Goal: Information Seeking & Learning: Learn about a topic

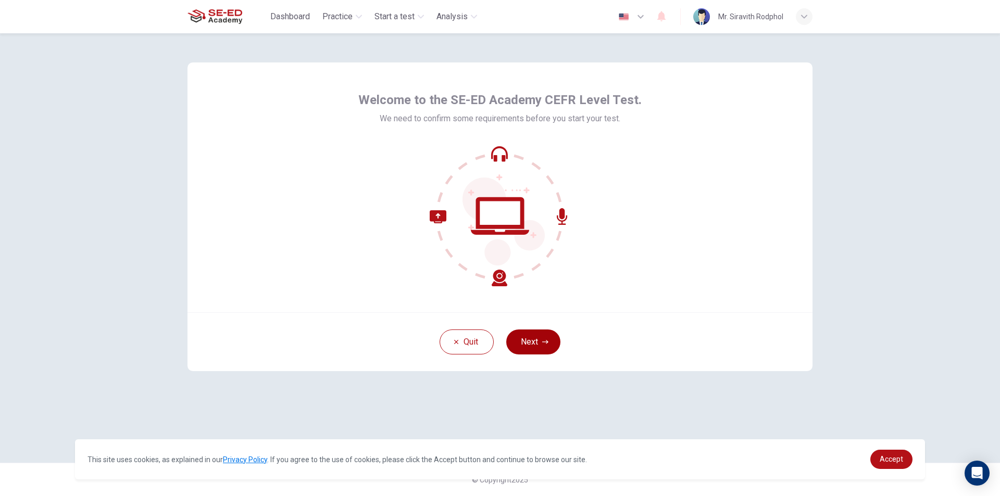
click at [537, 339] on button "Next" at bounding box center [533, 342] width 54 height 25
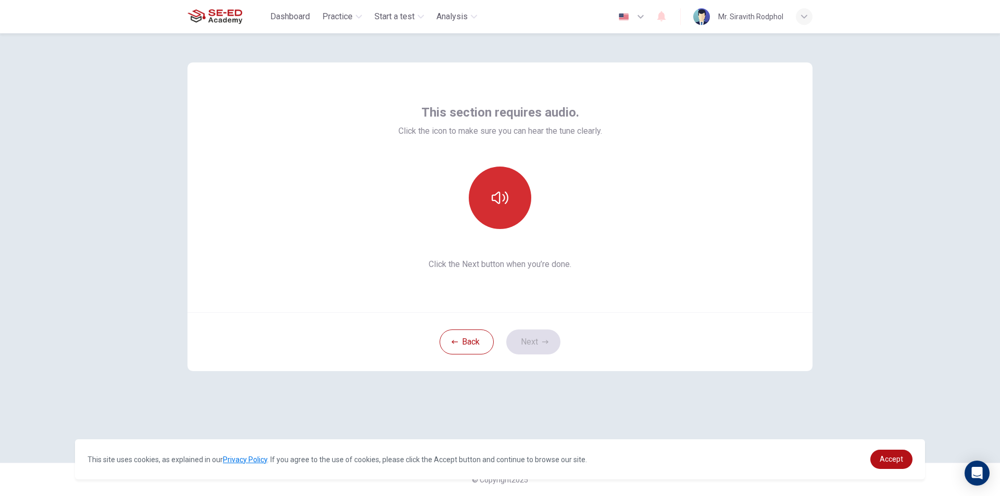
click at [507, 194] on icon "button" at bounding box center [500, 198] width 17 height 12
click at [529, 337] on button "Next" at bounding box center [533, 342] width 54 height 25
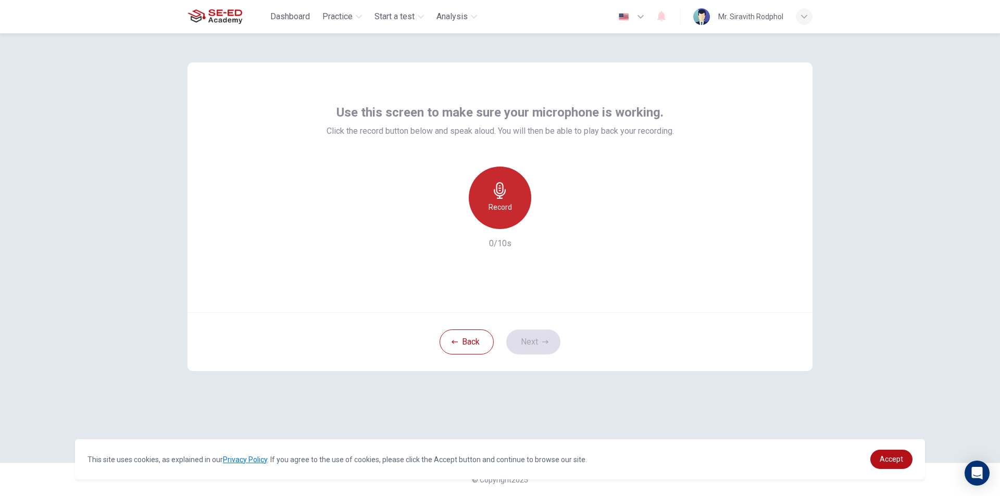
click at [484, 193] on div "Record" at bounding box center [500, 198] width 62 height 62
click at [548, 214] on div "button" at bounding box center [547, 220] width 17 height 17
click at [457, 219] on div "button" at bounding box center [452, 220] width 17 height 17
click at [526, 337] on button "Next" at bounding box center [533, 342] width 54 height 25
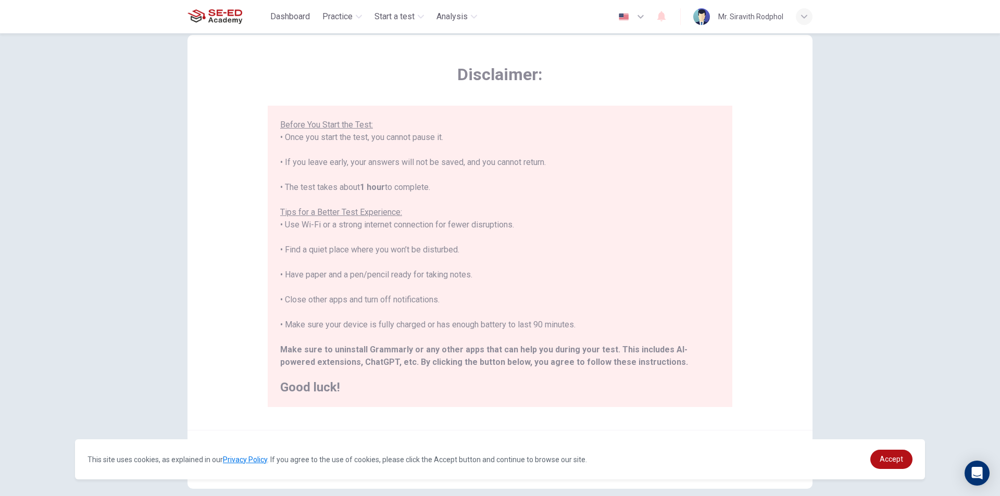
scroll to position [52, 0]
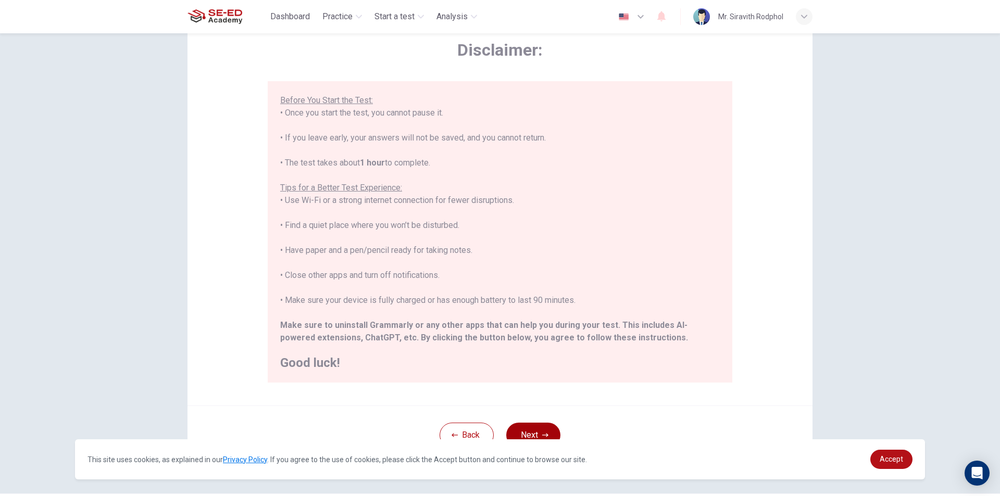
click at [525, 427] on button "Next" at bounding box center [533, 435] width 54 height 25
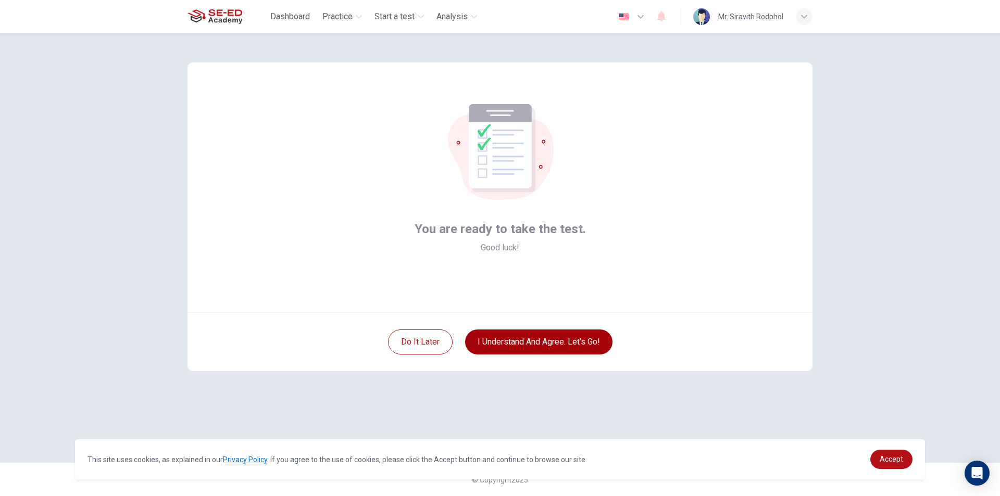
scroll to position [0, 0]
click at [501, 338] on button "I understand and agree. Let’s go!" at bounding box center [538, 342] width 147 height 25
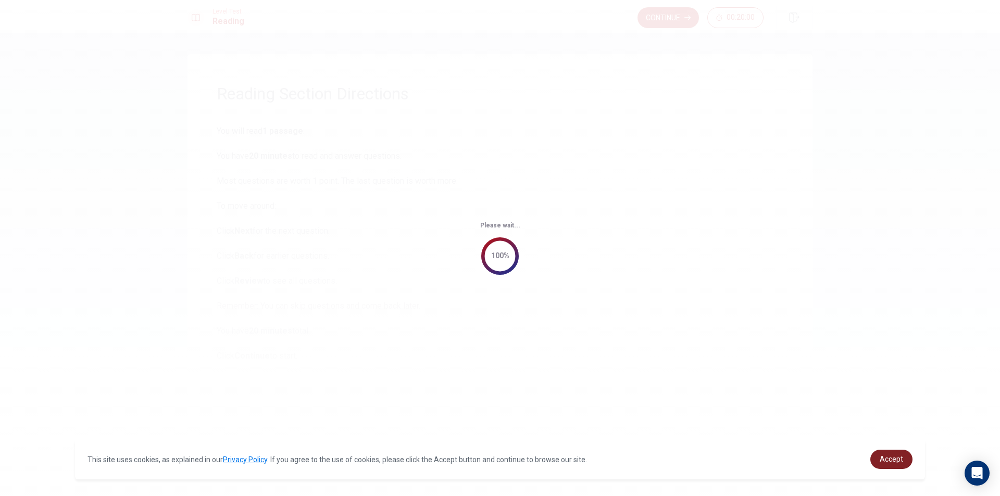
click at [891, 464] on link "Accept" at bounding box center [891, 459] width 42 height 19
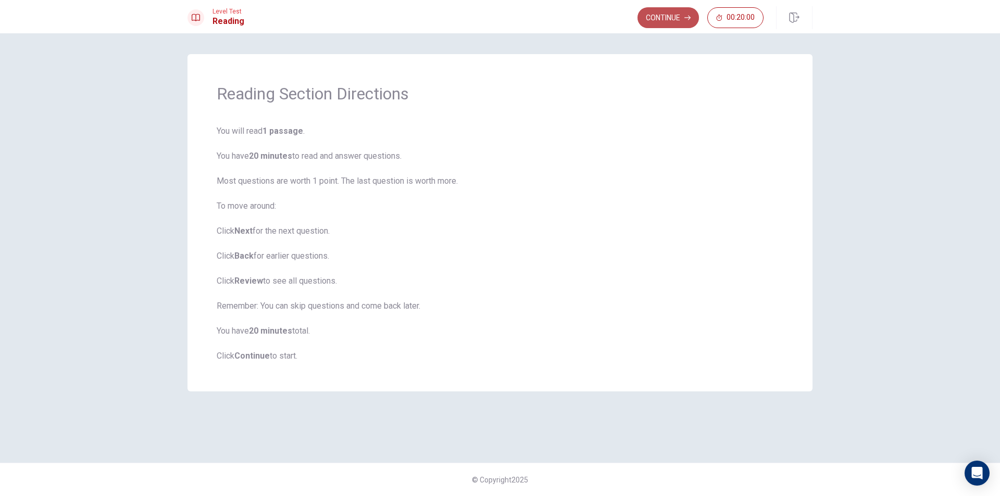
click at [654, 22] on button "Continue" at bounding box center [667, 17] width 61 height 21
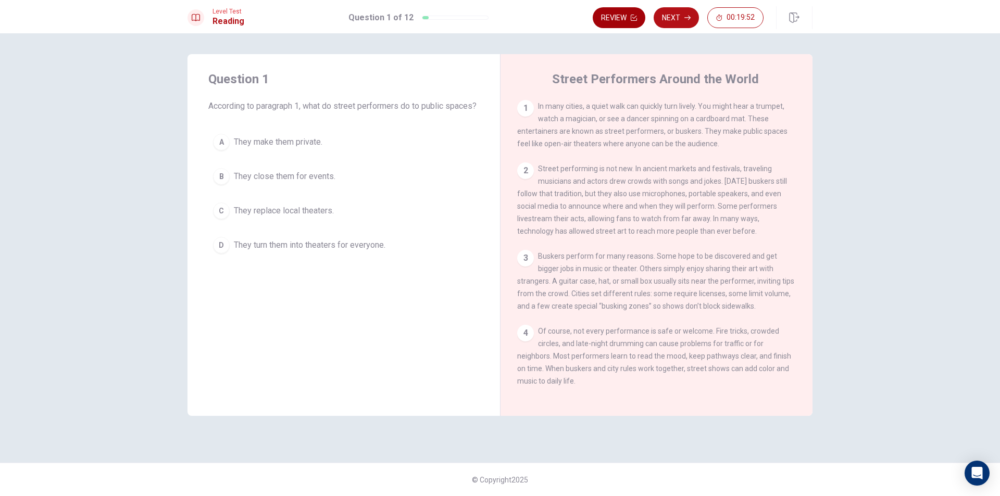
click at [608, 15] on button "Review" at bounding box center [619, 17] width 53 height 21
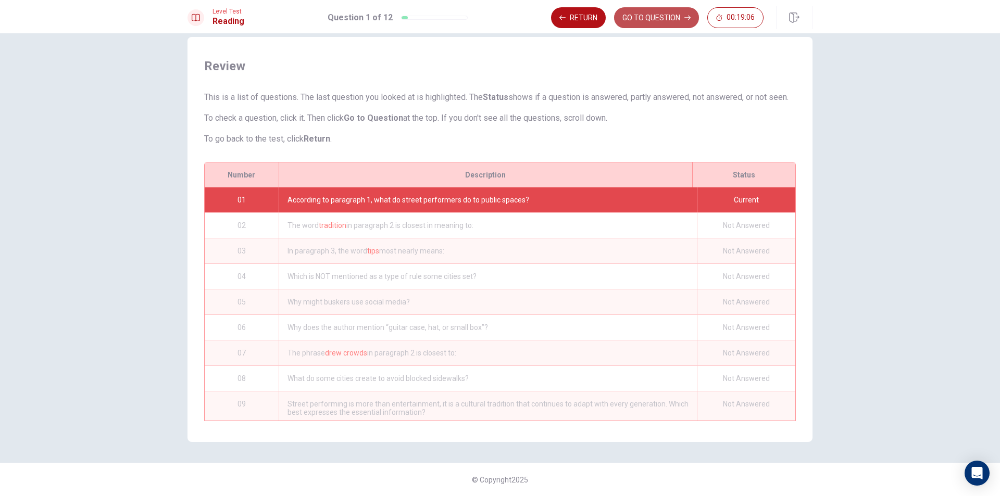
click at [662, 21] on button "GO TO QUESTION" at bounding box center [656, 17] width 85 height 21
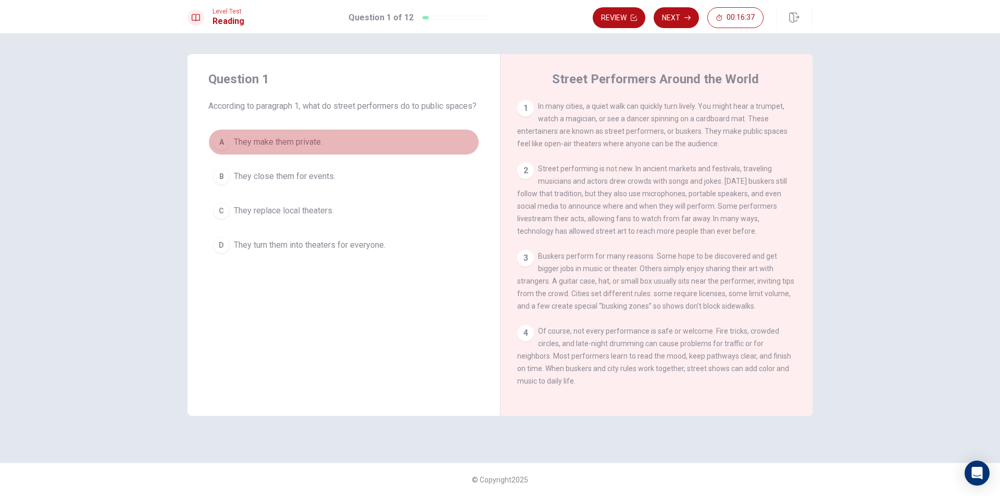
click at [226, 150] on div "A" at bounding box center [221, 142] width 17 height 17
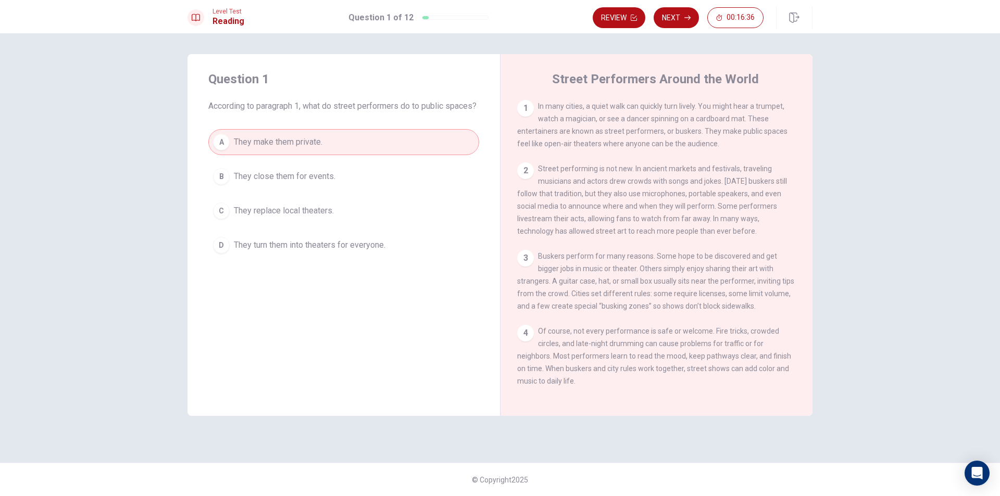
click at [220, 184] on div "B" at bounding box center [221, 176] width 17 height 17
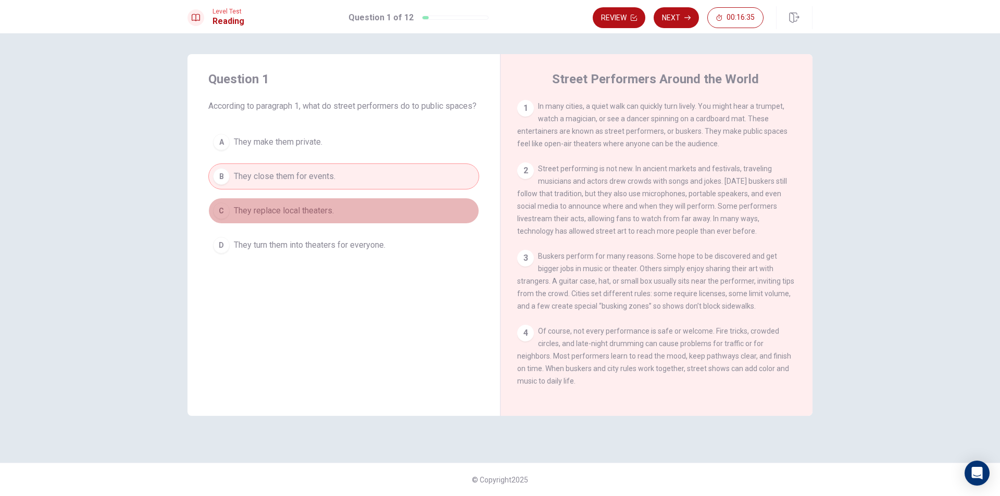
click at [225, 215] on button "C They replace local theaters." at bounding box center [343, 211] width 271 height 26
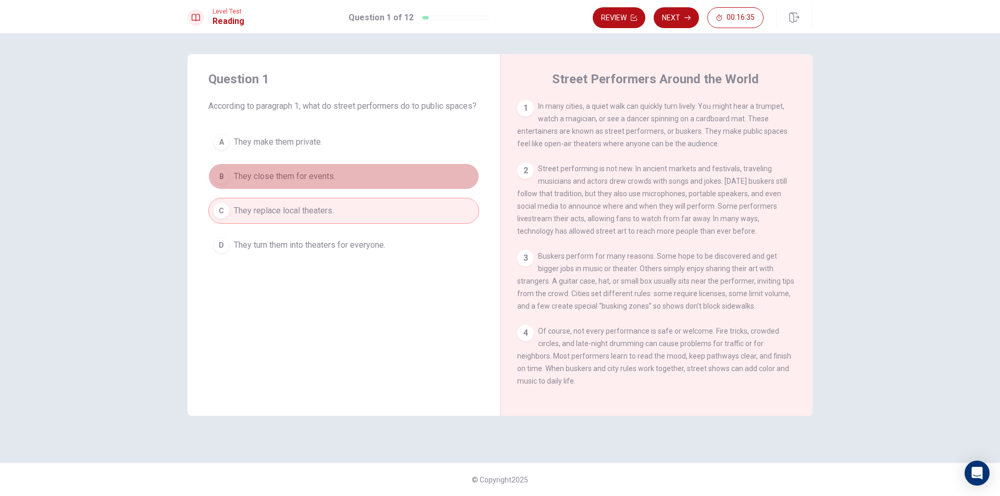
click at [226, 185] on div "B" at bounding box center [221, 176] width 17 height 17
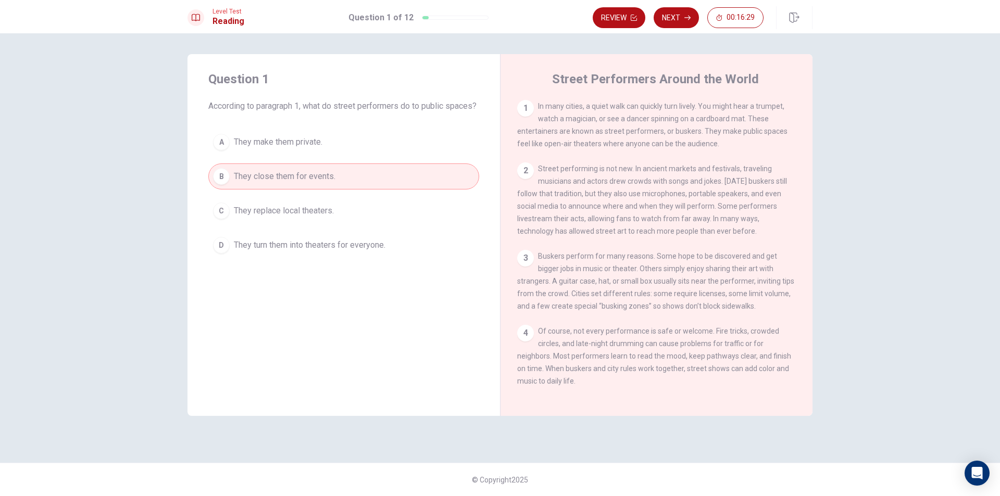
click at [217, 150] on div "A" at bounding box center [221, 142] width 17 height 17
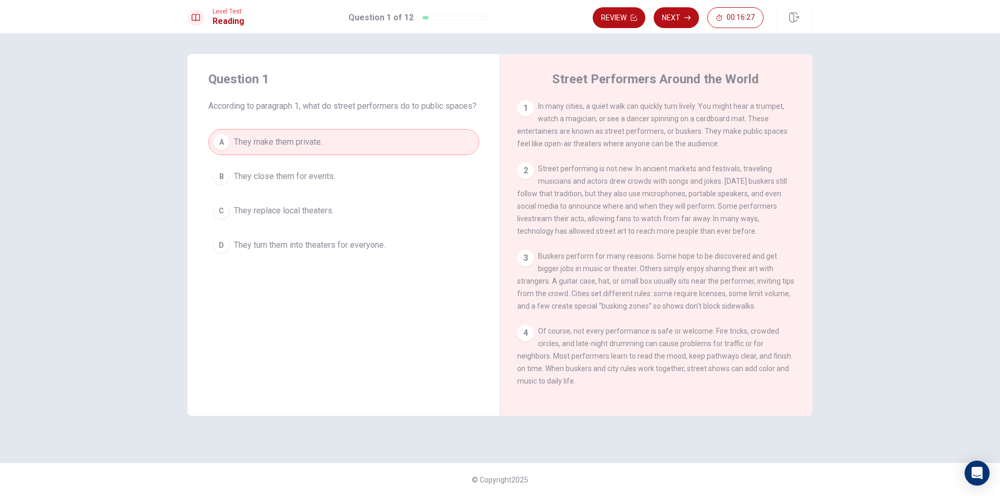
click at [667, 12] on button "Next" at bounding box center [675, 17] width 45 height 21
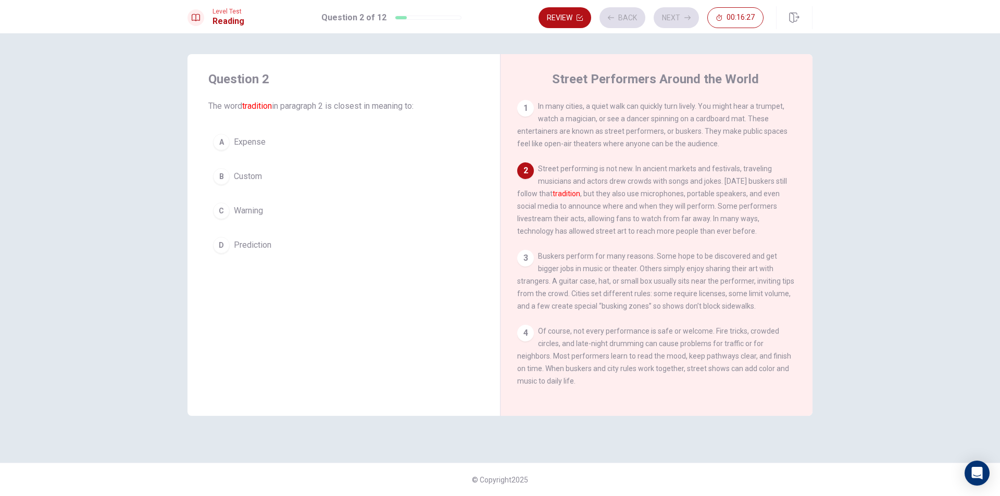
scroll to position [65, 0]
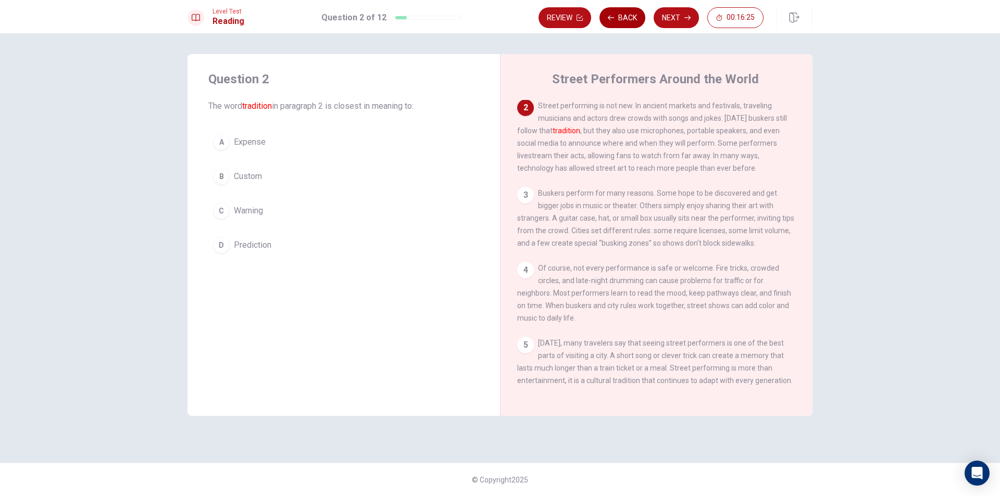
click at [625, 17] on button "Back" at bounding box center [622, 17] width 46 height 21
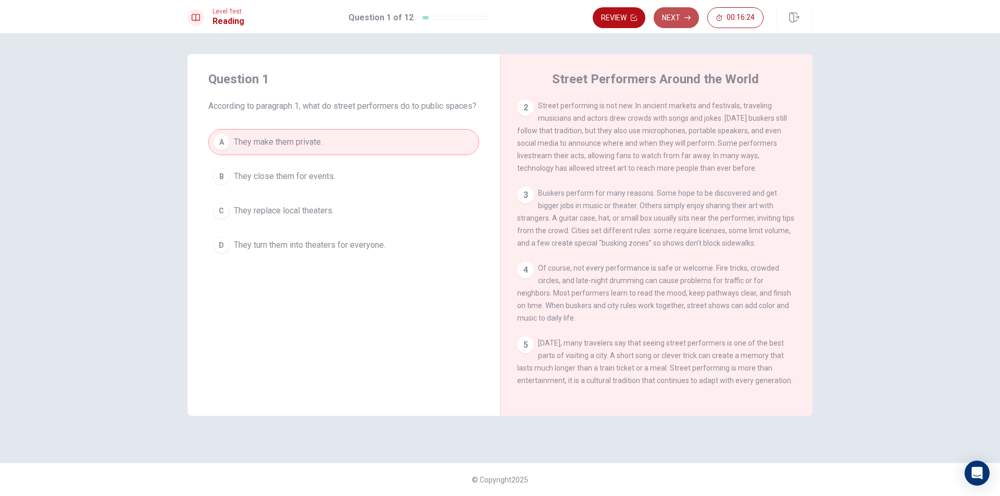
click at [681, 14] on button "Next" at bounding box center [675, 17] width 45 height 21
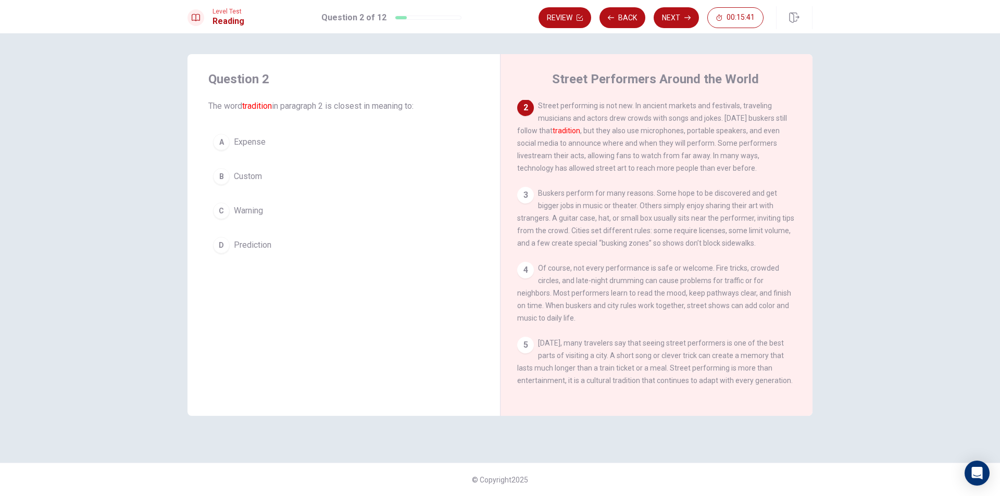
click at [222, 208] on div "C" at bounding box center [221, 211] width 17 height 17
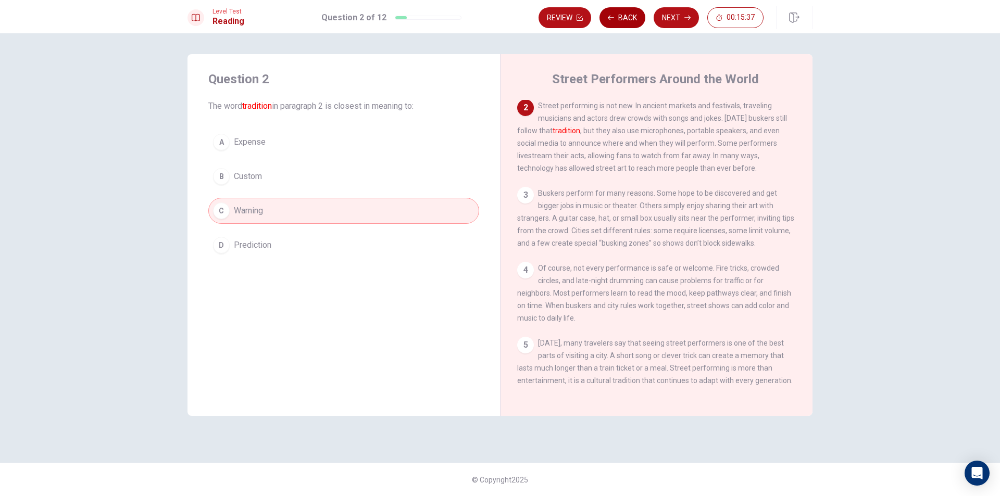
click at [614, 9] on button "Back" at bounding box center [622, 17] width 46 height 21
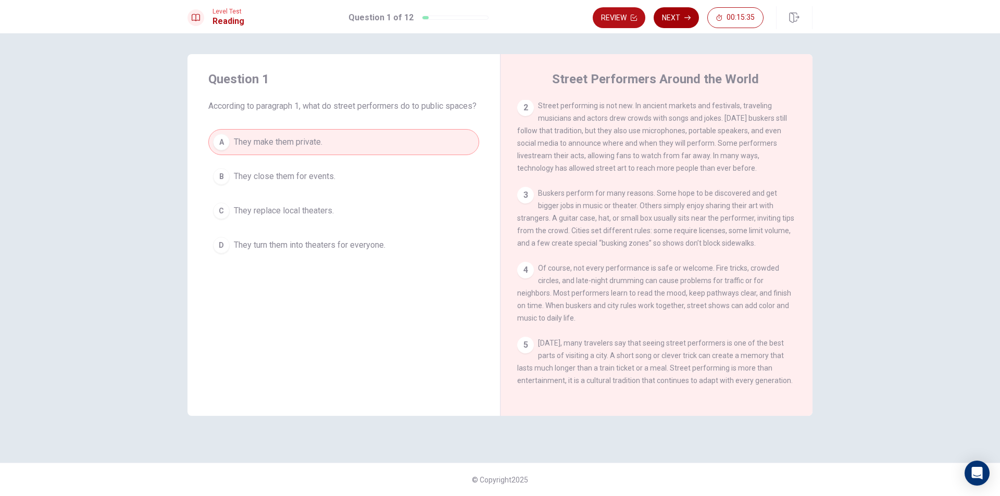
click at [687, 16] on icon "button" at bounding box center [687, 18] width 6 height 6
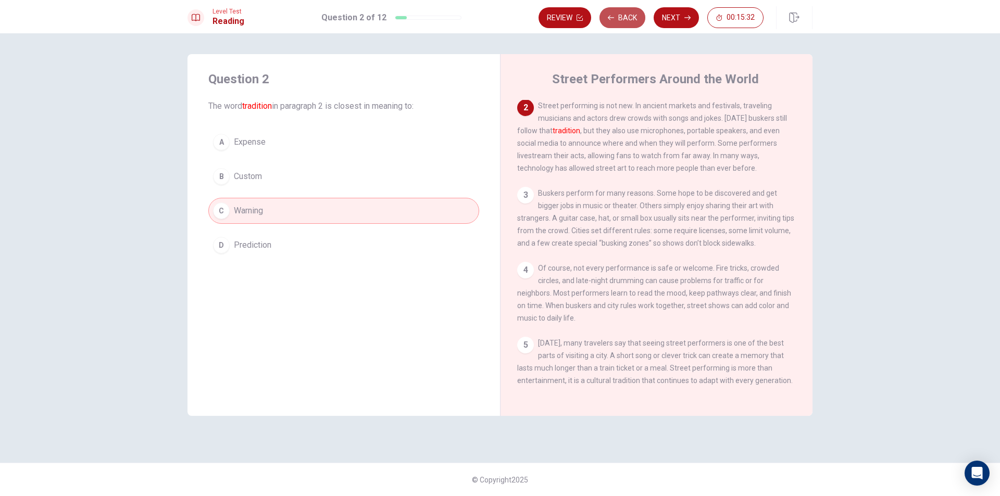
click at [610, 12] on button "Back" at bounding box center [622, 17] width 46 height 21
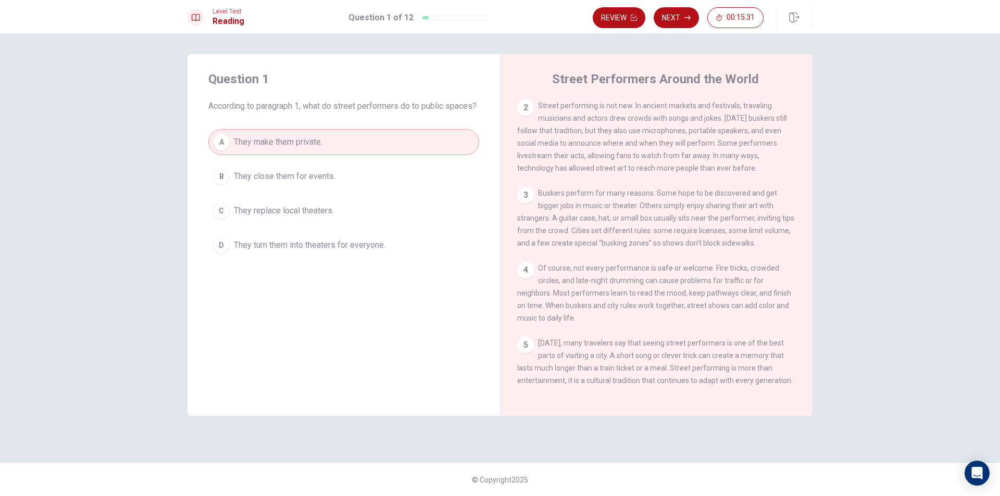
click at [653, 9] on div "Review Next 00:15:31" at bounding box center [678, 17] width 171 height 21
click at [669, 12] on button "Next" at bounding box center [675, 17] width 45 height 21
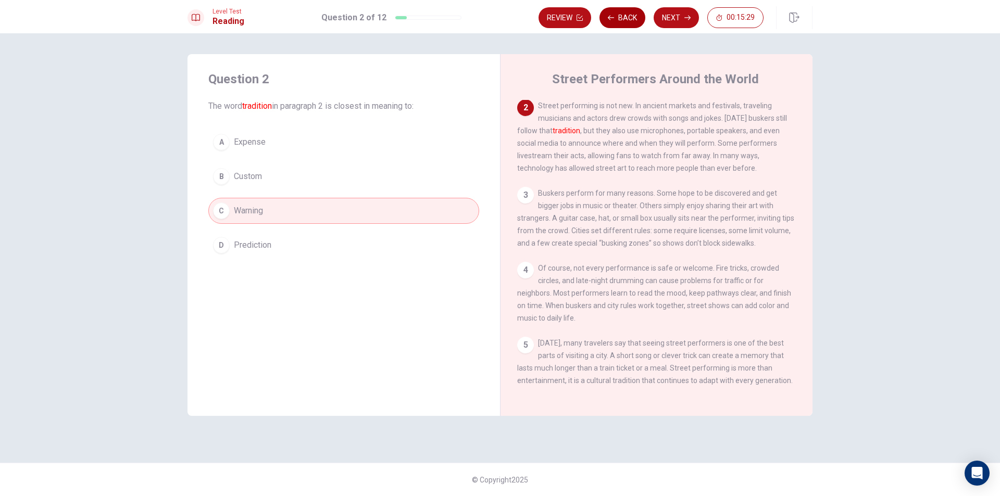
click at [620, 12] on button "Back" at bounding box center [622, 17] width 46 height 21
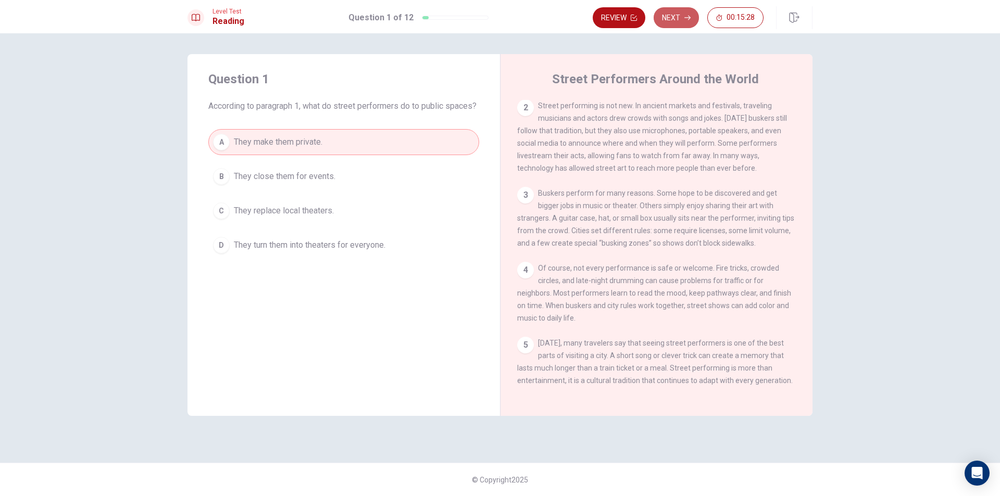
click at [667, 11] on button "Next" at bounding box center [675, 17] width 45 height 21
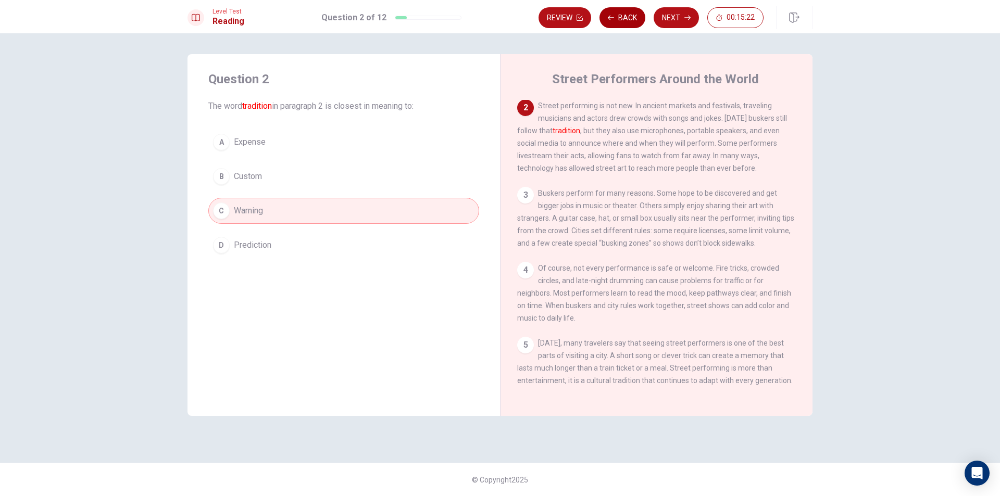
click at [618, 17] on button "Back" at bounding box center [622, 17] width 46 height 21
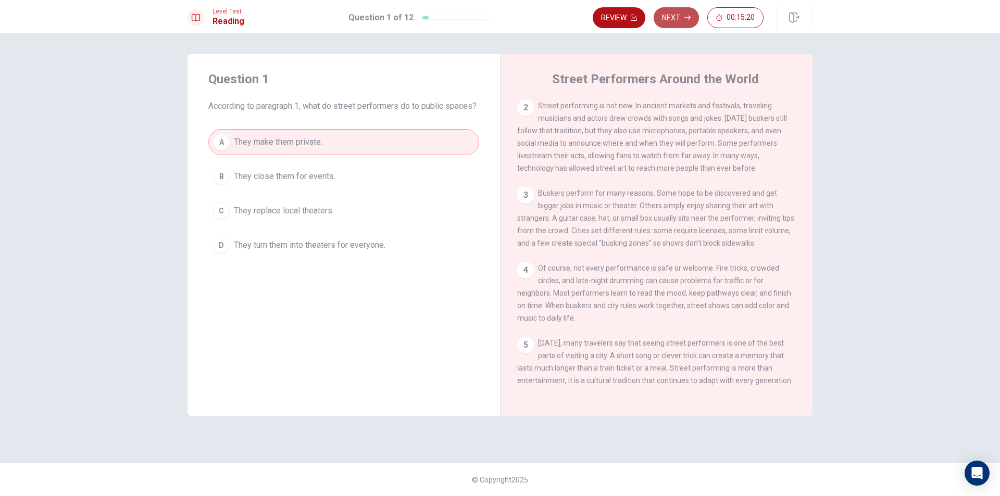
click at [676, 15] on button "Next" at bounding box center [675, 17] width 45 height 21
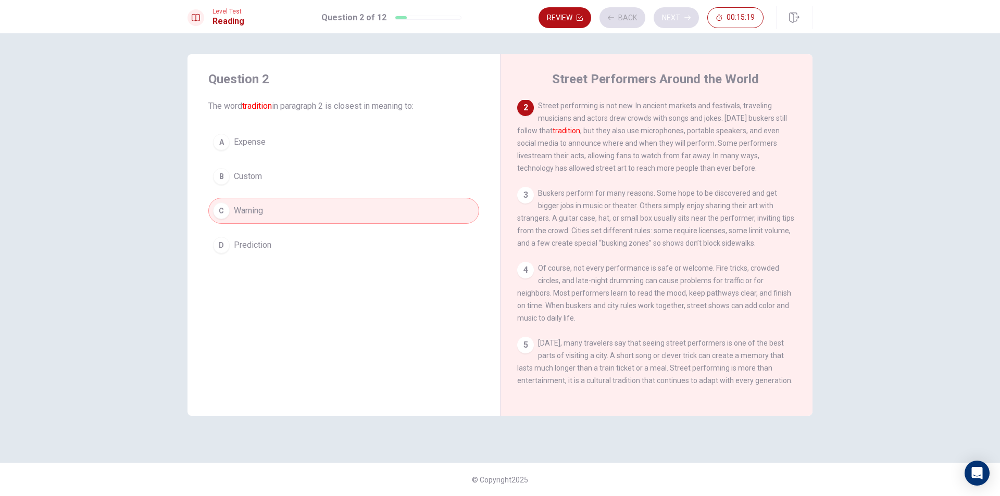
click at [676, 15] on div "Review Back Next 00:15:19" at bounding box center [650, 17] width 225 height 21
click at [673, 17] on button "Next" at bounding box center [675, 17] width 45 height 21
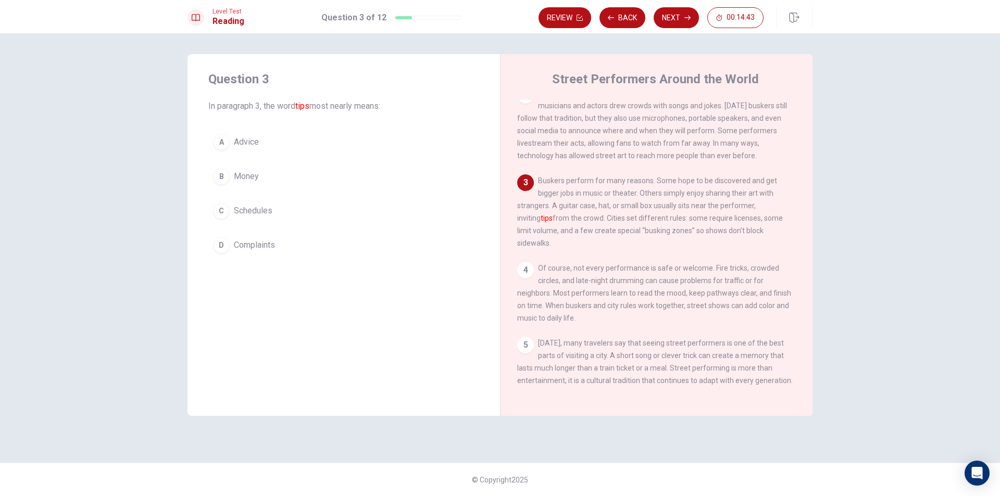
click at [219, 172] on div "B" at bounding box center [221, 176] width 17 height 17
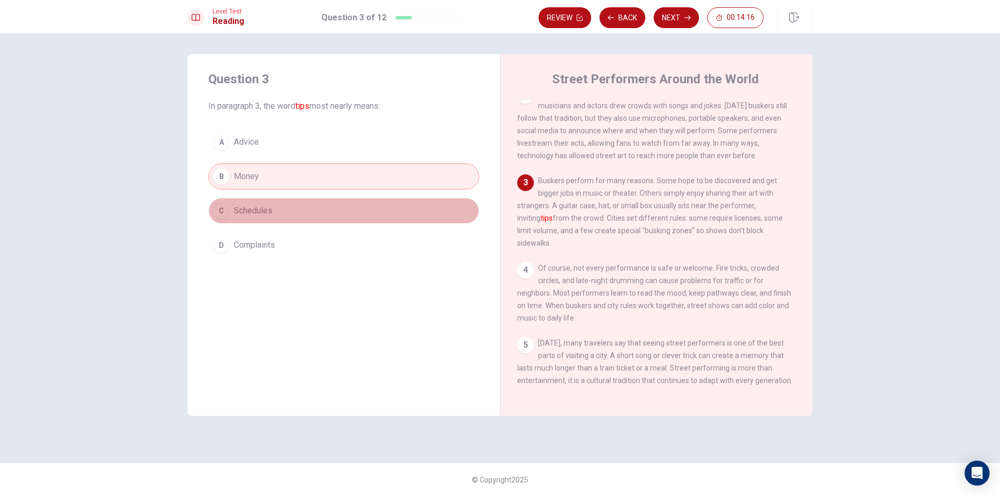
click at [281, 210] on button "C Schedules" at bounding box center [343, 211] width 271 height 26
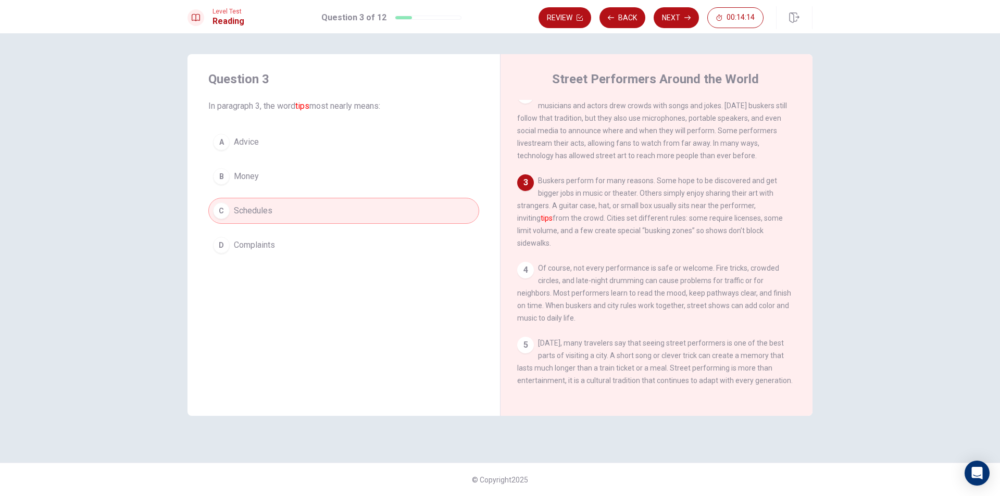
click at [273, 242] on span "Complaints" at bounding box center [254, 245] width 41 height 12
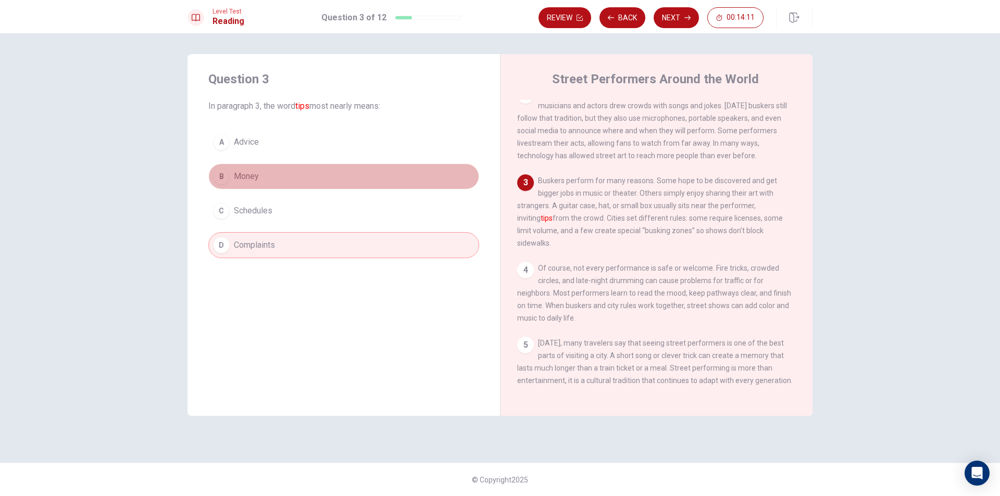
click at [266, 180] on button "B Money" at bounding box center [343, 176] width 271 height 26
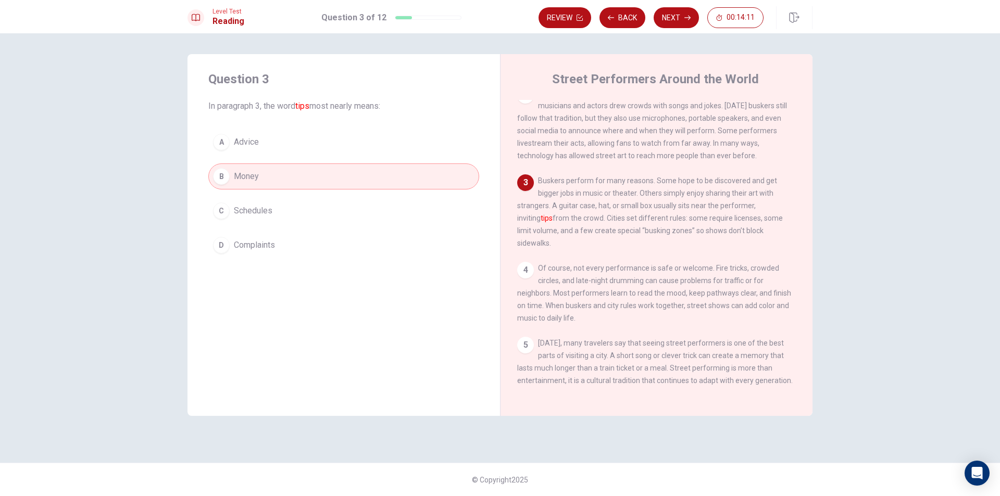
click at [258, 226] on div "A Advice B Money C Schedules D Complaints" at bounding box center [343, 193] width 271 height 129
click at [254, 240] on span "Complaints" at bounding box center [254, 245] width 41 height 12
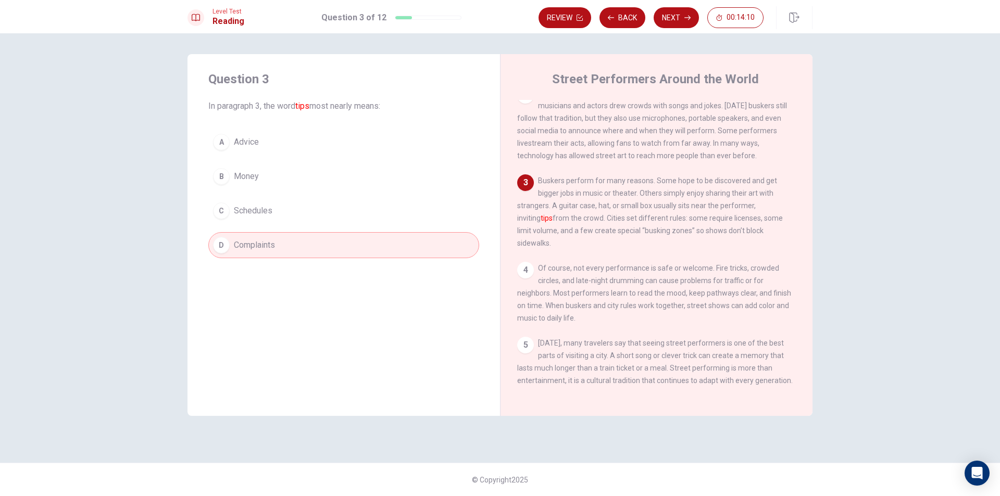
click at [266, 172] on button "B Money" at bounding box center [343, 176] width 271 height 26
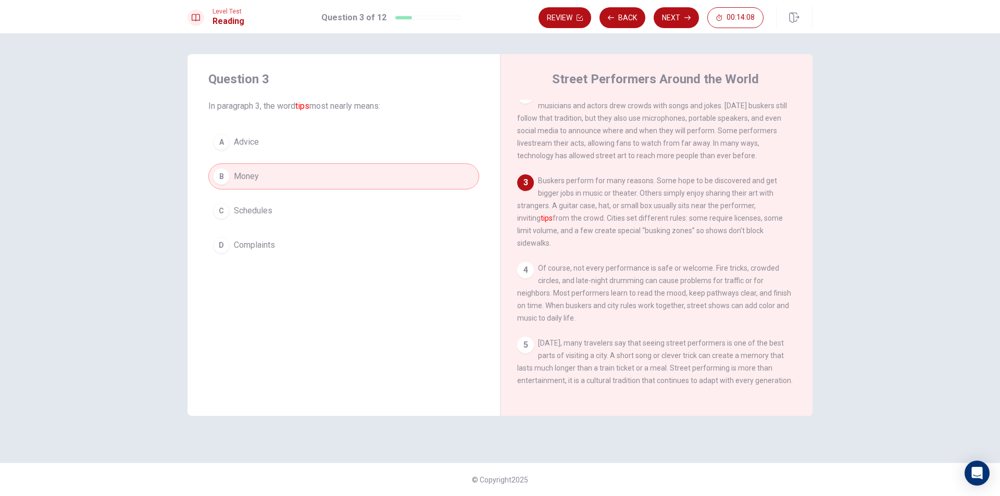
click at [295, 138] on button "A Advice" at bounding box center [343, 142] width 271 height 26
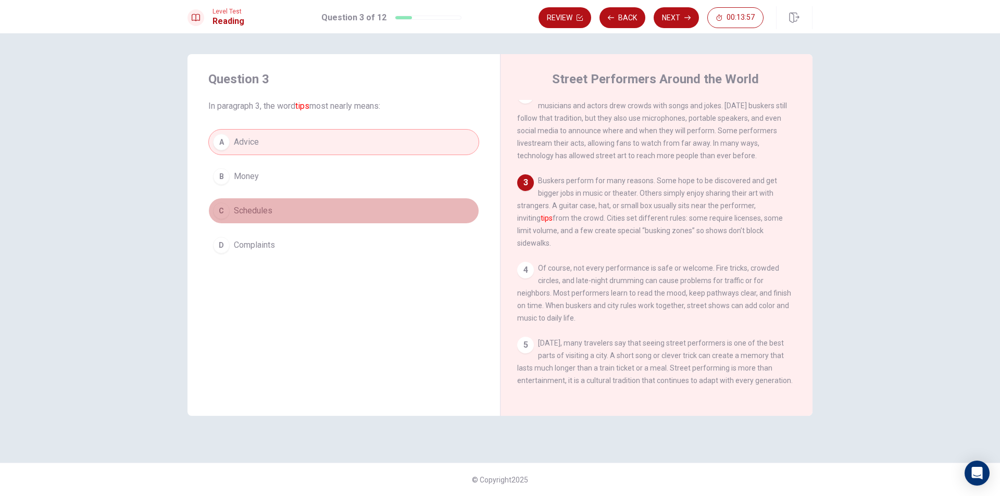
click at [287, 207] on button "C Schedules" at bounding box center [343, 211] width 271 height 26
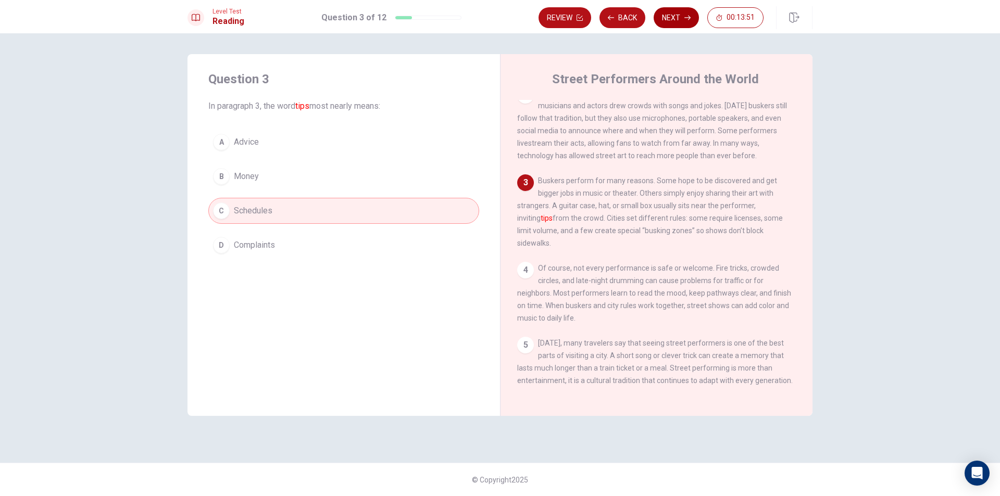
click at [689, 10] on button "Next" at bounding box center [675, 17] width 45 height 21
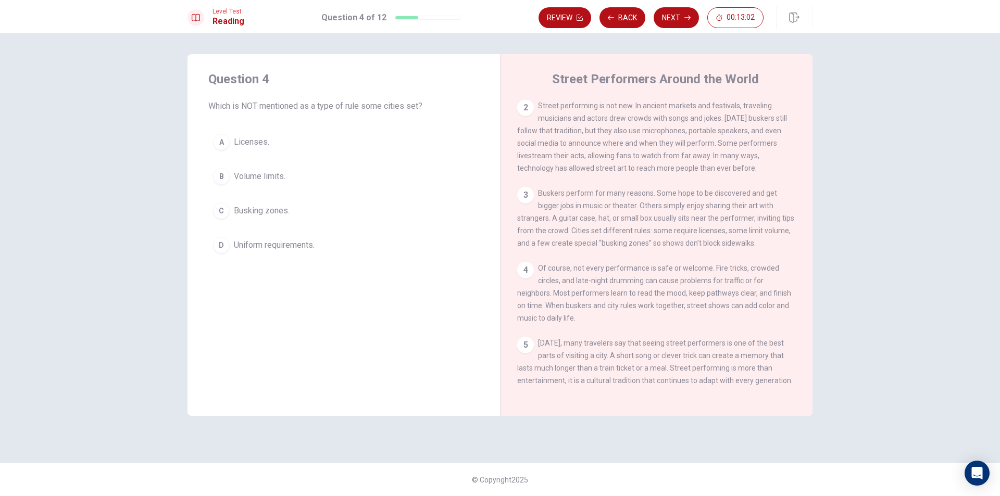
click at [225, 177] on div "B" at bounding box center [221, 176] width 17 height 17
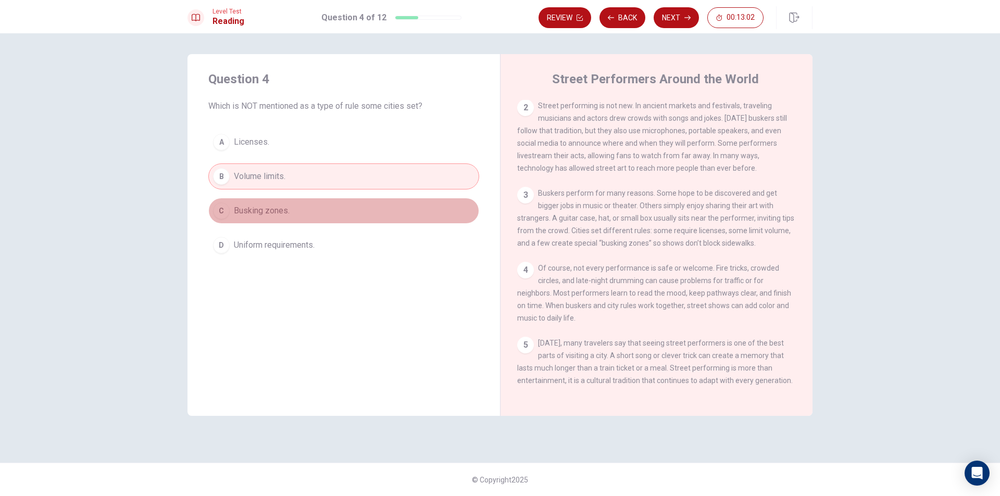
click at [229, 212] on div "C" at bounding box center [221, 211] width 17 height 17
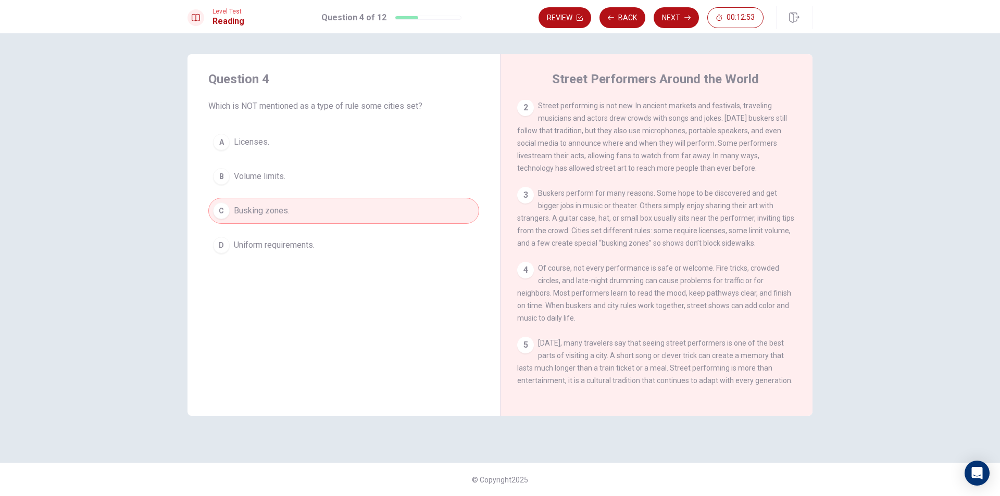
click at [222, 144] on div "A" at bounding box center [221, 142] width 17 height 17
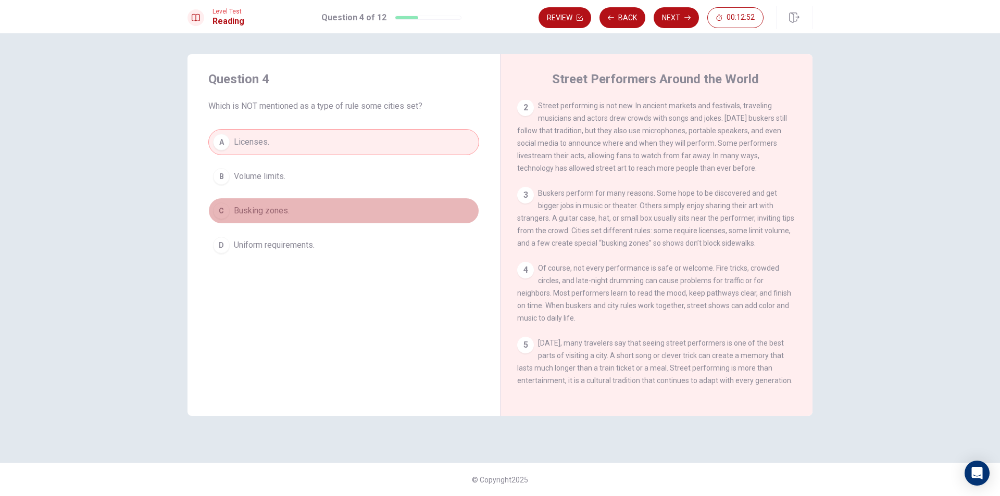
click at [225, 198] on button "C Busking zones." at bounding box center [343, 211] width 271 height 26
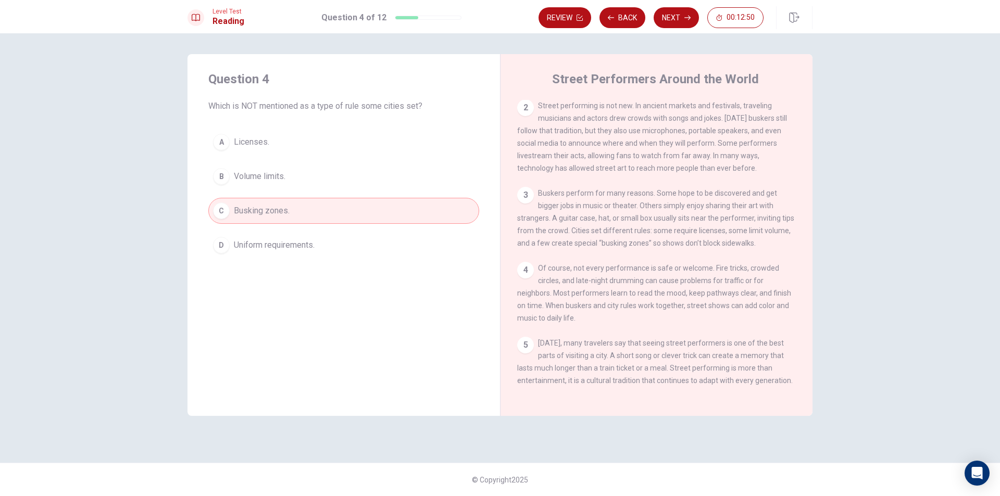
click at [222, 139] on div "A" at bounding box center [221, 142] width 17 height 17
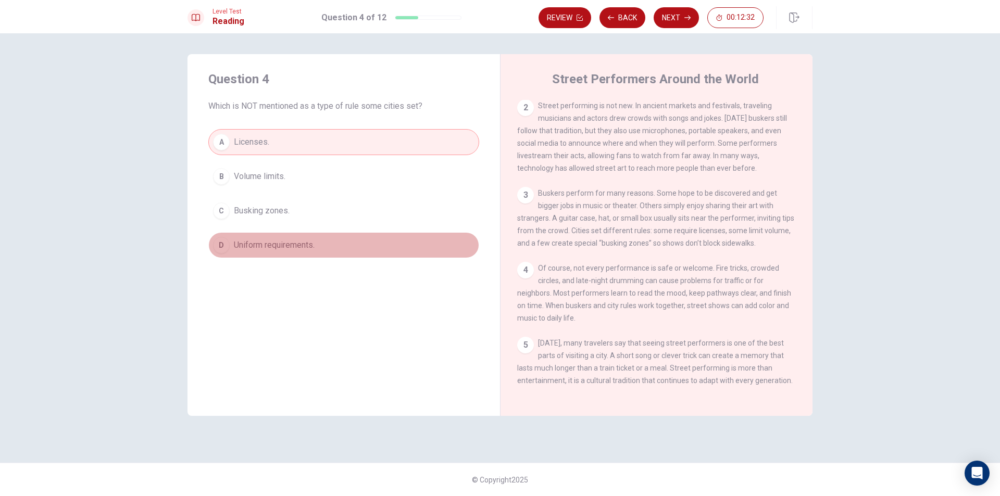
click at [221, 243] on div "D" at bounding box center [221, 245] width 17 height 17
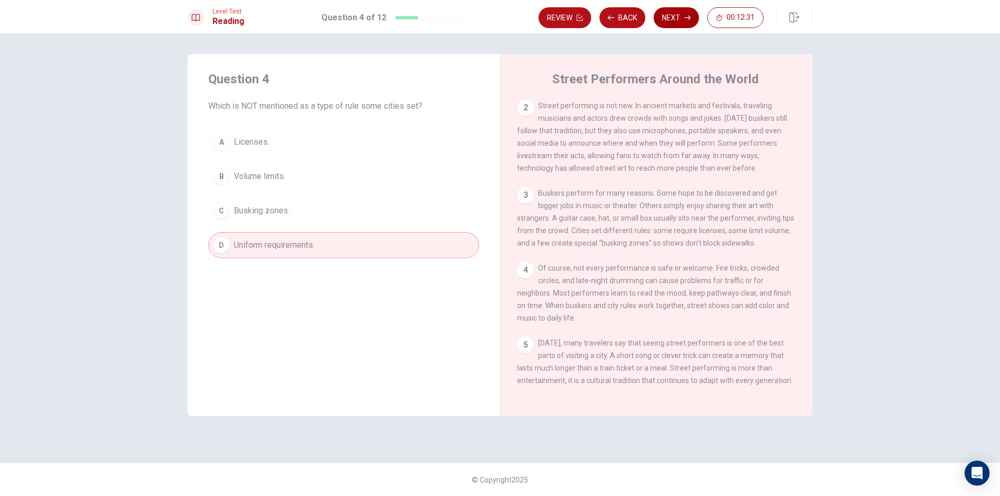
click at [675, 17] on button "Next" at bounding box center [675, 17] width 45 height 21
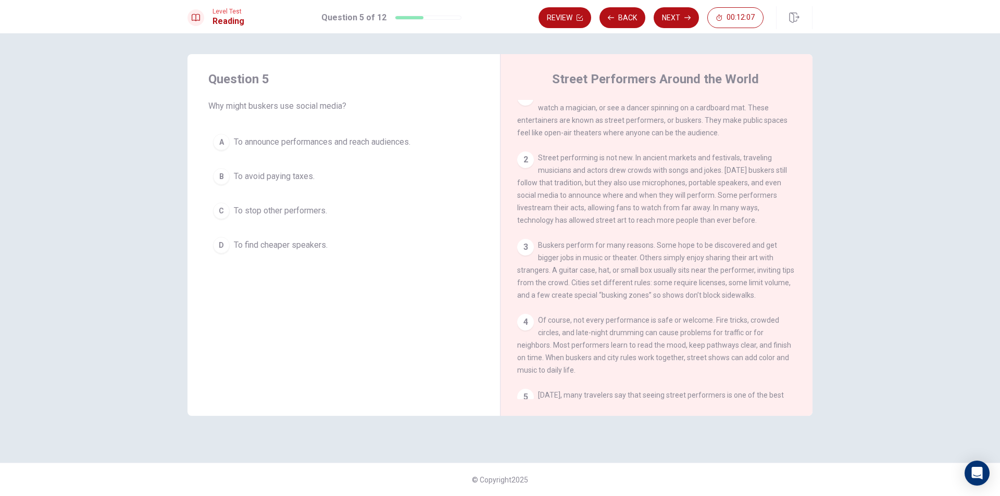
scroll to position [0, 0]
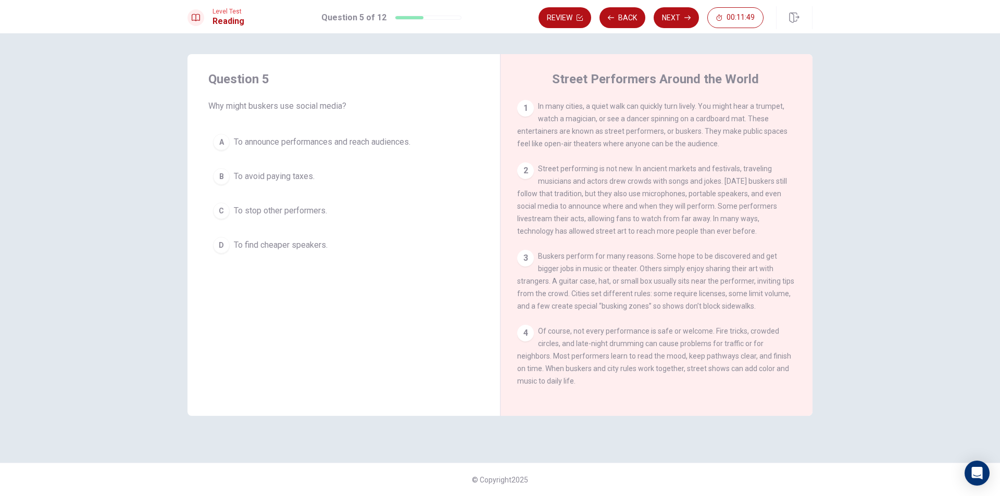
click at [219, 138] on div "A" at bounding box center [221, 142] width 17 height 17
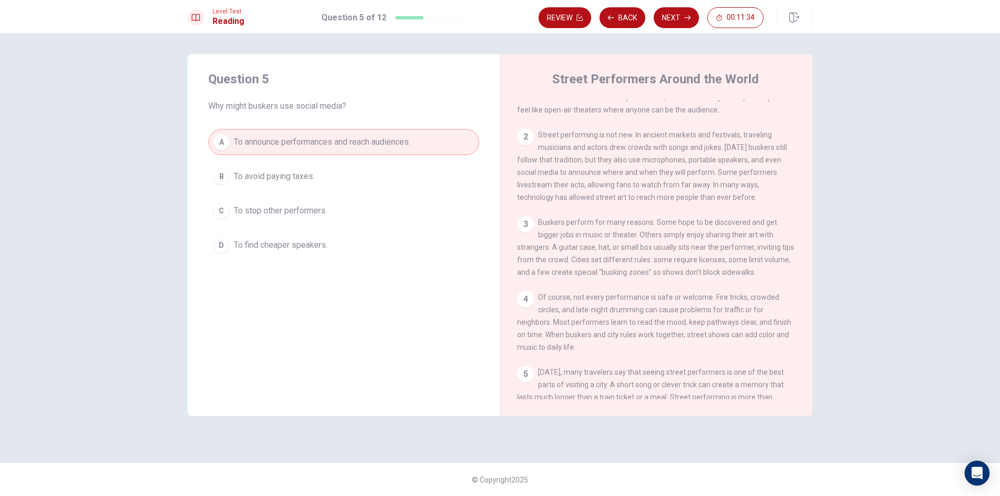
scroll to position [52, 0]
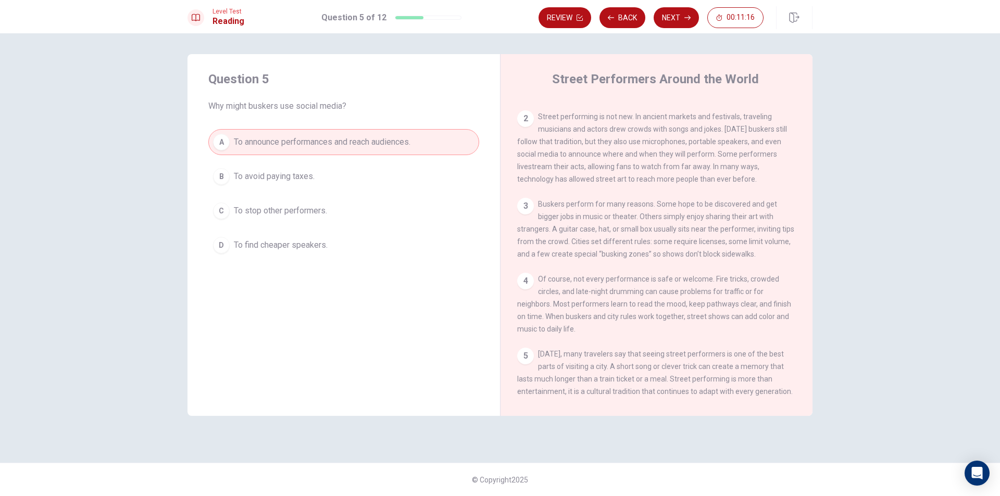
click at [665, 16] on button "Next" at bounding box center [675, 17] width 45 height 21
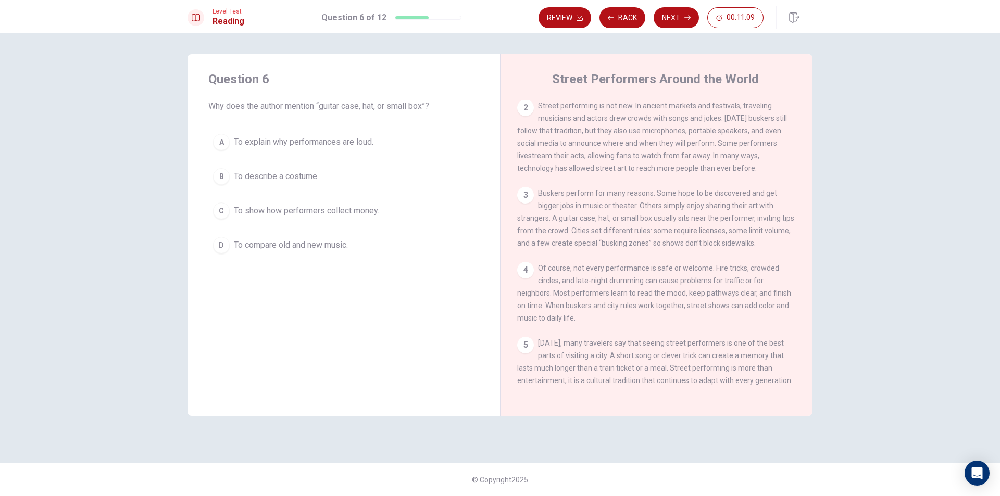
scroll to position [75, 0]
click at [227, 140] on div "A" at bounding box center [221, 142] width 17 height 17
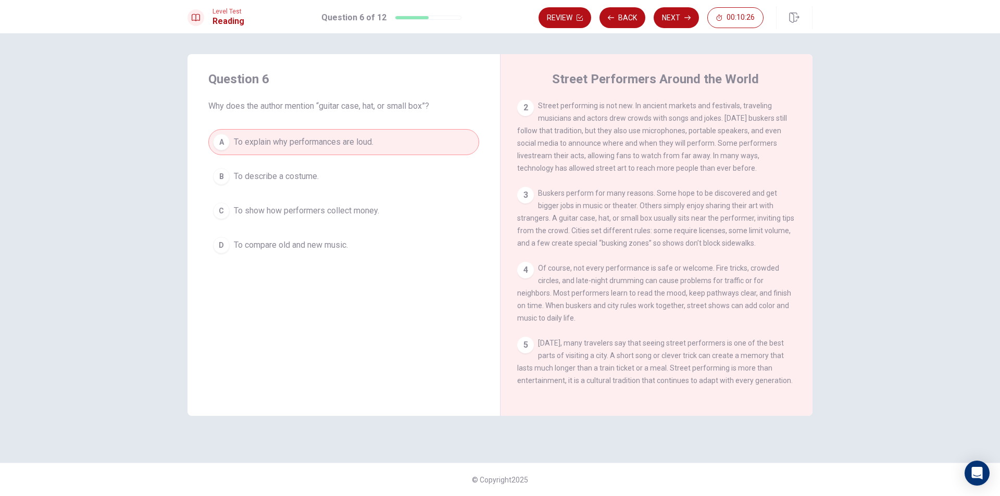
click at [224, 203] on div "C" at bounding box center [221, 211] width 17 height 17
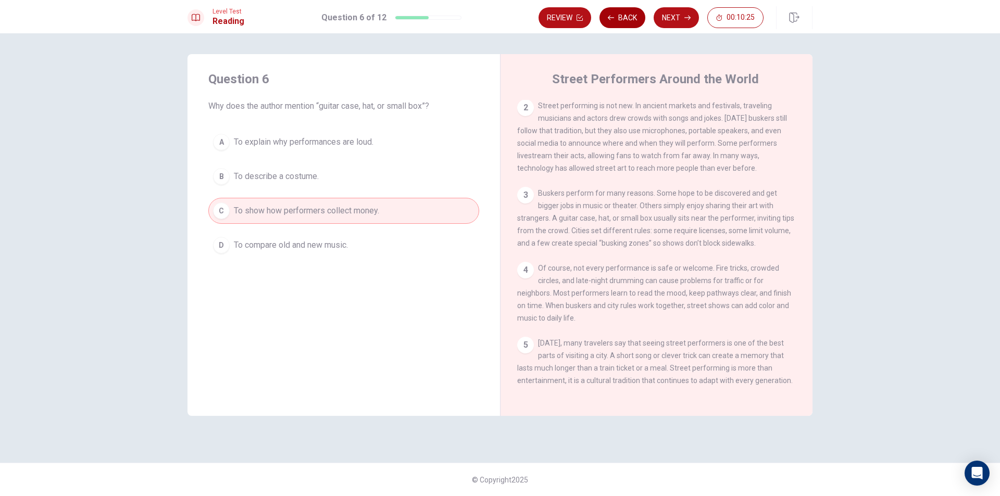
click at [613, 15] on icon "button" at bounding box center [611, 18] width 6 height 6
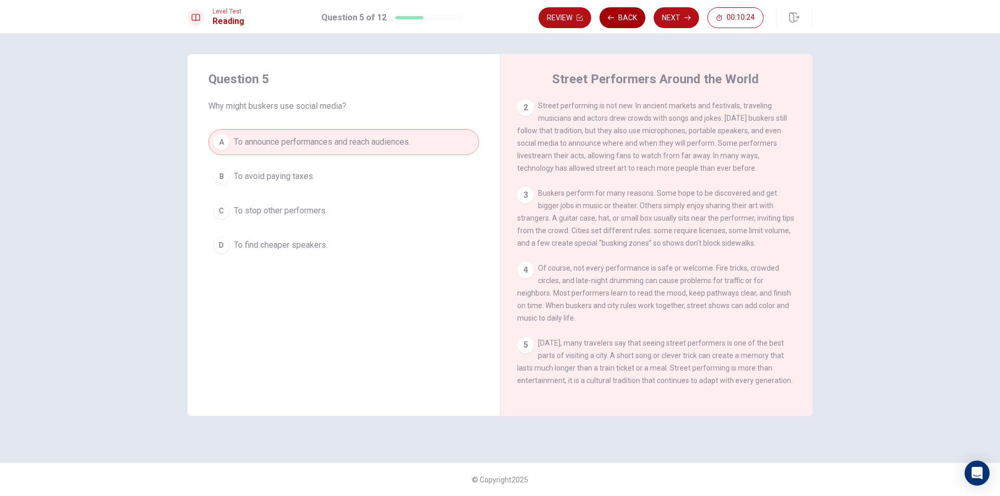
click at [613, 15] on icon "button" at bounding box center [611, 18] width 6 height 6
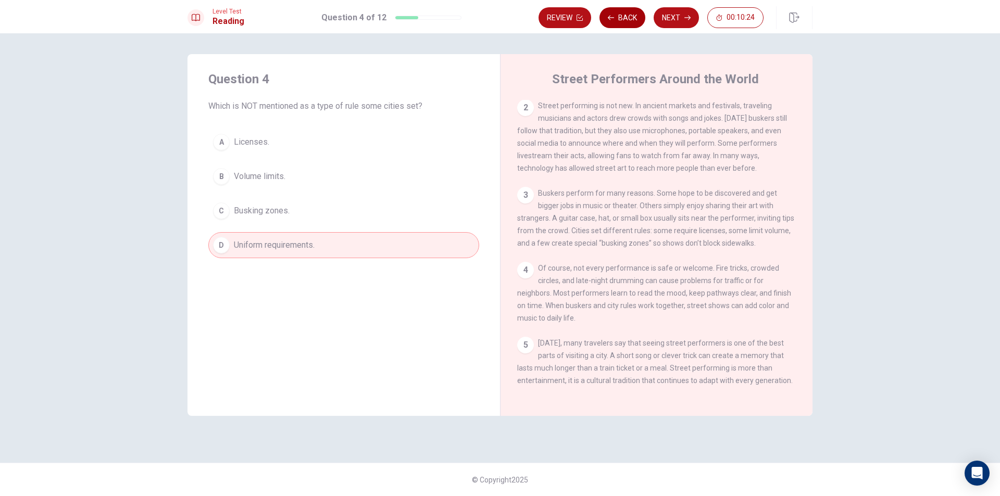
click at [613, 15] on icon "button" at bounding box center [611, 18] width 6 height 6
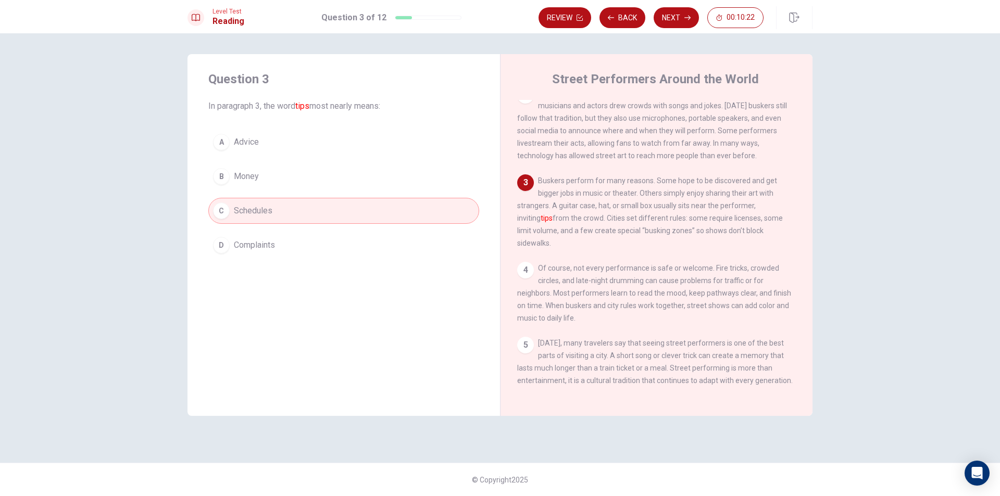
click at [341, 186] on button "B Money" at bounding box center [343, 176] width 271 height 26
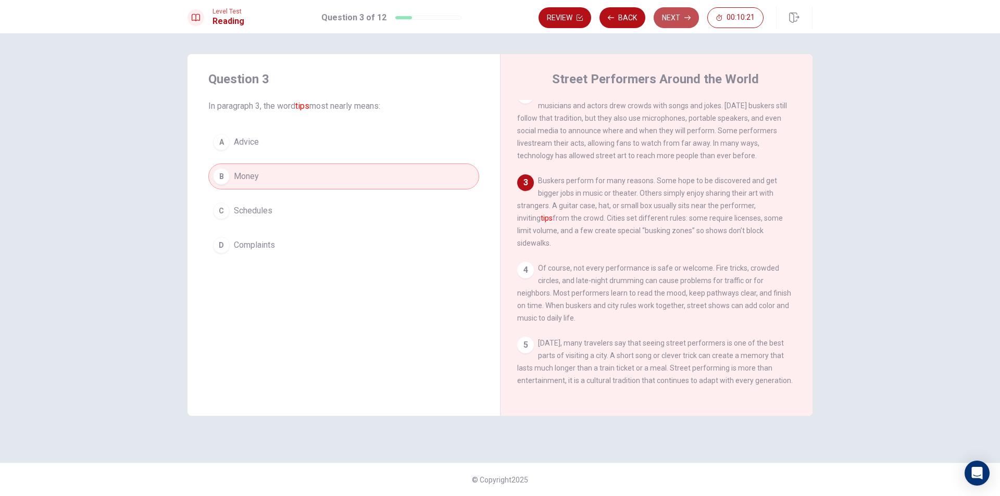
click at [677, 20] on button "Next" at bounding box center [675, 17] width 45 height 21
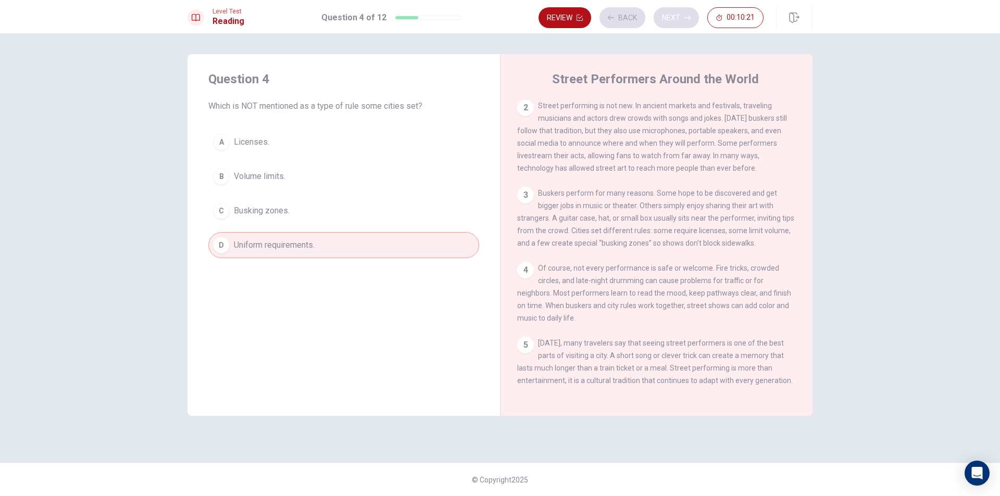
click at [677, 20] on div "Review Back Next 00:10:21" at bounding box center [650, 17] width 225 height 21
click at [676, 20] on button "Next" at bounding box center [675, 17] width 45 height 21
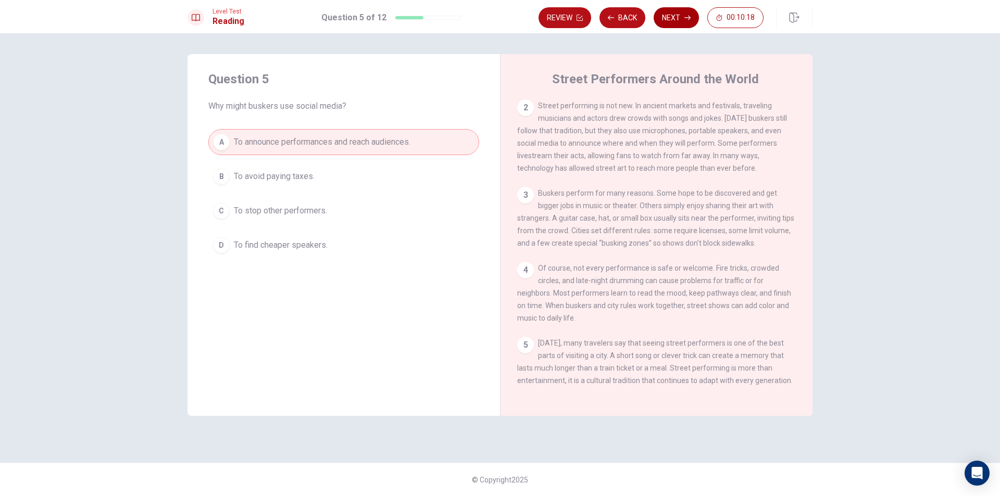
click at [670, 14] on button "Next" at bounding box center [675, 17] width 45 height 21
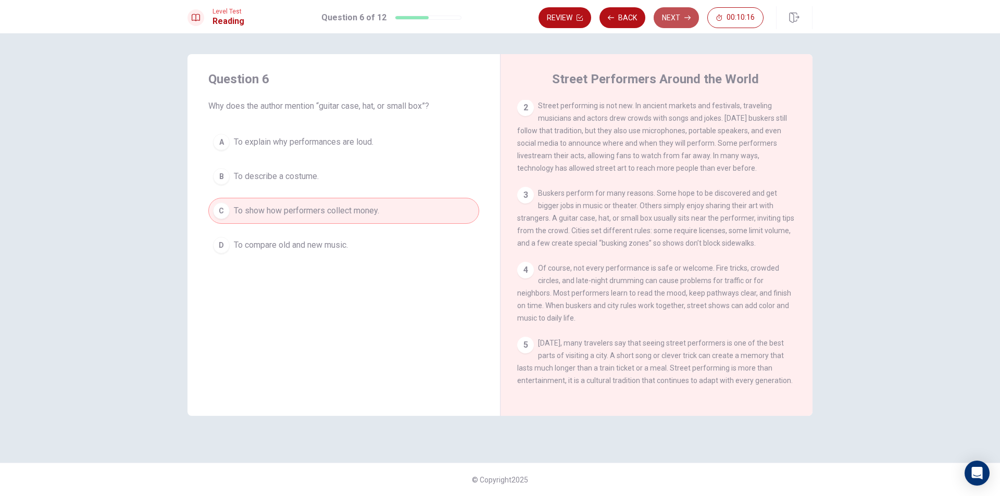
click at [666, 21] on button "Next" at bounding box center [675, 17] width 45 height 21
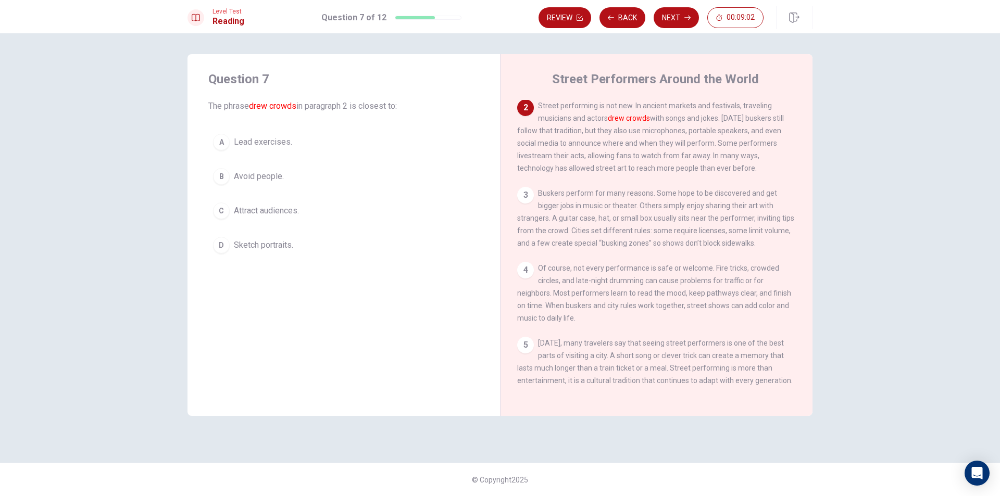
click at [224, 210] on div "C" at bounding box center [221, 211] width 17 height 17
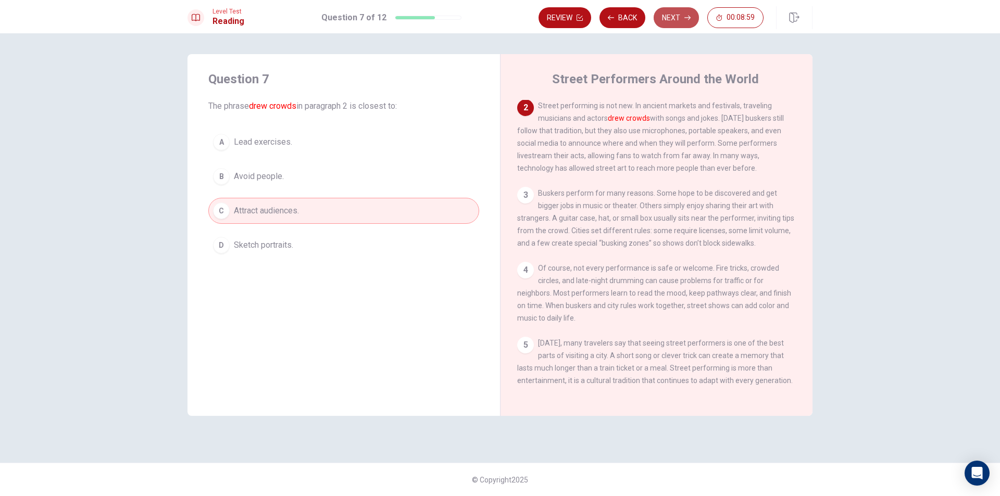
click at [673, 14] on button "Next" at bounding box center [675, 17] width 45 height 21
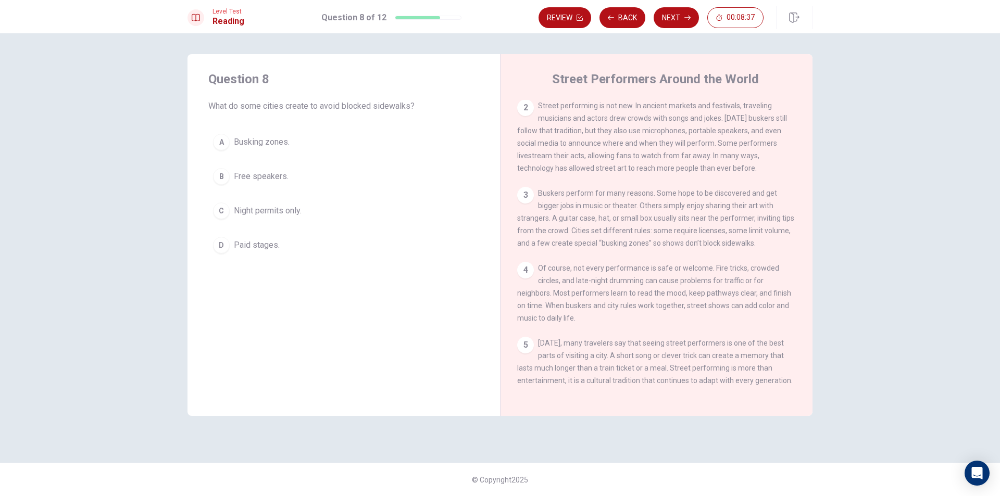
scroll to position [75, 0]
click at [220, 208] on div "C" at bounding box center [221, 211] width 17 height 17
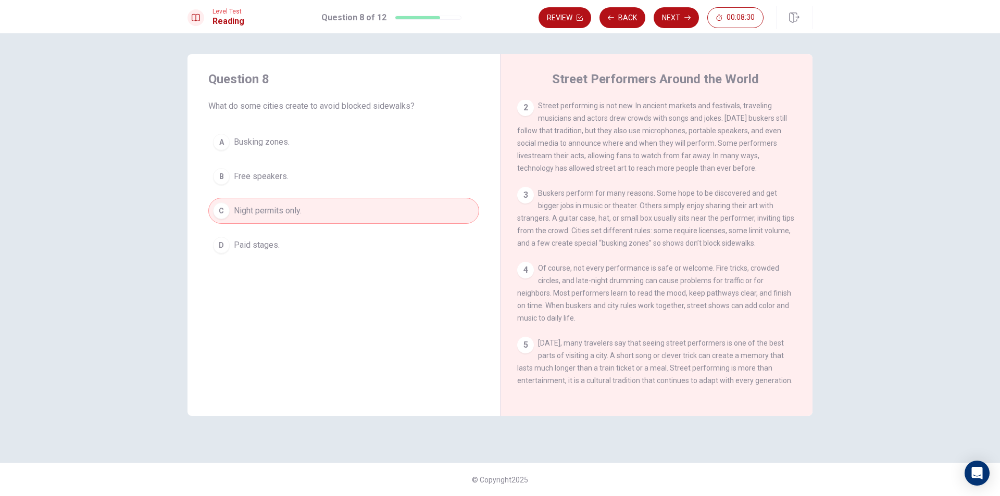
click at [221, 180] on div "B" at bounding box center [221, 176] width 17 height 17
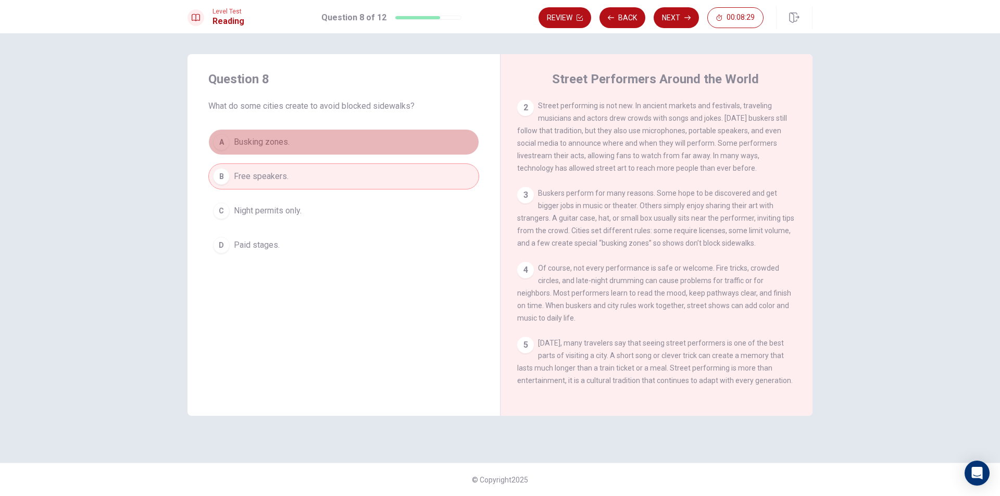
click at [226, 138] on div "A" at bounding box center [221, 142] width 17 height 17
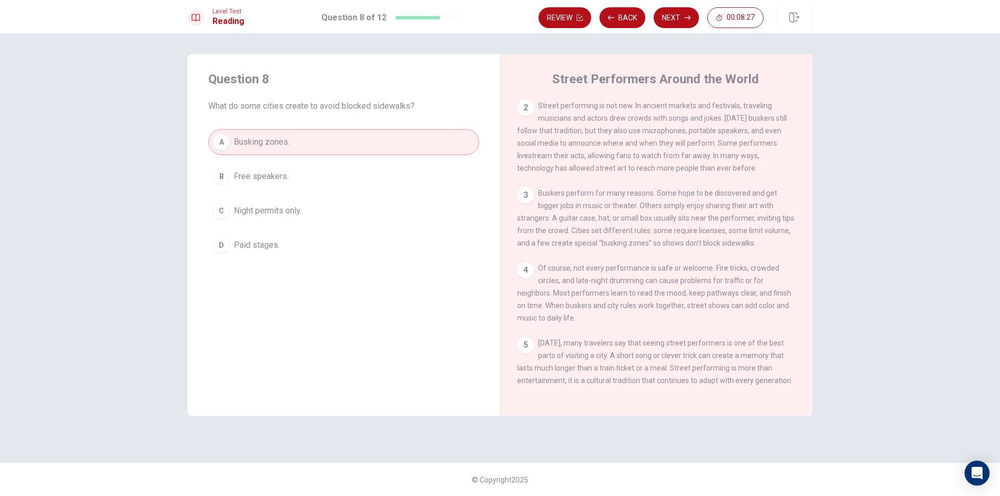
click at [217, 177] on div "B" at bounding box center [221, 176] width 17 height 17
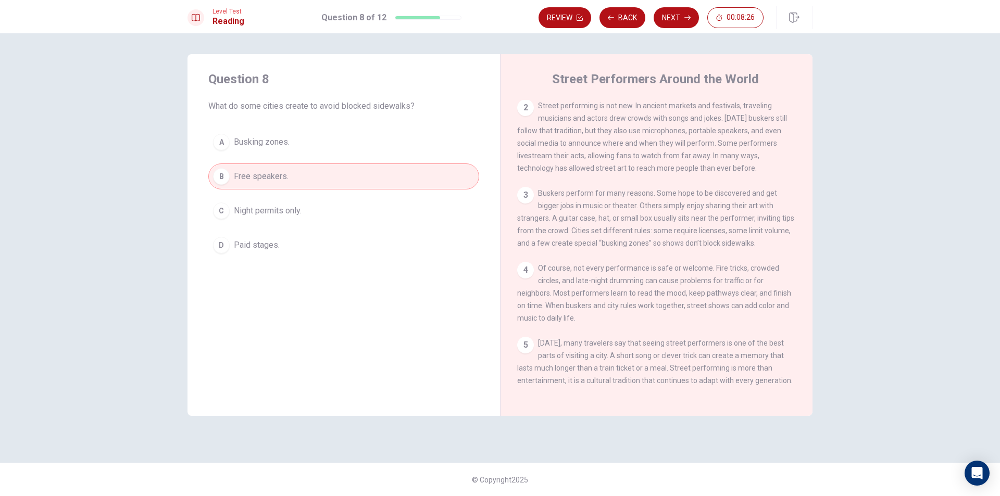
click at [221, 252] on div "D" at bounding box center [221, 245] width 17 height 17
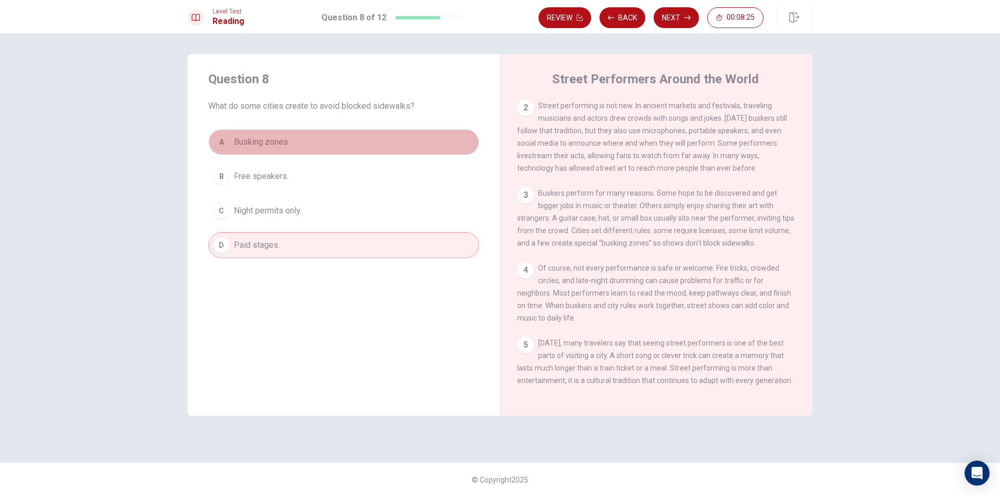
click at [226, 145] on div "A" at bounding box center [221, 142] width 17 height 17
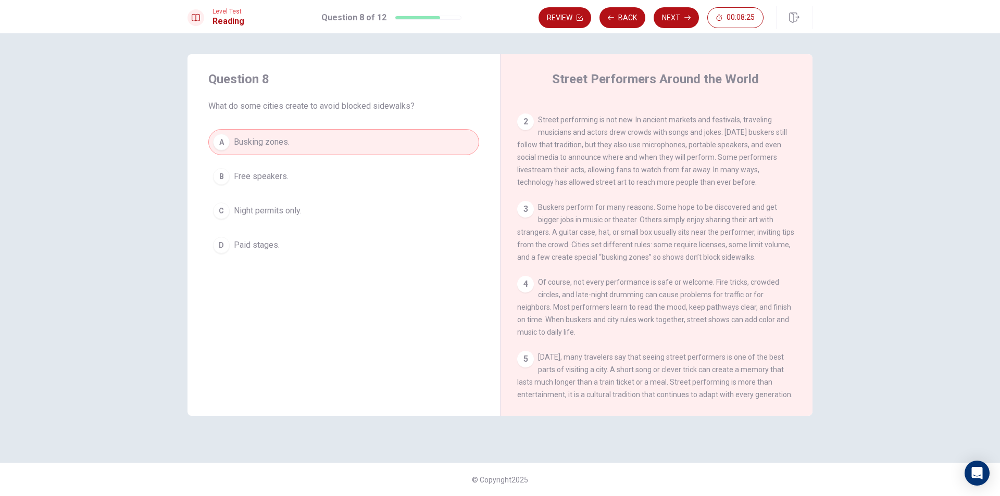
scroll to position [23, 0]
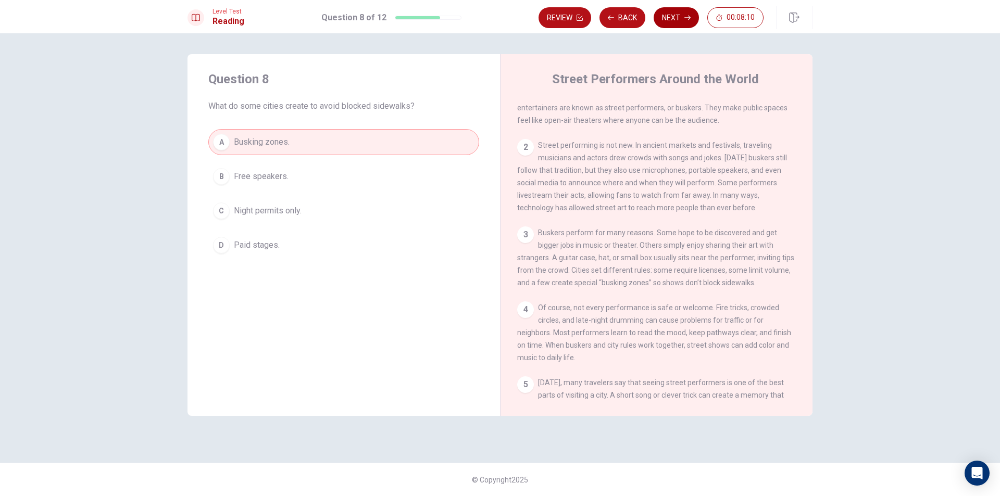
click at [669, 14] on button "Next" at bounding box center [675, 17] width 45 height 21
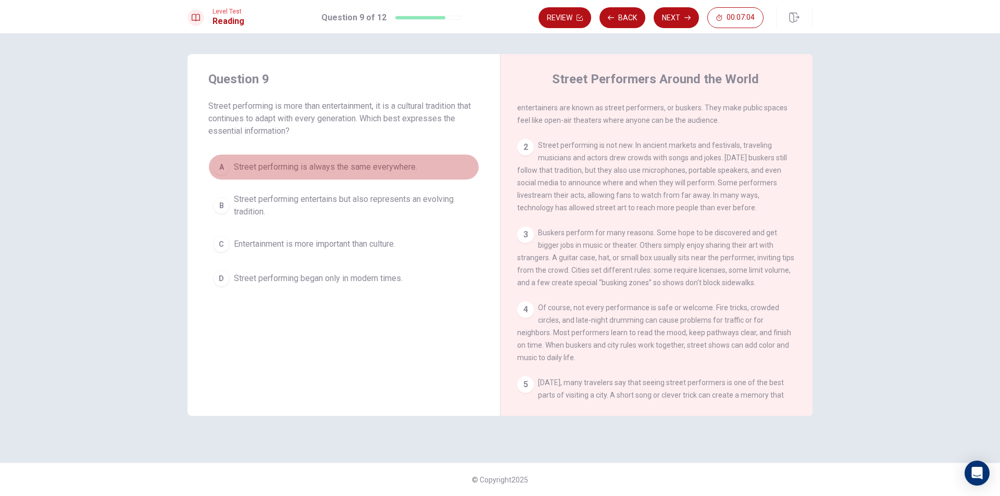
click at [228, 162] on div "A" at bounding box center [221, 167] width 17 height 17
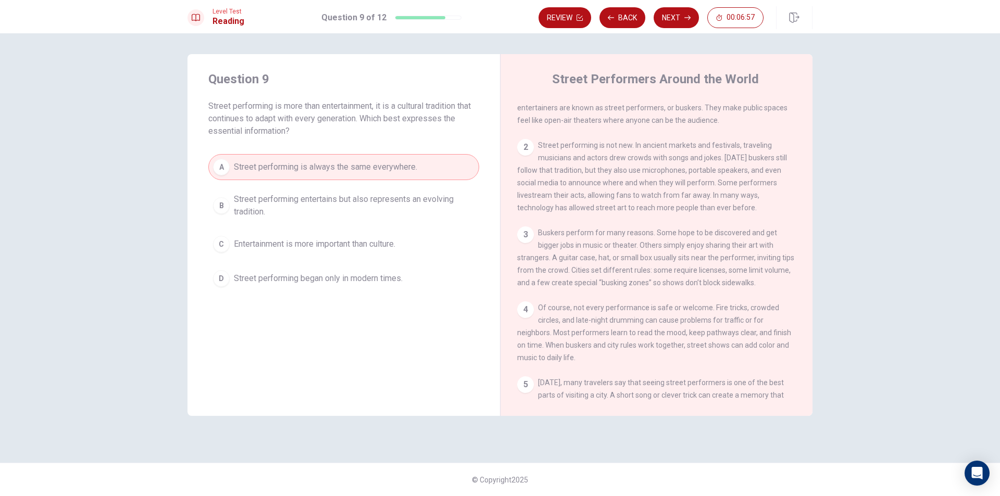
click at [222, 240] on div "C" at bounding box center [221, 244] width 17 height 17
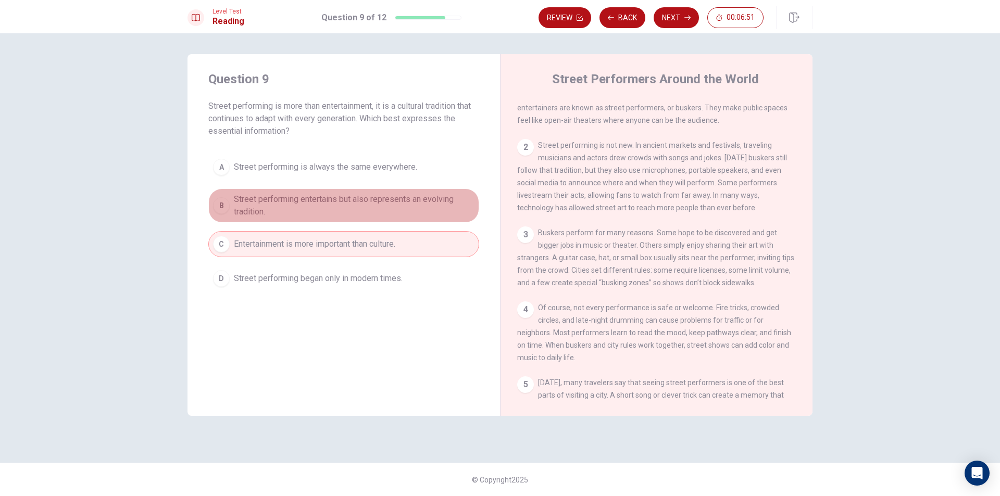
click at [216, 215] on button "B Street performing entertains but also represents an evolving tradition." at bounding box center [343, 205] width 271 height 34
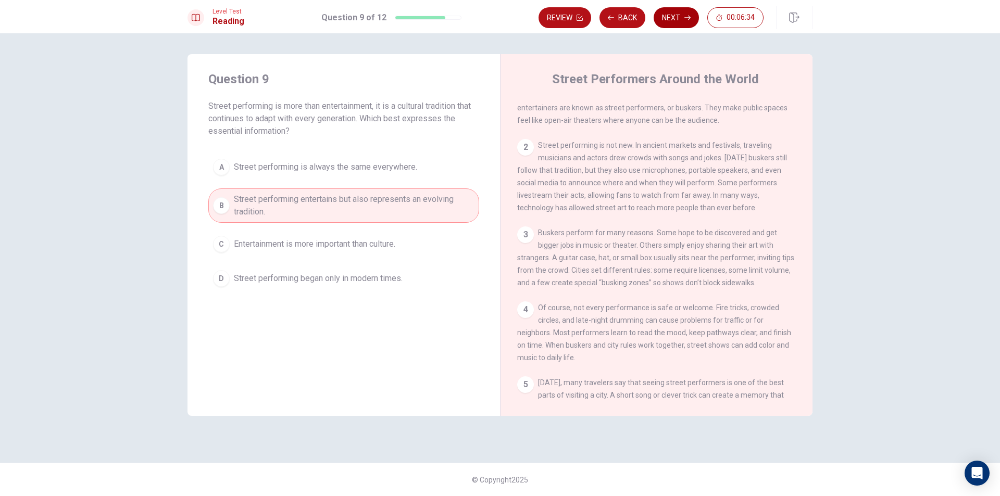
click at [679, 16] on button "Next" at bounding box center [675, 17] width 45 height 21
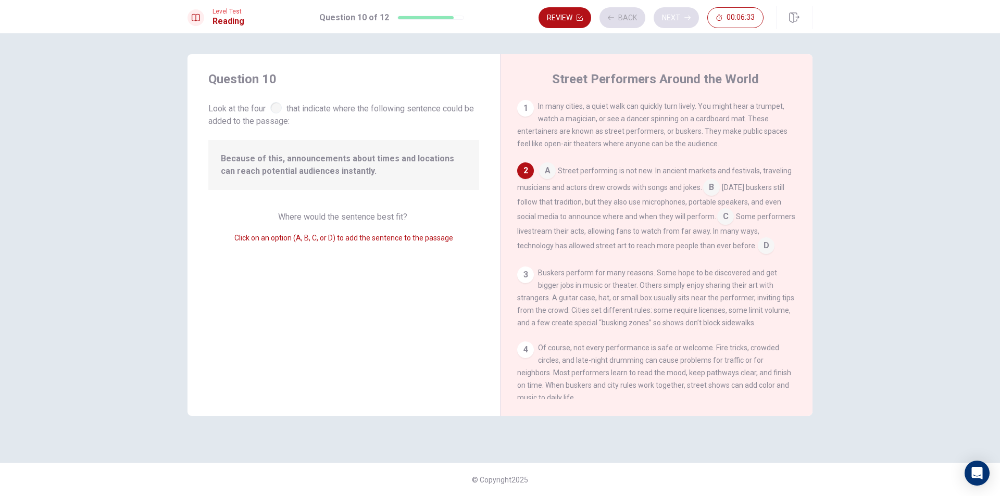
scroll to position [65, 0]
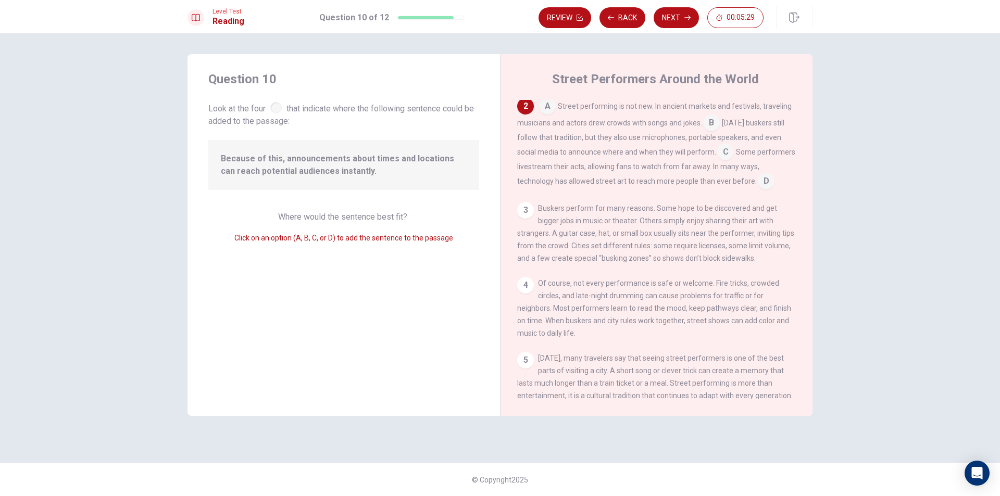
click at [774, 186] on input at bounding box center [766, 182] width 17 height 17
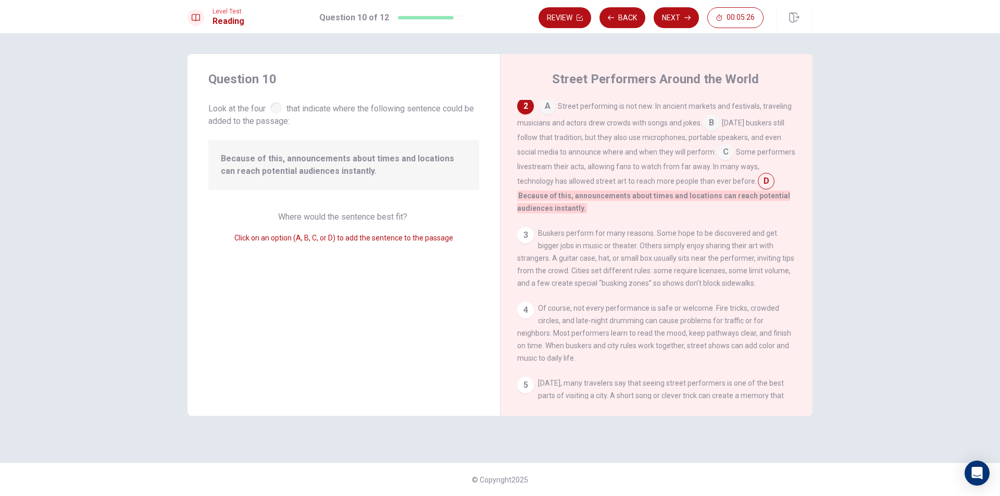
click at [724, 159] on input at bounding box center [725, 153] width 17 height 17
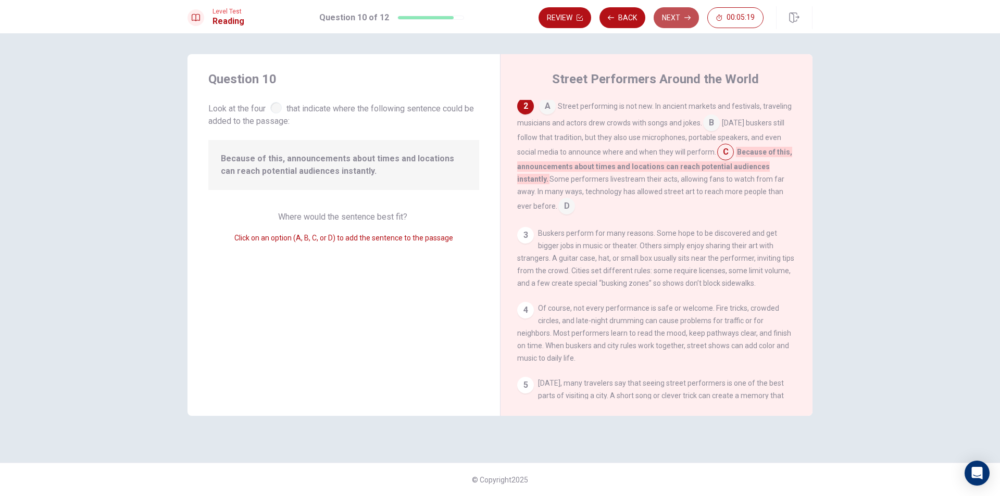
click at [683, 18] on button "Next" at bounding box center [675, 17] width 45 height 21
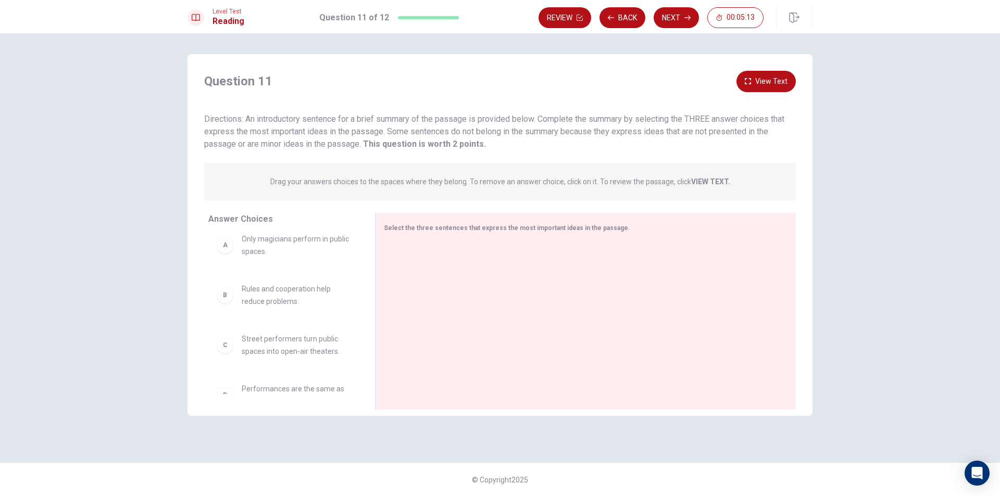
scroll to position [0, 0]
click at [676, 14] on button "Next" at bounding box center [675, 17] width 45 height 21
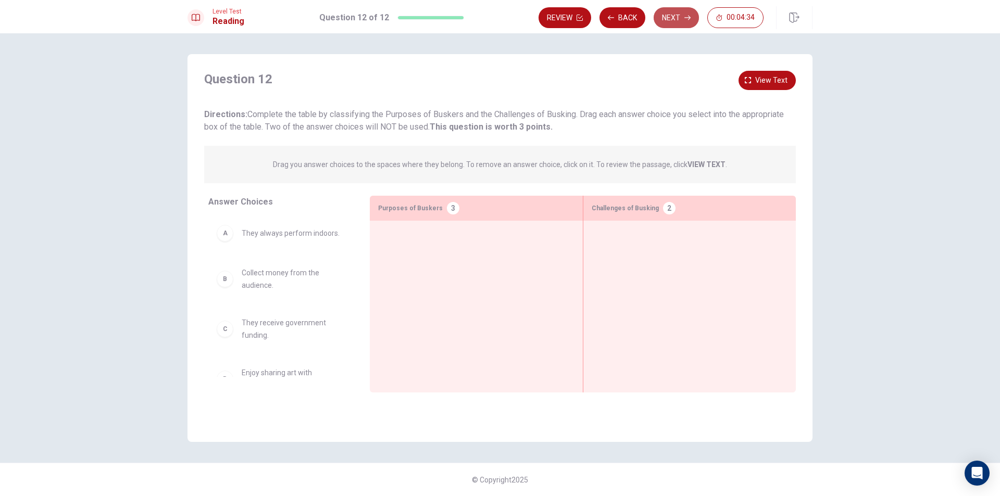
click at [670, 11] on button "Next" at bounding box center [675, 17] width 45 height 21
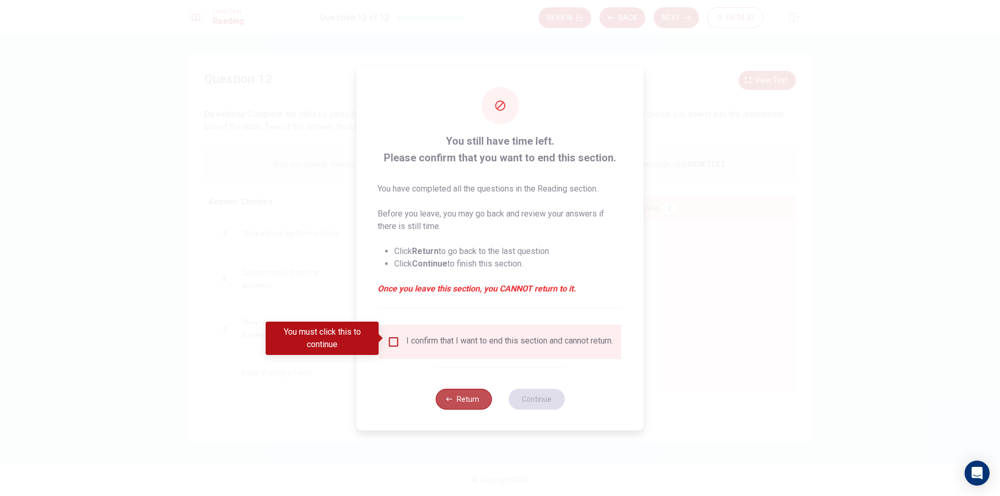
click at [450, 401] on icon "button" at bounding box center [449, 399] width 6 height 4
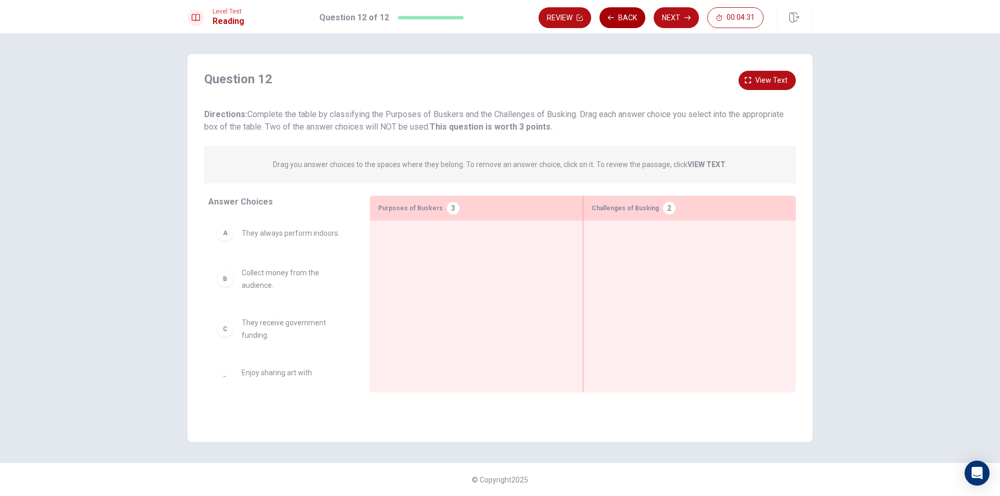
click at [609, 12] on button "Back" at bounding box center [622, 17] width 46 height 21
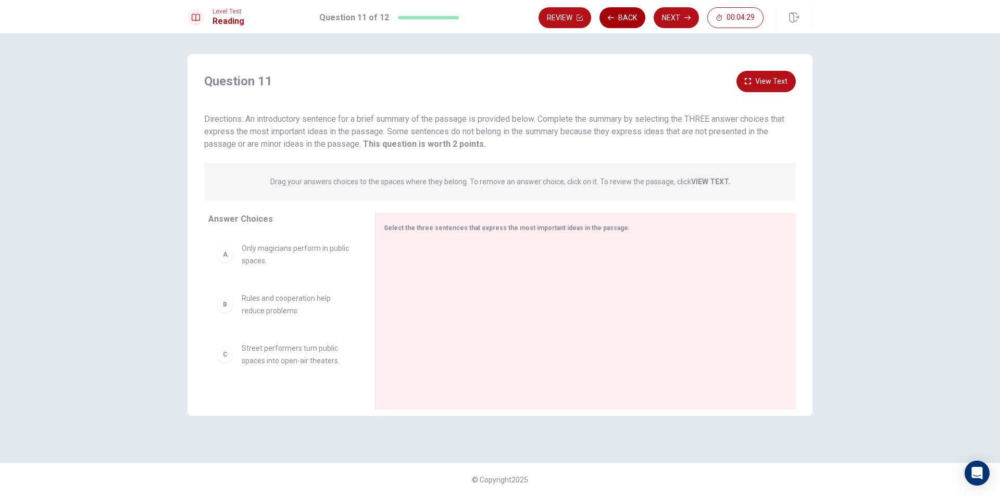
click at [614, 19] on button "Back" at bounding box center [622, 17] width 46 height 21
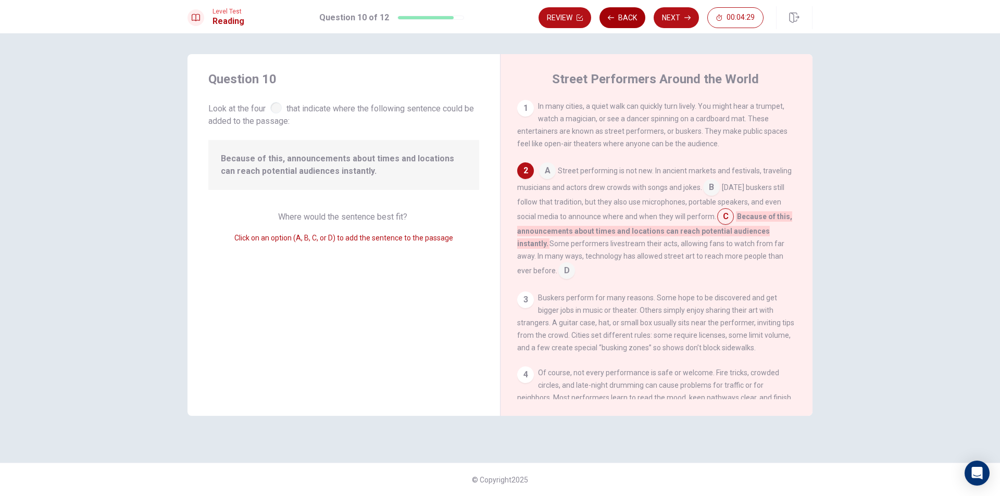
scroll to position [65, 0]
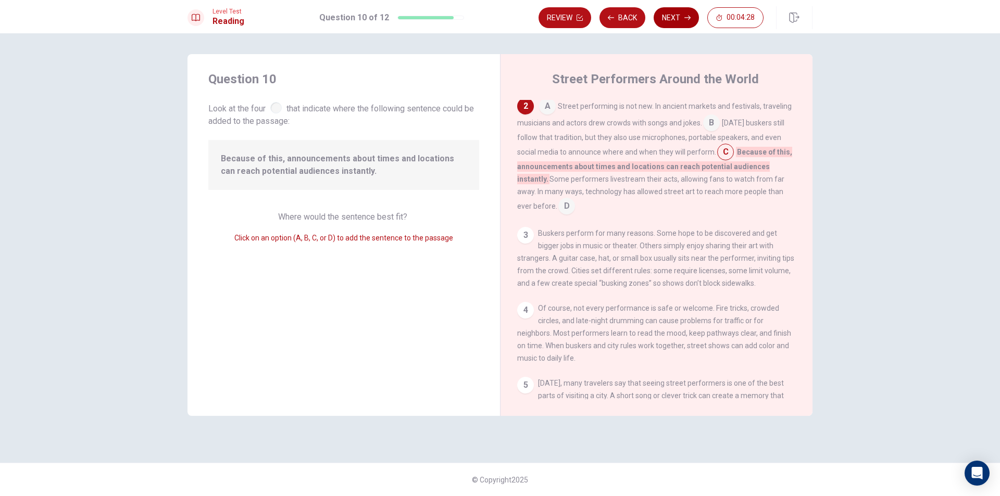
click at [666, 17] on button "Next" at bounding box center [675, 17] width 45 height 21
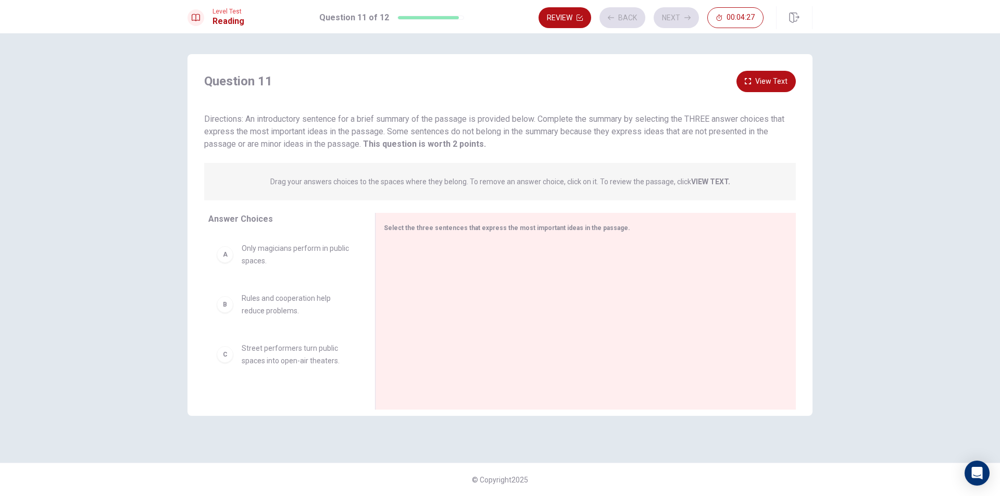
click at [230, 256] on div "A" at bounding box center [225, 254] width 17 height 17
click at [241, 258] on div "A Only magicians perform in public spaces." at bounding box center [283, 254] width 133 height 25
click at [233, 261] on div "A Only magicians perform in public spaces." at bounding box center [283, 254] width 133 height 25
click at [683, 16] on button "Next" at bounding box center [675, 17] width 45 height 21
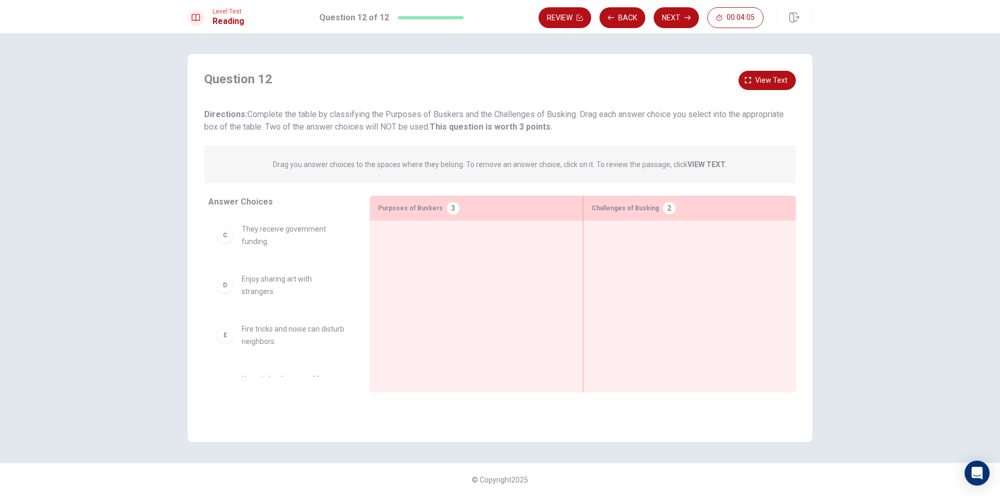
scroll to position [0, 0]
click at [228, 233] on div "A" at bounding box center [225, 233] width 17 height 17
click at [228, 236] on div "A" at bounding box center [225, 233] width 17 height 17
drag, startPoint x: 230, startPoint y: 235, endPoint x: 396, endPoint y: 243, distance: 165.8
drag, startPoint x: 227, startPoint y: 239, endPoint x: 623, endPoint y: 257, distance: 396.6
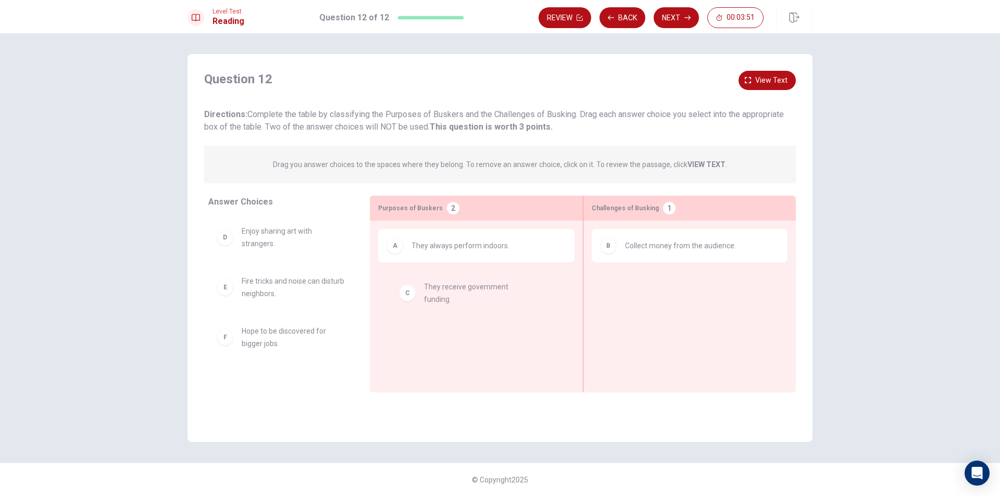
drag, startPoint x: 226, startPoint y: 238, endPoint x: 413, endPoint y: 287, distance: 192.7
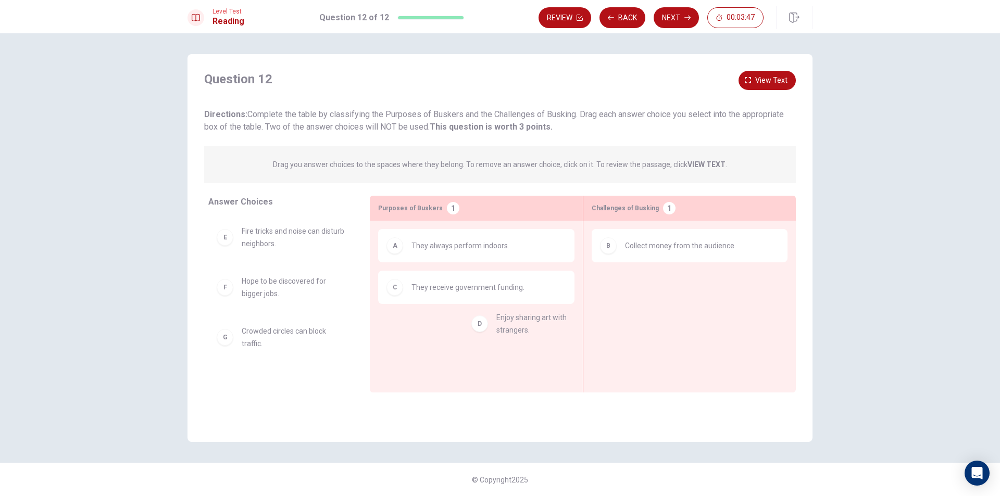
drag, startPoint x: 235, startPoint y: 240, endPoint x: 422, endPoint y: 323, distance: 205.3
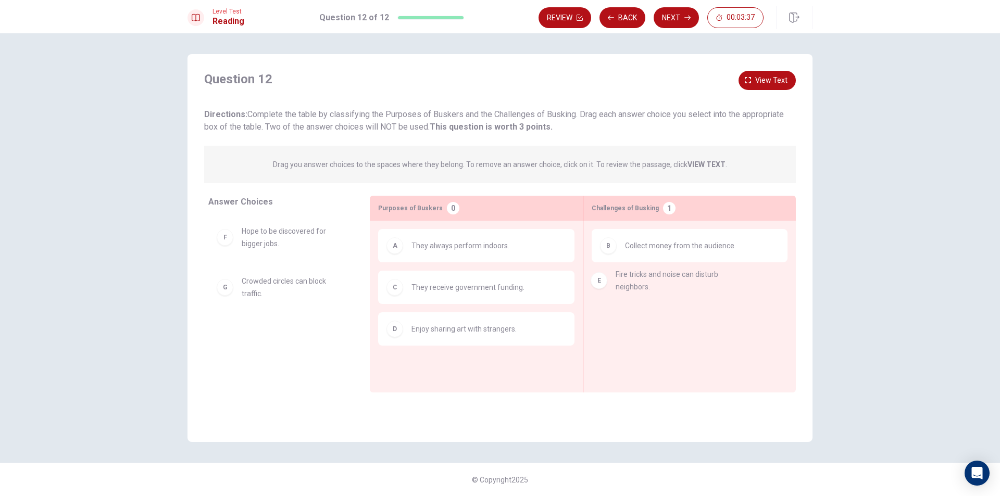
drag, startPoint x: 235, startPoint y: 243, endPoint x: 611, endPoint y: 286, distance: 378.5
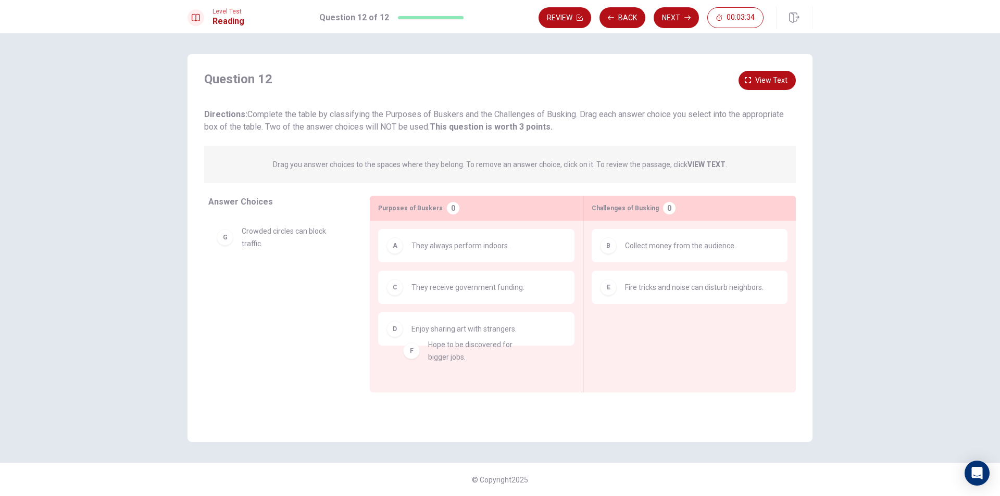
drag, startPoint x: 230, startPoint y: 239, endPoint x: 423, endPoint y: 352, distance: 223.3
drag, startPoint x: 233, startPoint y: 292, endPoint x: 617, endPoint y: 362, distance: 390.6
drag, startPoint x: 232, startPoint y: 241, endPoint x: 637, endPoint y: 329, distance: 415.1
click at [223, 273] on div "G Crowded circles can block traffic." at bounding box center [280, 288] width 145 height 42
drag, startPoint x: 234, startPoint y: 298, endPoint x: 409, endPoint y: 376, distance: 191.1
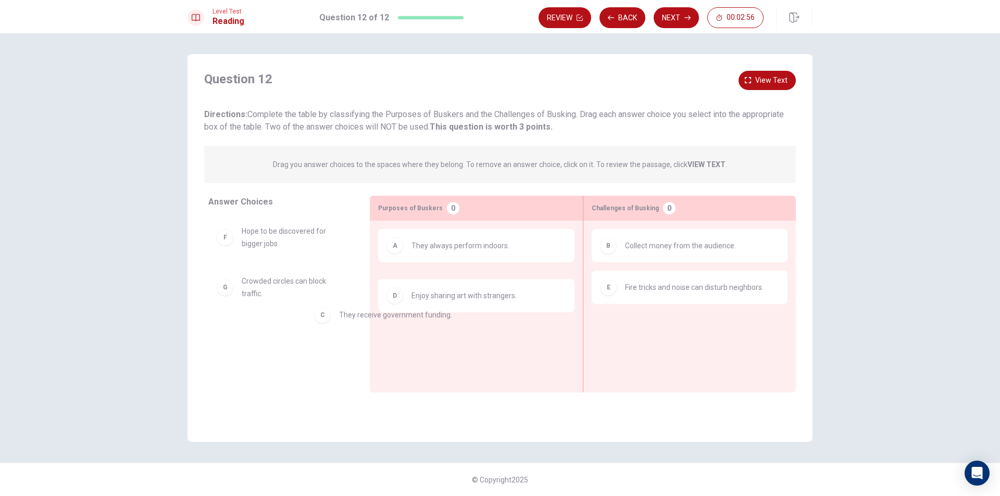
drag, startPoint x: 442, startPoint y: 297, endPoint x: 343, endPoint y: 329, distance: 103.7
drag, startPoint x: 435, startPoint y: 256, endPoint x: 450, endPoint y: 348, distance: 93.0
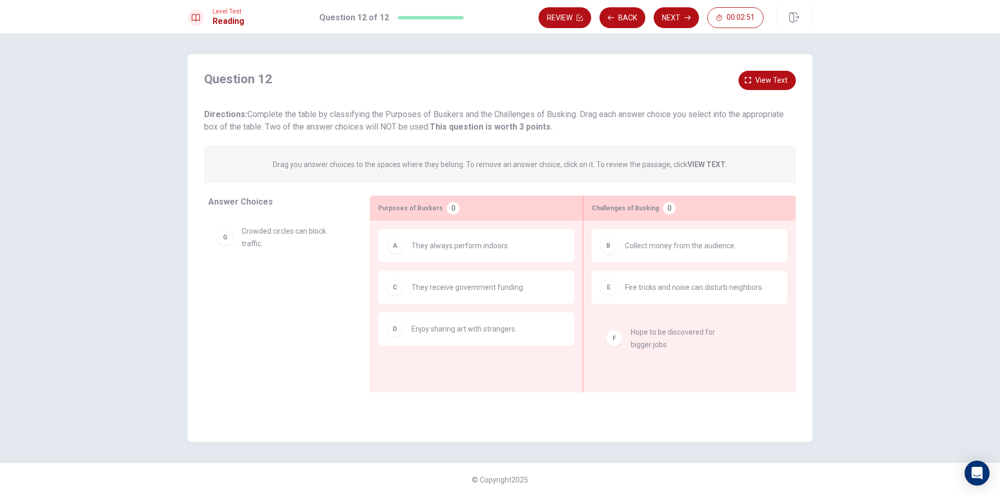
drag, startPoint x: 343, startPoint y: 237, endPoint x: 682, endPoint y: 338, distance: 353.8
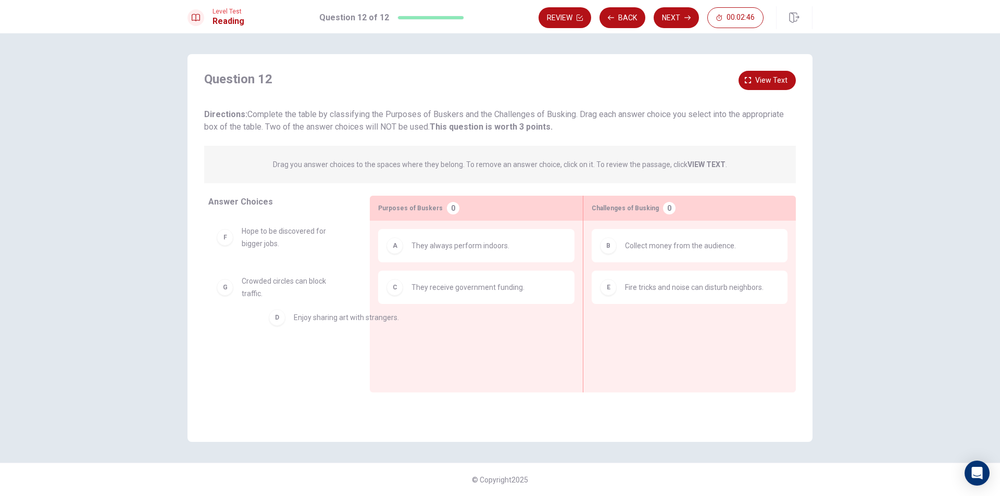
drag, startPoint x: 509, startPoint y: 336, endPoint x: 373, endPoint y: 324, distance: 135.9
drag, startPoint x: 373, startPoint y: 324, endPoint x: 365, endPoint y: 324, distance: 8.3
click at [366, 324] on div "Answer Choices F Hope to be discovered for bigger jobs. G Crowded circles can b…" at bounding box center [499, 294] width 625 height 197
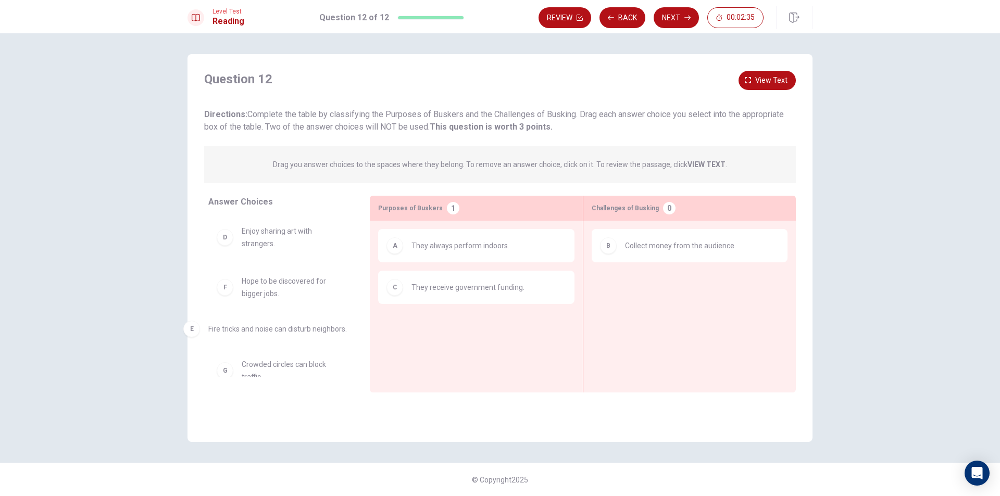
drag, startPoint x: 660, startPoint y: 295, endPoint x: 241, endPoint y: 338, distance: 421.9
drag, startPoint x: 253, startPoint y: 291, endPoint x: 661, endPoint y: 282, distance: 408.8
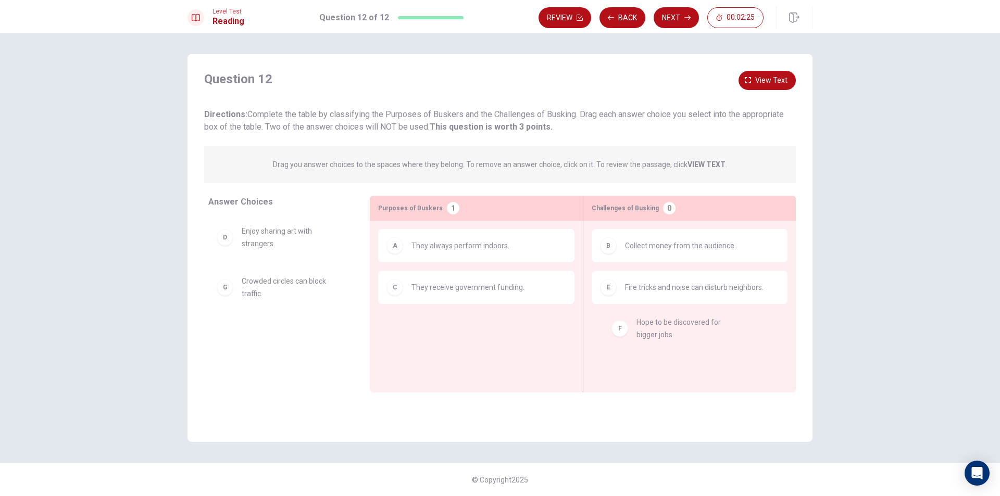
drag, startPoint x: 314, startPoint y: 288, endPoint x: 715, endPoint y: 327, distance: 402.8
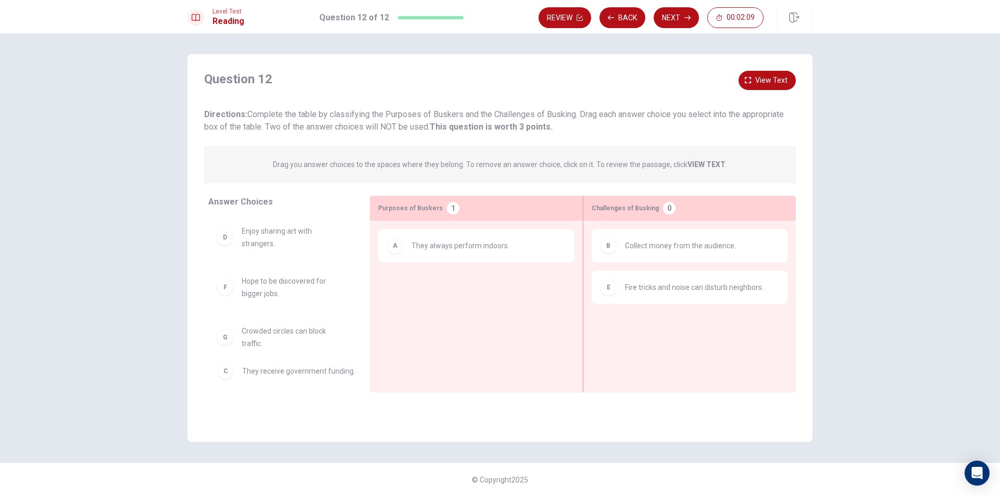
drag, startPoint x: 426, startPoint y: 299, endPoint x: 266, endPoint y: 379, distance: 179.5
drag, startPoint x: 270, startPoint y: 287, endPoint x: 476, endPoint y: 293, distance: 205.8
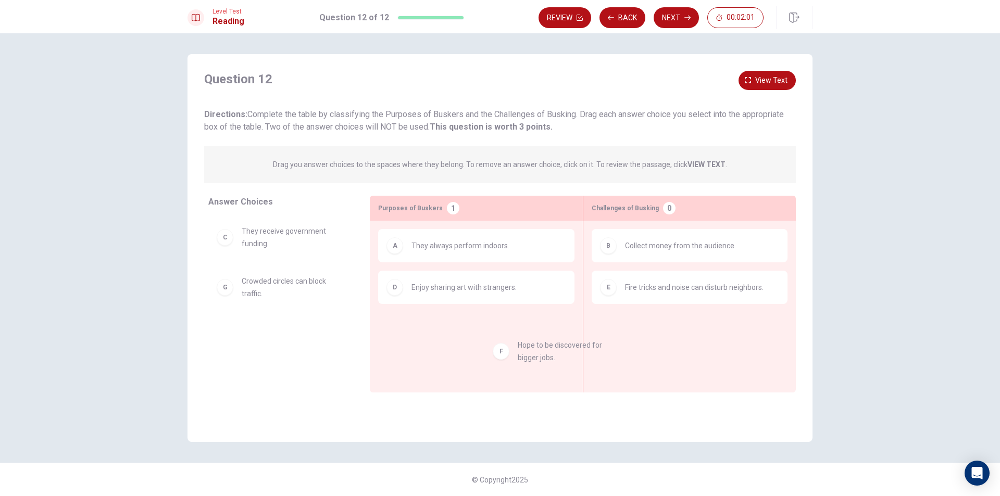
drag, startPoint x: 292, startPoint y: 299, endPoint x: 463, endPoint y: 350, distance: 178.7
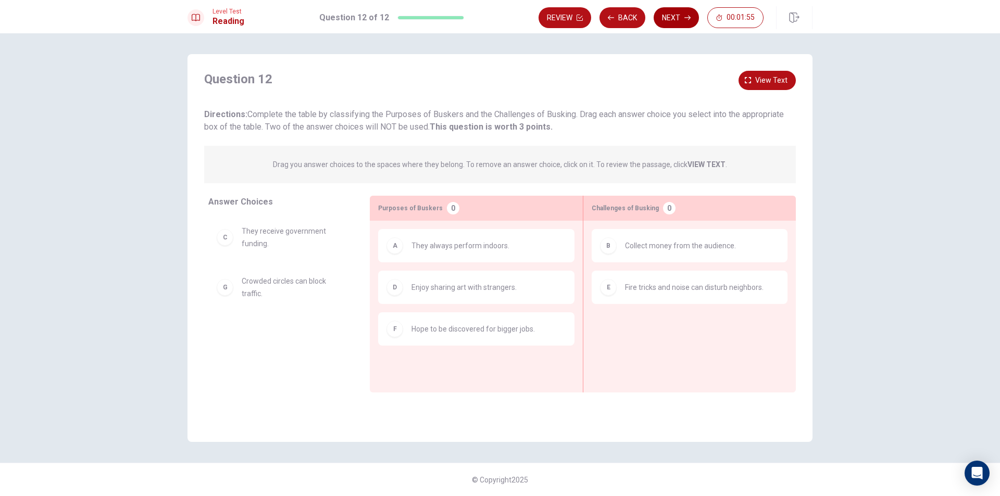
click at [683, 12] on button "Next" at bounding box center [675, 17] width 45 height 21
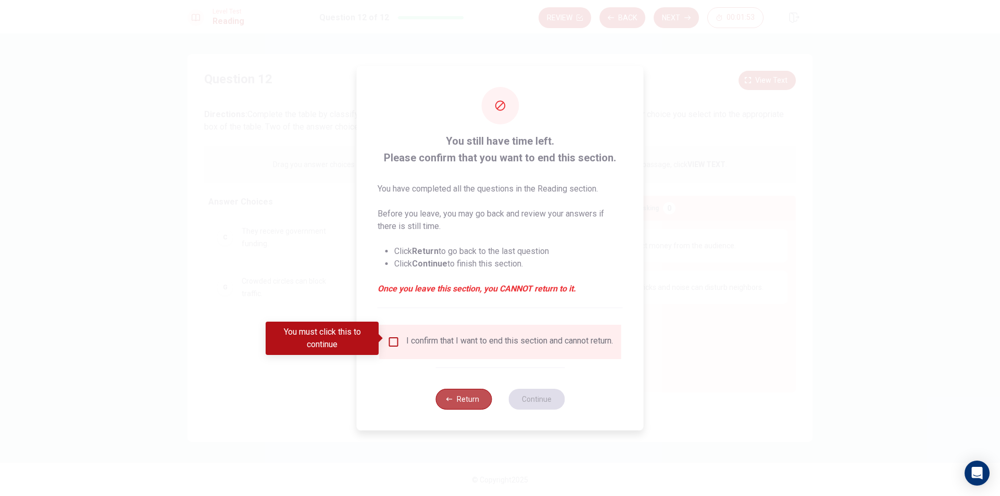
click at [449, 402] on icon "button" at bounding box center [449, 399] width 6 height 6
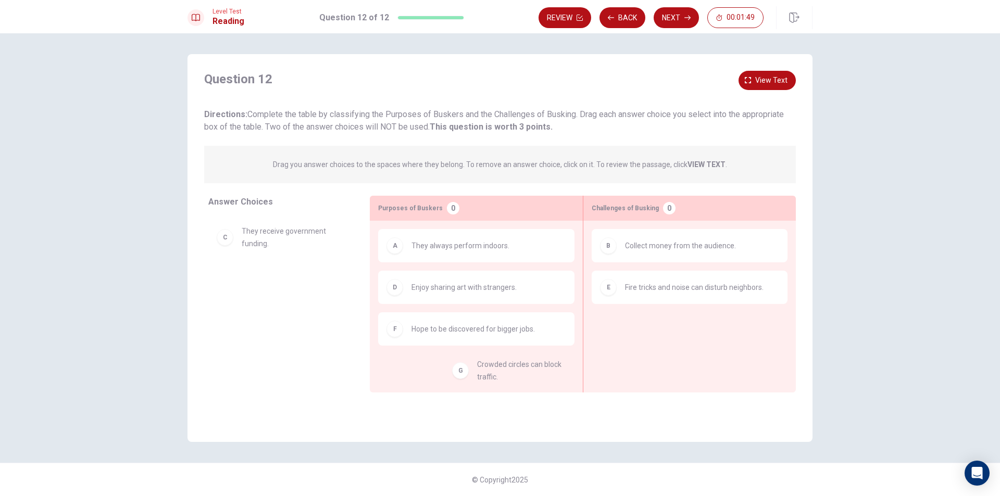
drag, startPoint x: 282, startPoint y: 293, endPoint x: 459, endPoint y: 369, distance: 192.9
drag, startPoint x: 310, startPoint y: 246, endPoint x: 671, endPoint y: 325, distance: 370.0
click at [674, 19] on button "Next" at bounding box center [675, 17] width 45 height 21
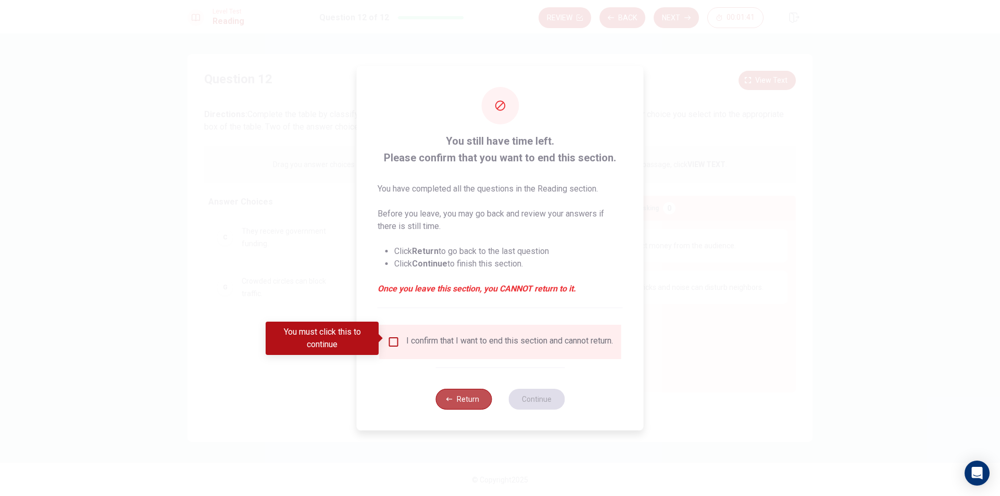
click at [467, 398] on button "Return" at bounding box center [463, 399] width 56 height 21
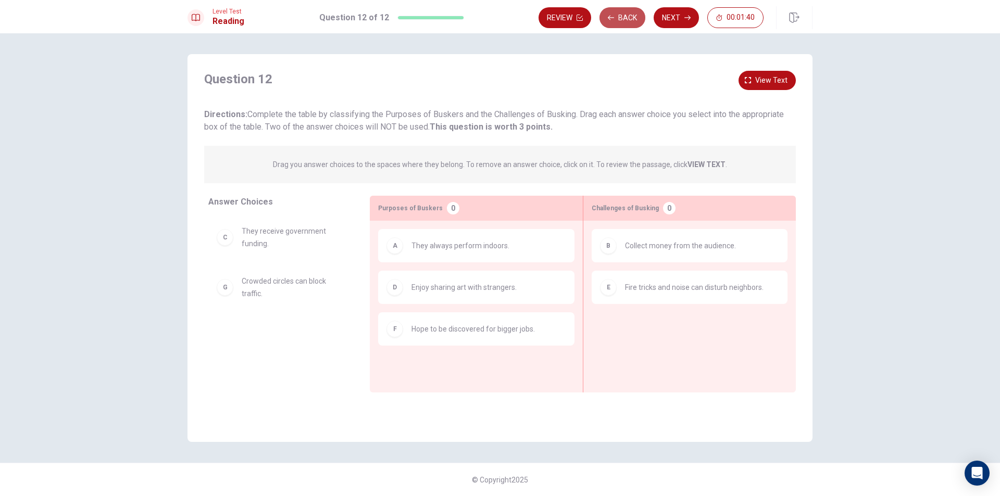
click at [615, 16] on button "Back" at bounding box center [622, 17] width 46 height 21
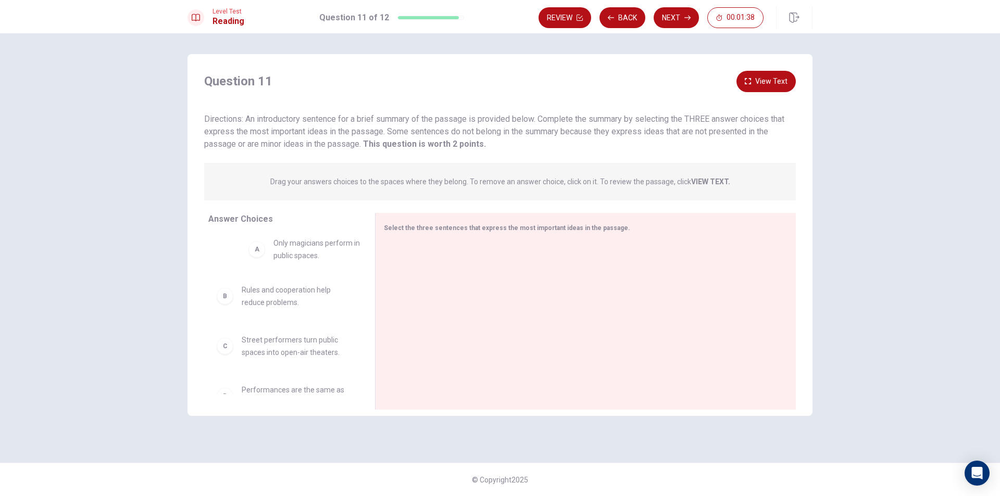
drag, startPoint x: 309, startPoint y: 265, endPoint x: 367, endPoint y: 242, distance: 62.4
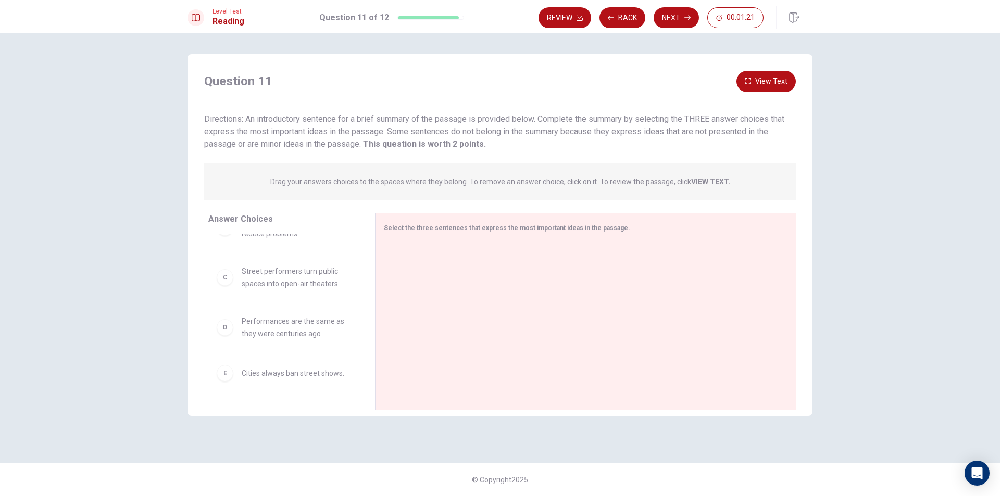
scroll to position [104, 0]
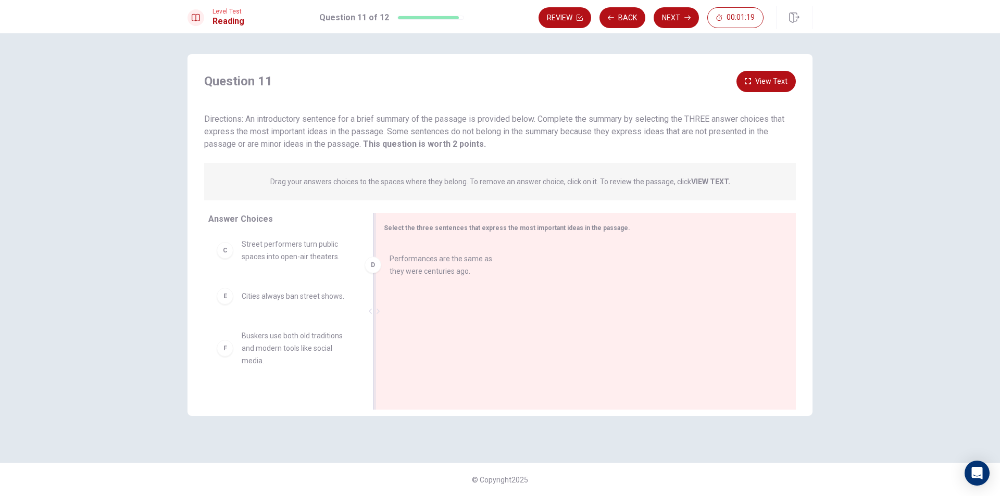
drag, startPoint x: 281, startPoint y: 301, endPoint x: 437, endPoint y: 264, distance: 160.5
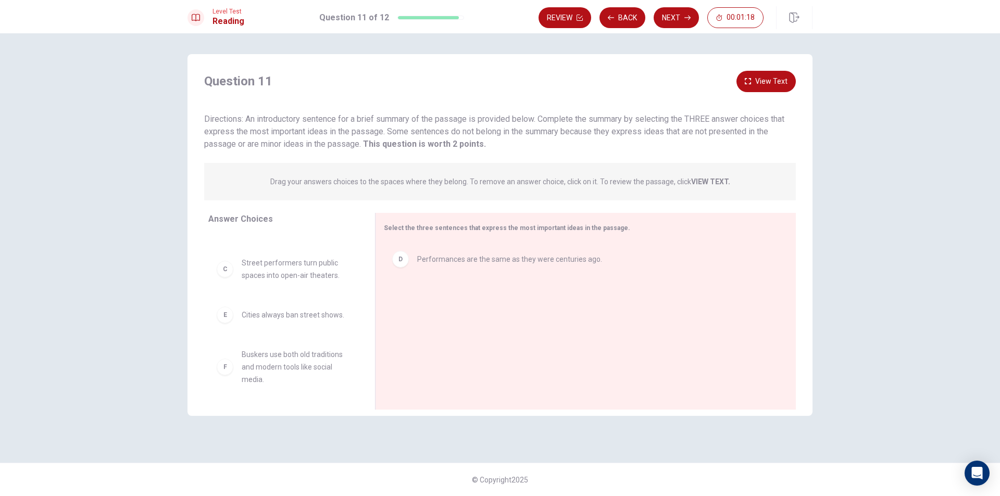
scroll to position [85, 0]
drag, startPoint x: 269, startPoint y: 372, endPoint x: 498, endPoint y: 331, distance: 232.8
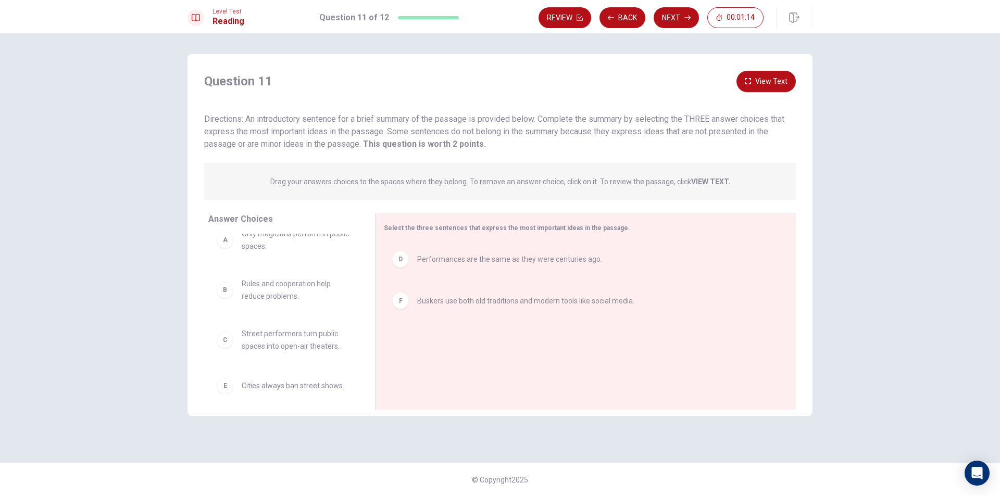
scroll to position [23, 0]
drag, startPoint x: 273, startPoint y: 331, endPoint x: 253, endPoint y: 342, distance: 23.5
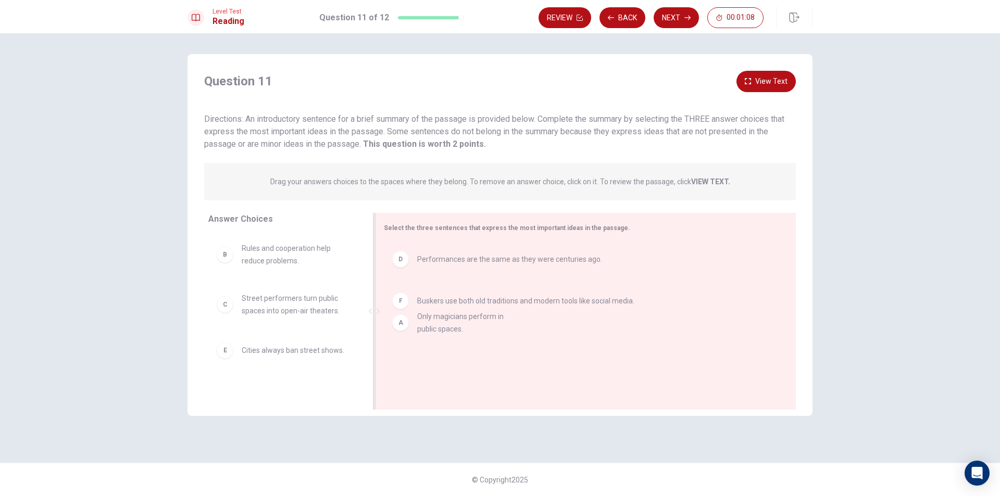
drag, startPoint x: 271, startPoint y: 264, endPoint x: 449, endPoint y: 336, distance: 192.7
drag, startPoint x: 359, startPoint y: 370, endPoint x: 500, endPoint y: 377, distance: 141.8
drag, startPoint x: 362, startPoint y: 367, endPoint x: 261, endPoint y: 372, distance: 101.1
click at [277, 257] on span "Rules and cooperation help reduce problems." at bounding box center [296, 254] width 108 height 25
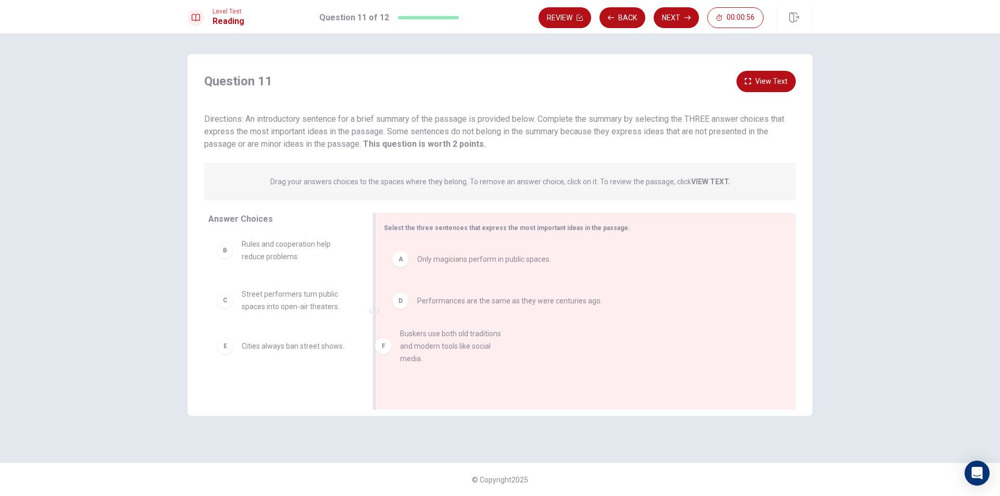
drag, startPoint x: 281, startPoint y: 381, endPoint x: 452, endPoint y: 322, distance: 181.3
click at [676, 16] on button "Next" at bounding box center [675, 17] width 45 height 21
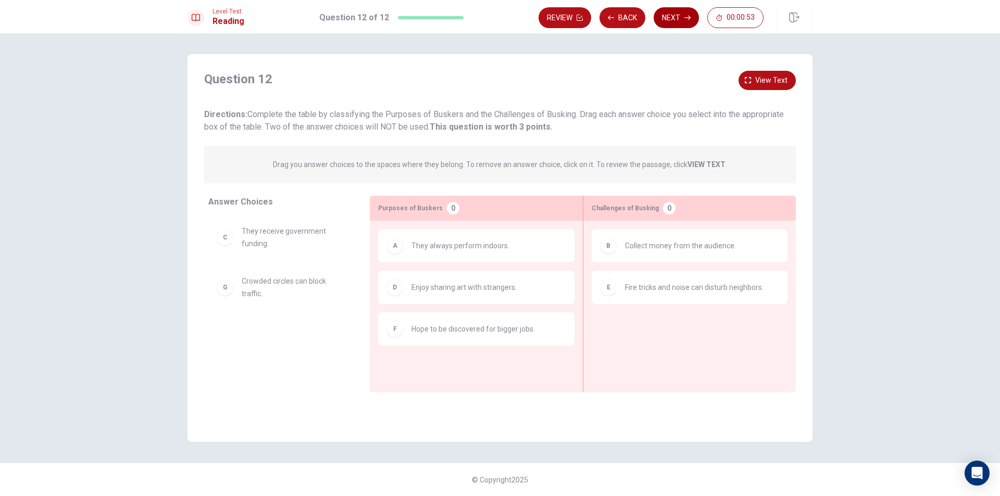
click at [676, 16] on button "Next" at bounding box center [675, 17] width 45 height 21
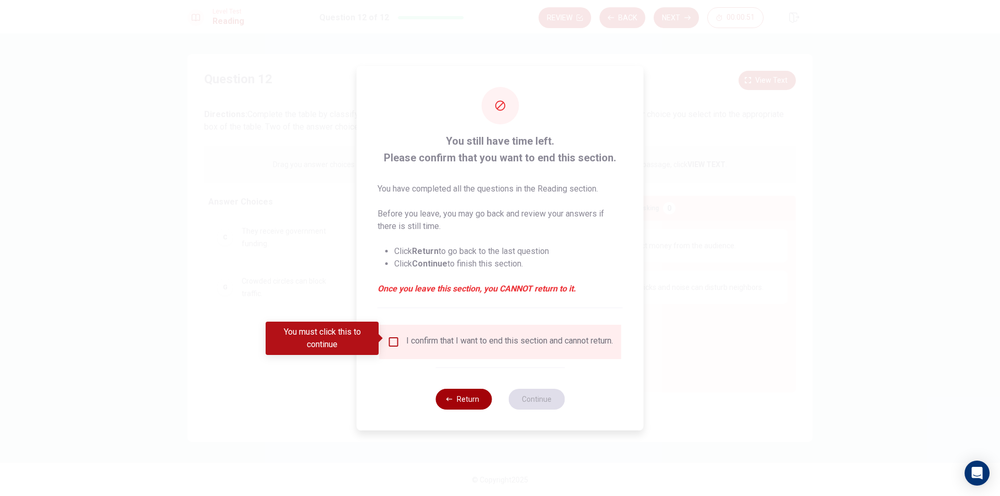
click at [451, 402] on icon "button" at bounding box center [449, 399] width 6 height 6
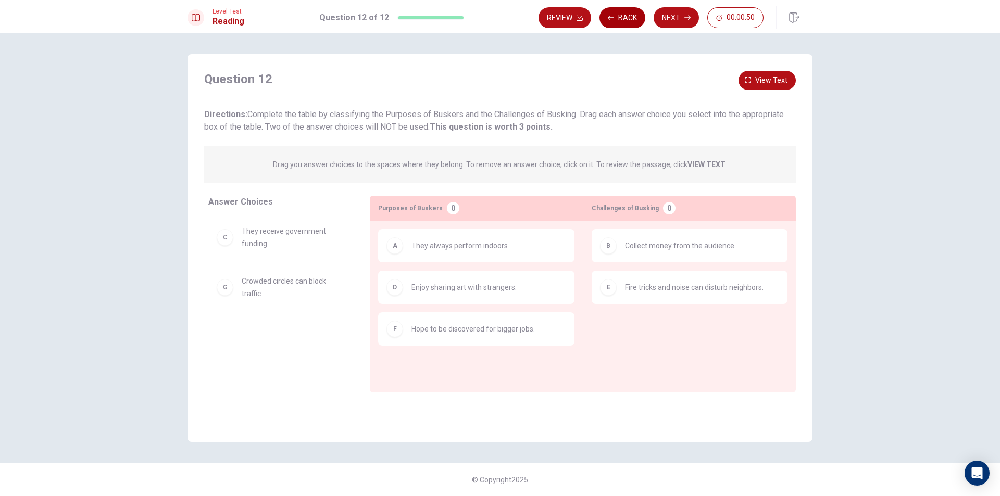
click at [615, 9] on button "Back" at bounding box center [622, 17] width 46 height 21
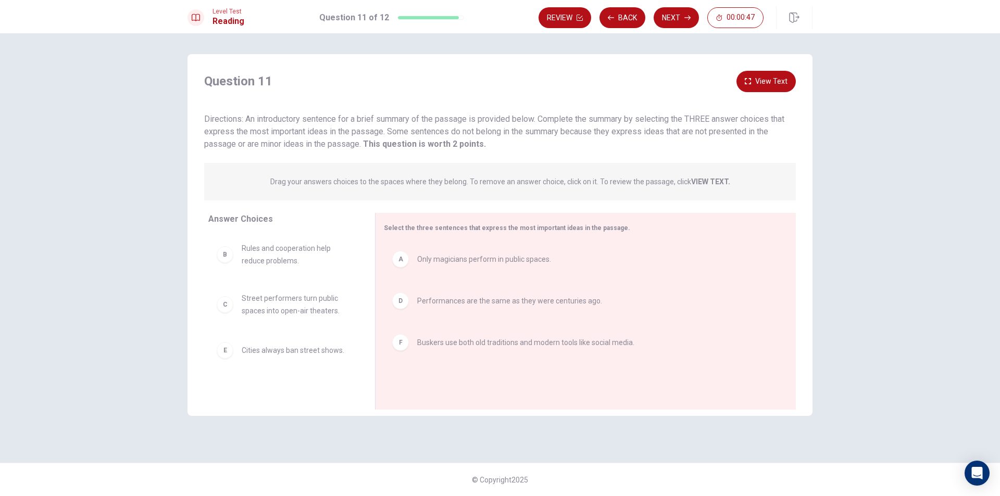
click at [613, 7] on div "Review Back Next 00:00:47" at bounding box center [675, 17] width 274 height 23
click at [612, 16] on icon "button" at bounding box center [611, 18] width 6 height 6
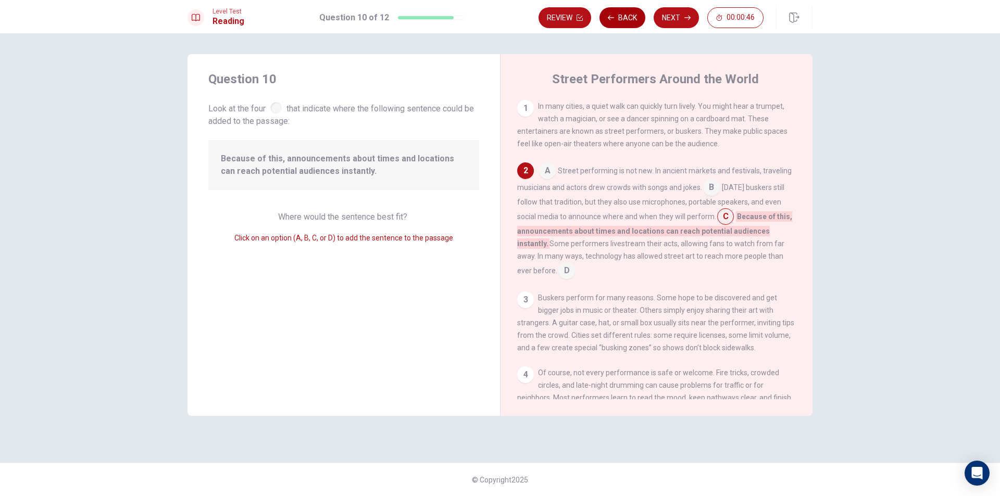
scroll to position [65, 0]
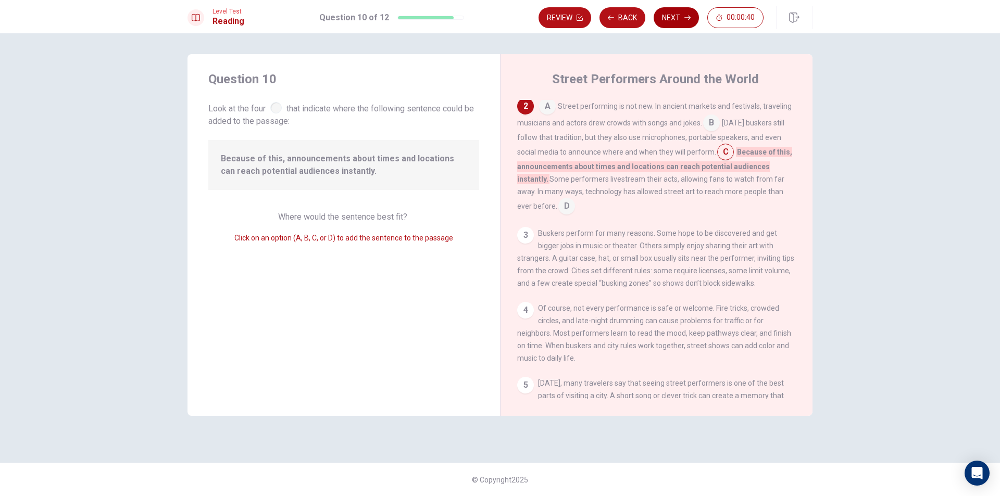
click at [682, 16] on button "Next" at bounding box center [675, 17] width 45 height 21
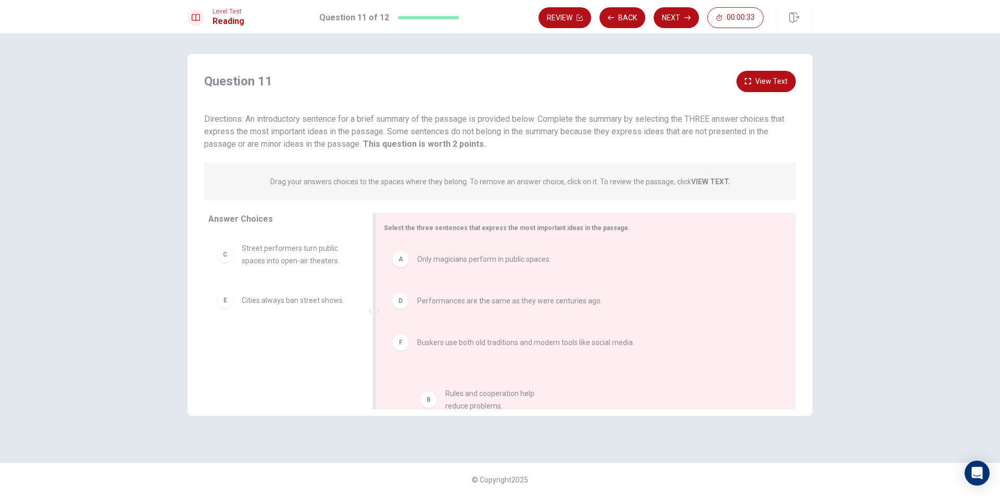
drag, startPoint x: 324, startPoint y: 261, endPoint x: 530, endPoint y: 396, distance: 245.9
drag, startPoint x: 311, startPoint y: 298, endPoint x: 489, endPoint y: 366, distance: 190.3
drag, startPoint x: 319, startPoint y: 355, endPoint x: 497, endPoint y: 397, distance: 183.1
click at [678, 16] on button "Next" at bounding box center [675, 17] width 45 height 21
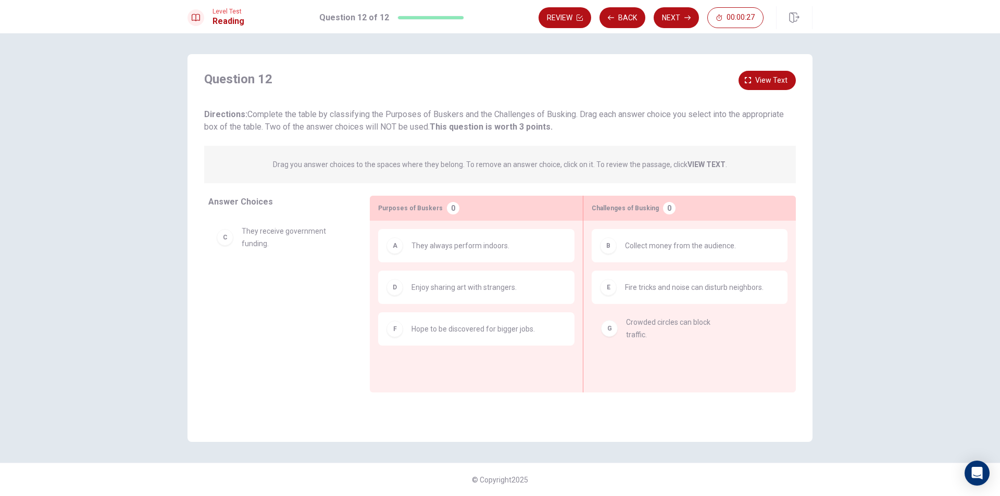
drag, startPoint x: 277, startPoint y: 283, endPoint x: 670, endPoint y: 331, distance: 395.4
click at [679, 16] on button "Next" at bounding box center [675, 17] width 45 height 21
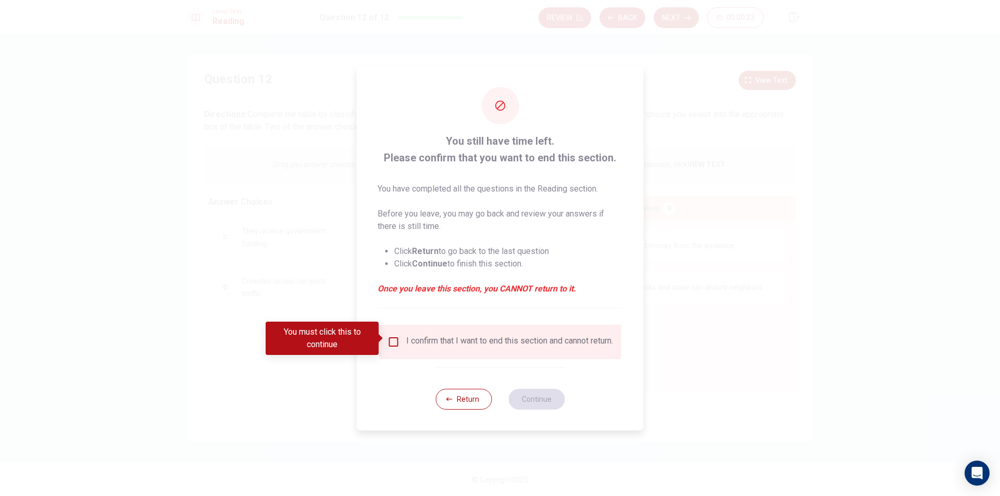
click at [391, 344] on input "You must click this to continue" at bounding box center [393, 342] width 12 height 12
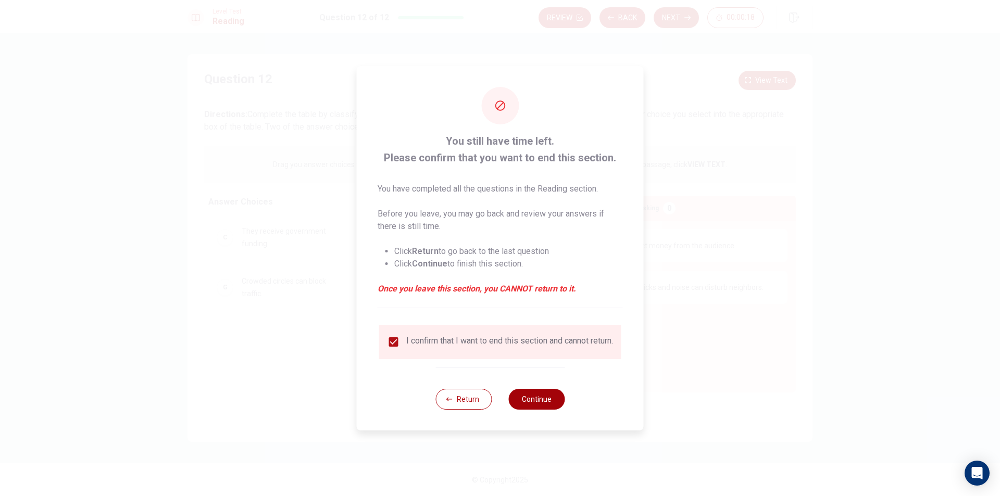
click at [531, 402] on button "Continue" at bounding box center [536, 399] width 56 height 21
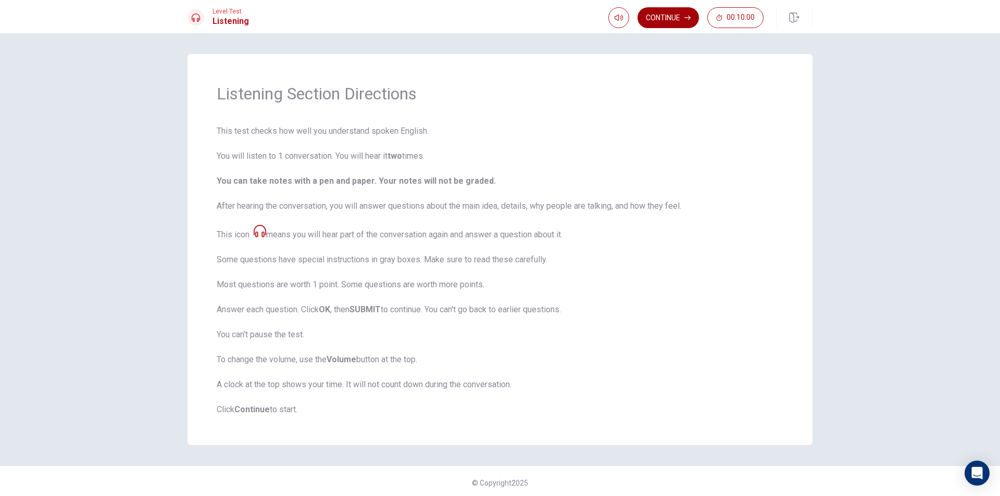
click at [670, 16] on button "Continue" at bounding box center [667, 17] width 61 height 21
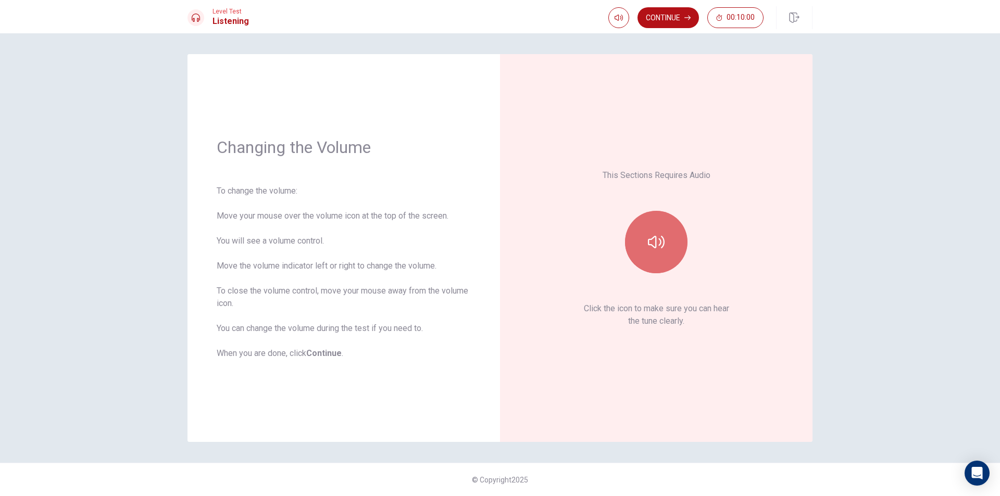
click at [639, 240] on button "button" at bounding box center [656, 242] width 62 height 62
click at [665, 16] on button "Continue" at bounding box center [667, 17] width 61 height 21
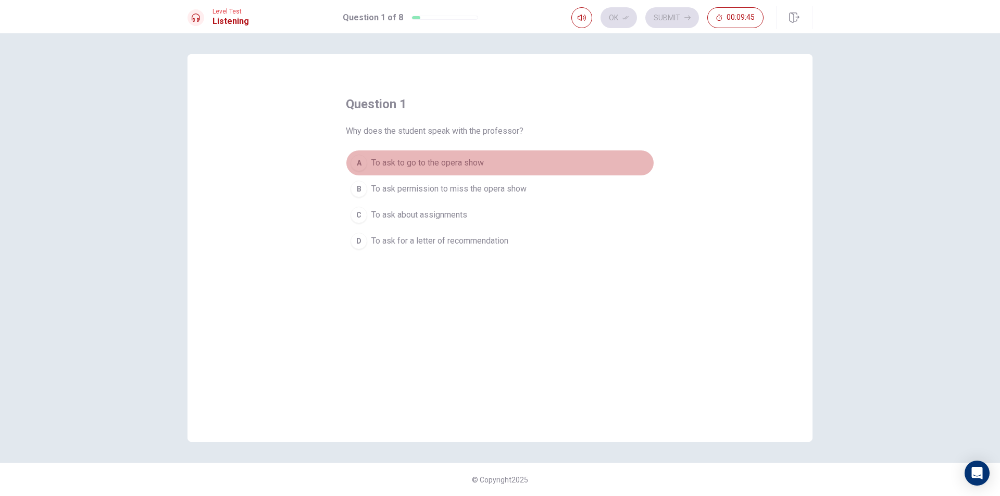
click at [363, 162] on div "A" at bounding box center [358, 163] width 17 height 17
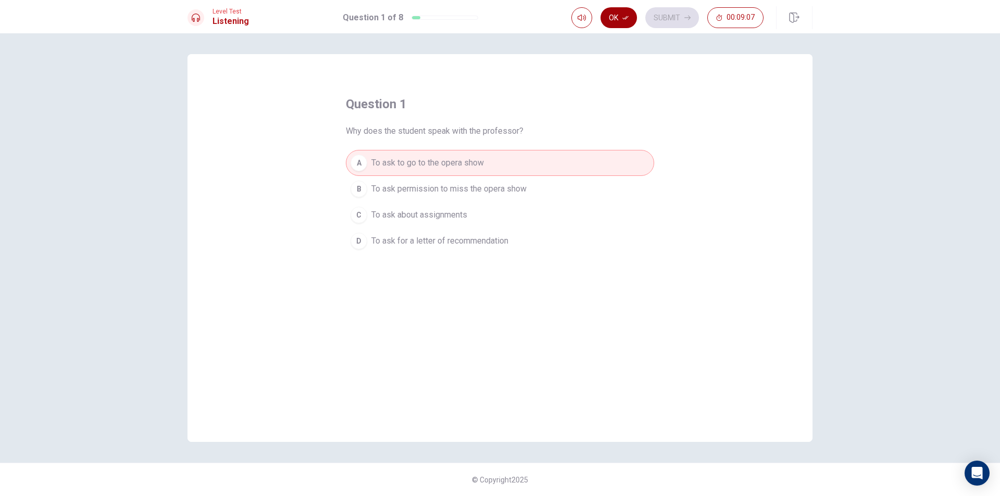
click at [622, 12] on button "Ok" at bounding box center [618, 17] width 36 height 21
click at [686, 17] on icon "button" at bounding box center [687, 18] width 6 height 6
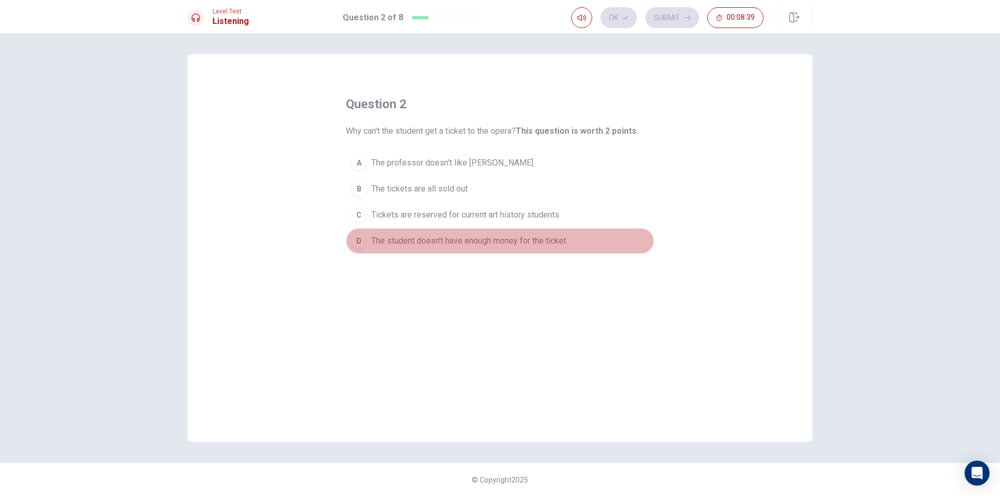
click at [355, 235] on div "D" at bounding box center [358, 241] width 17 height 17
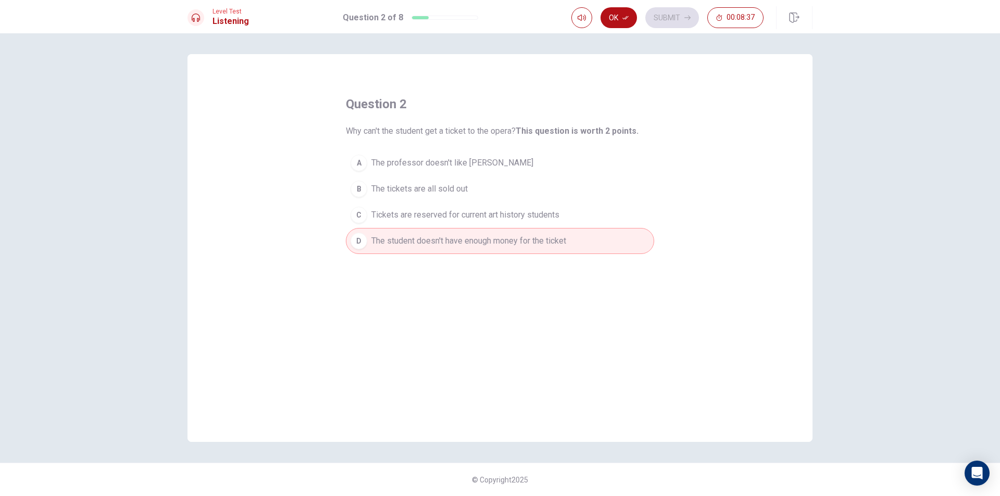
click at [366, 220] on div "C" at bounding box center [358, 215] width 17 height 17
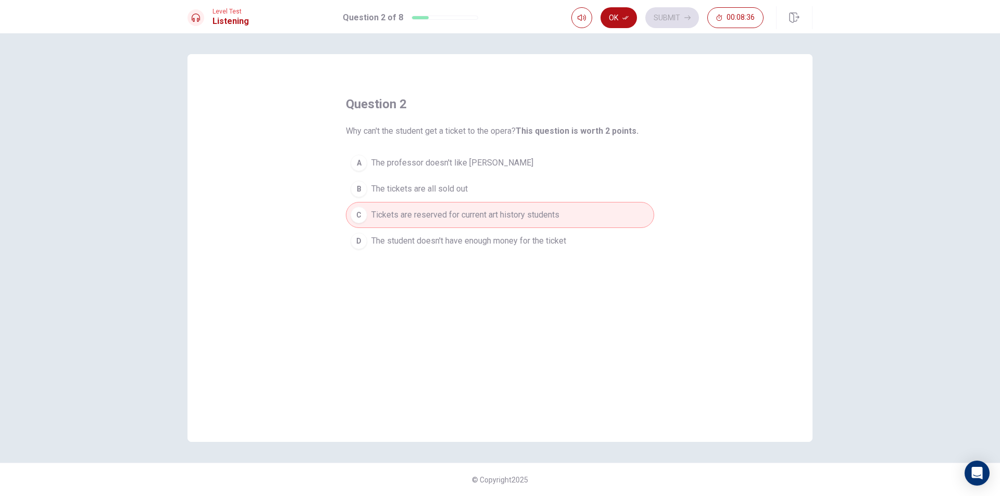
click at [352, 237] on div "D" at bounding box center [358, 241] width 17 height 17
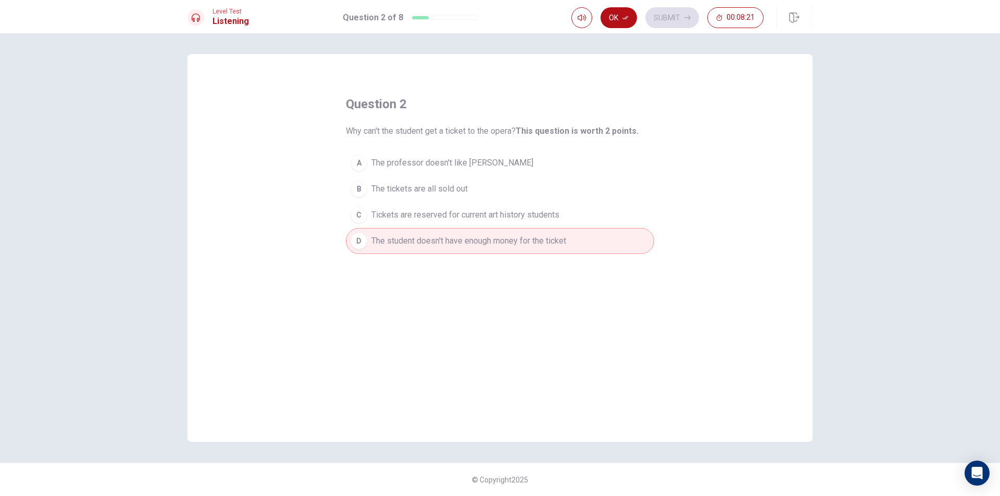
click at [364, 190] on div "B" at bounding box center [358, 189] width 17 height 17
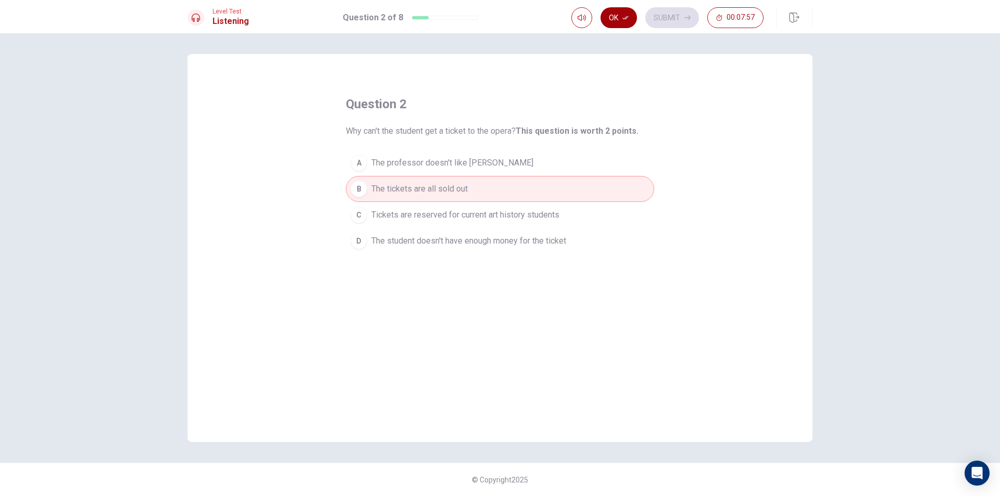
click at [628, 14] on button "Ok" at bounding box center [618, 17] width 36 height 21
click at [683, 16] on button "Submit" at bounding box center [672, 17] width 54 height 21
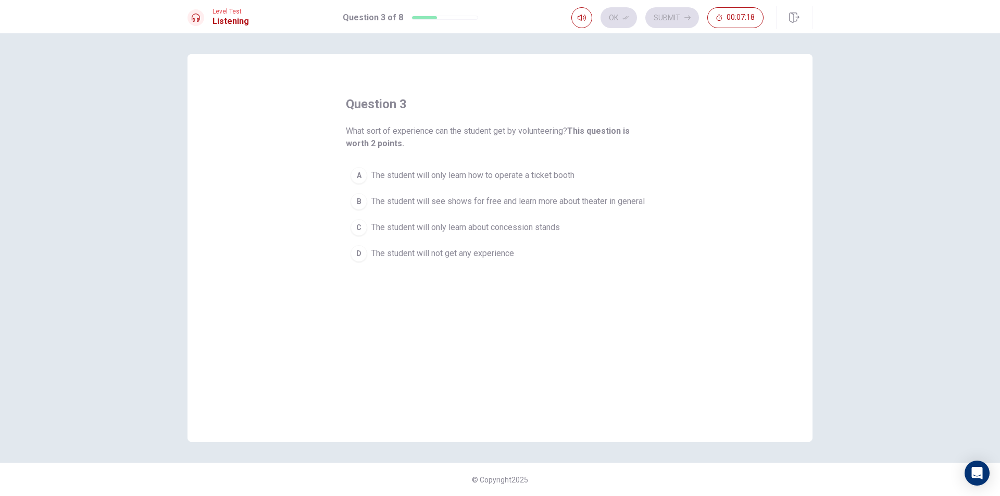
click at [358, 197] on div "B" at bounding box center [358, 201] width 17 height 17
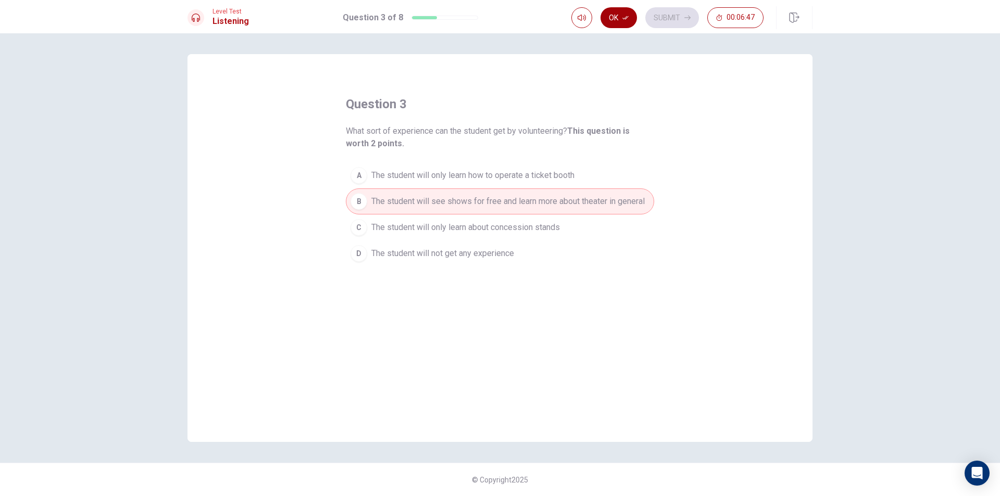
click at [624, 16] on icon "button" at bounding box center [625, 18] width 6 height 6
click at [689, 19] on icon "button" at bounding box center [687, 18] width 6 height 6
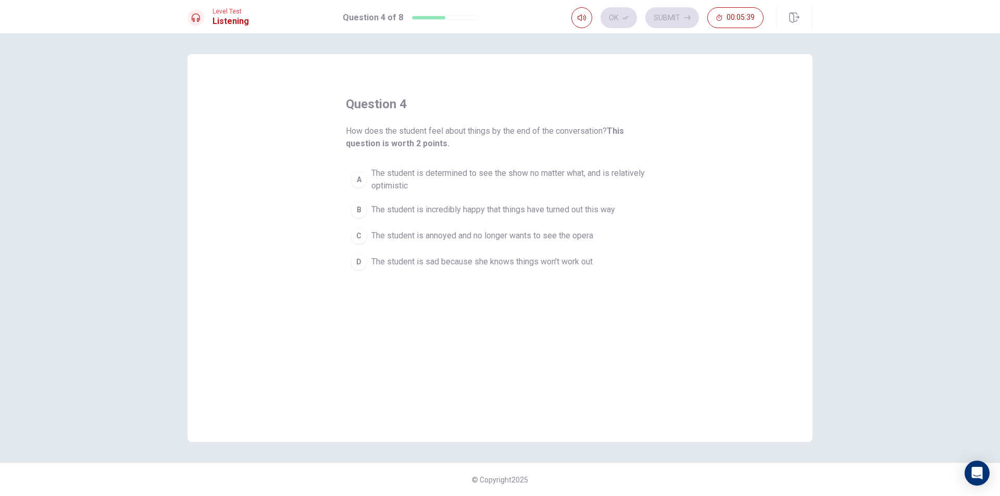
click at [364, 175] on div "A" at bounding box center [358, 179] width 17 height 17
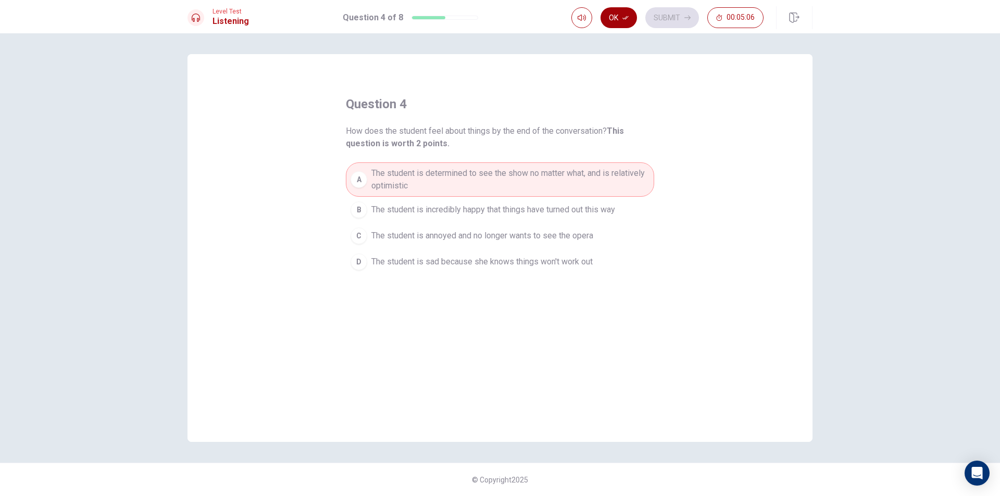
click at [610, 16] on button "Ok" at bounding box center [618, 17] width 36 height 21
click at [680, 17] on button "Submit" at bounding box center [672, 17] width 54 height 21
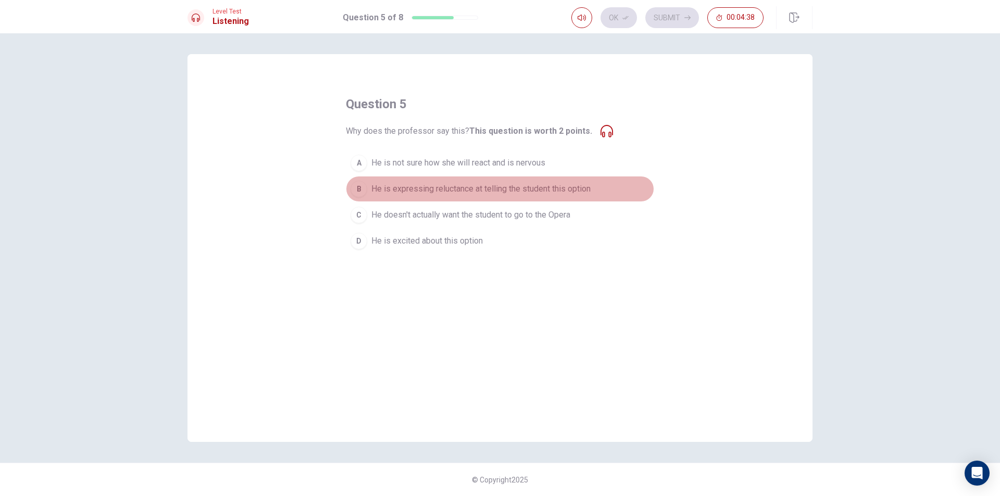
click at [363, 185] on div "B" at bounding box center [358, 189] width 17 height 17
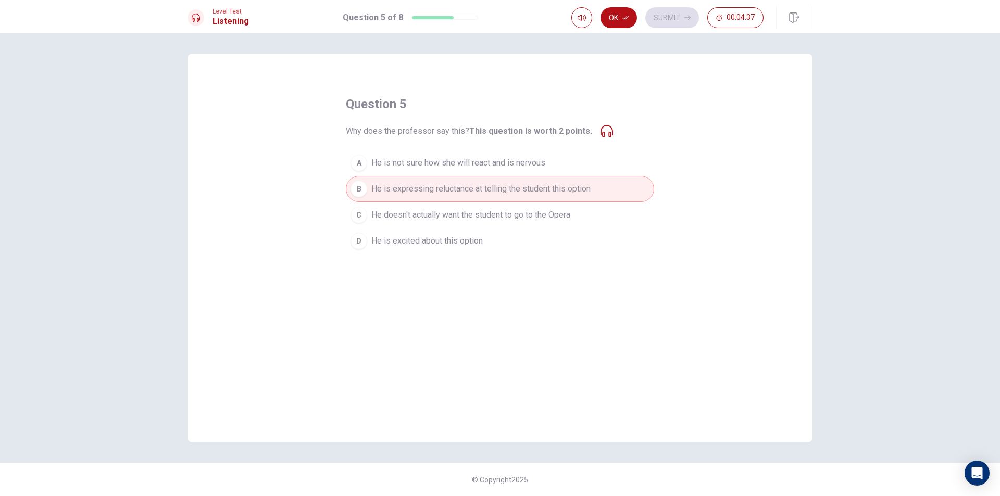
click at [614, 19] on button "Ok" at bounding box center [618, 17] width 36 height 21
click at [674, 11] on button "Submit" at bounding box center [672, 17] width 54 height 21
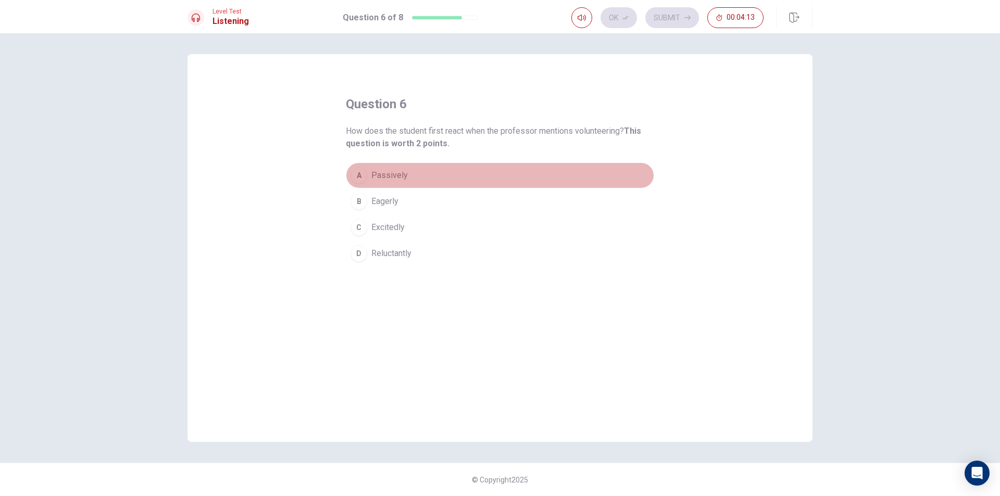
click at [360, 173] on div "A" at bounding box center [358, 175] width 17 height 17
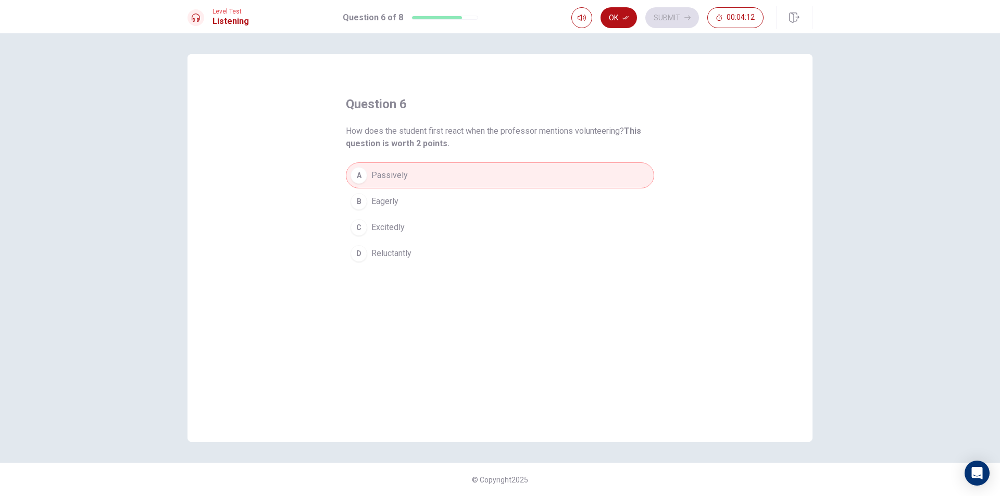
click at [363, 196] on div "B" at bounding box center [358, 201] width 17 height 17
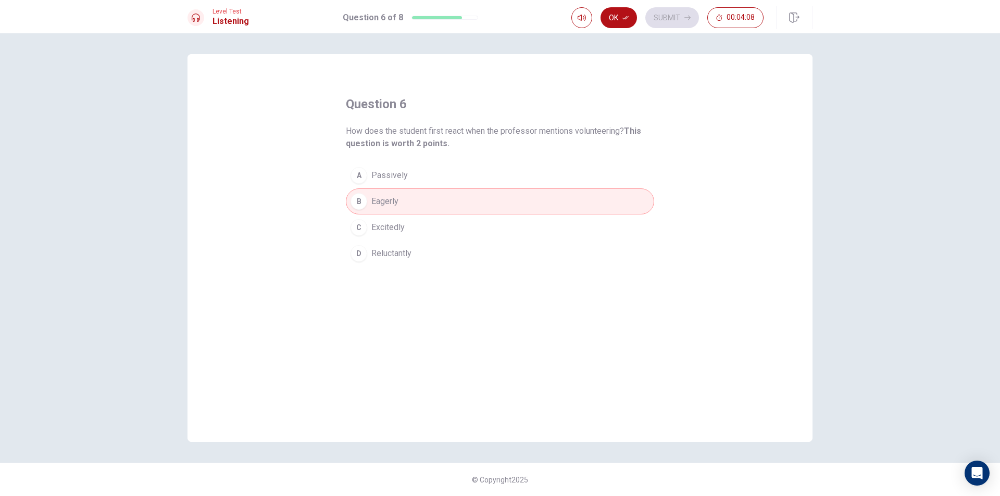
click at [360, 178] on div "A" at bounding box center [358, 175] width 17 height 17
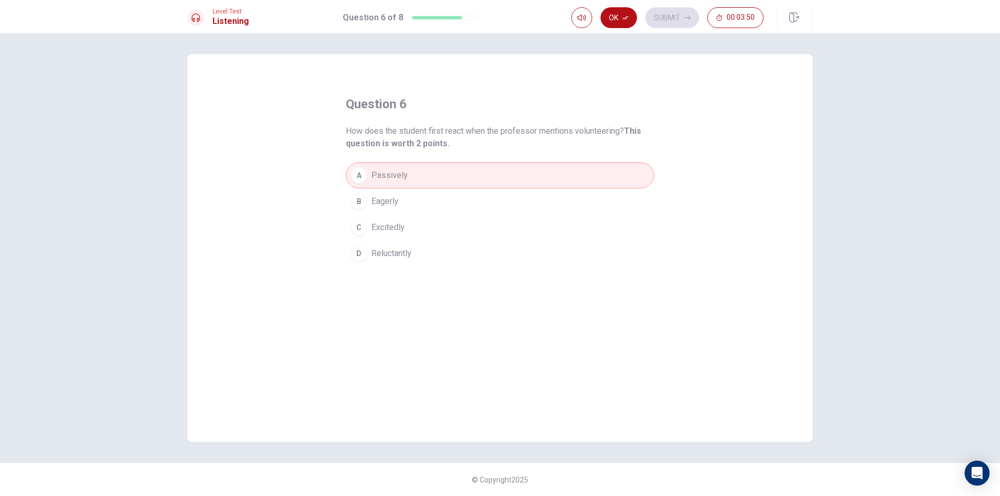
click at [362, 252] on div "D" at bounding box center [358, 253] width 17 height 17
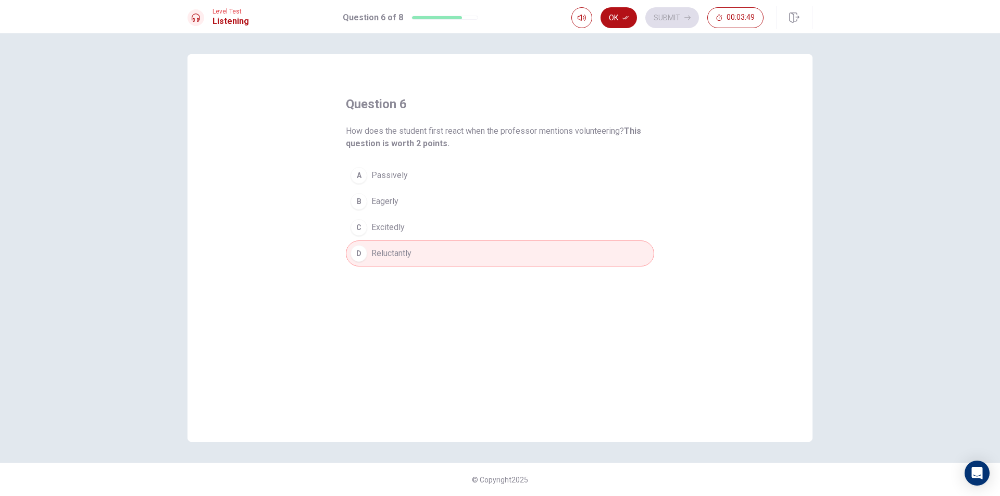
click at [397, 188] on div "A Passively B Eagerly C Excitedly D Reluctantly" at bounding box center [500, 214] width 308 height 104
click at [428, 167] on button "A Passively" at bounding box center [500, 175] width 308 height 26
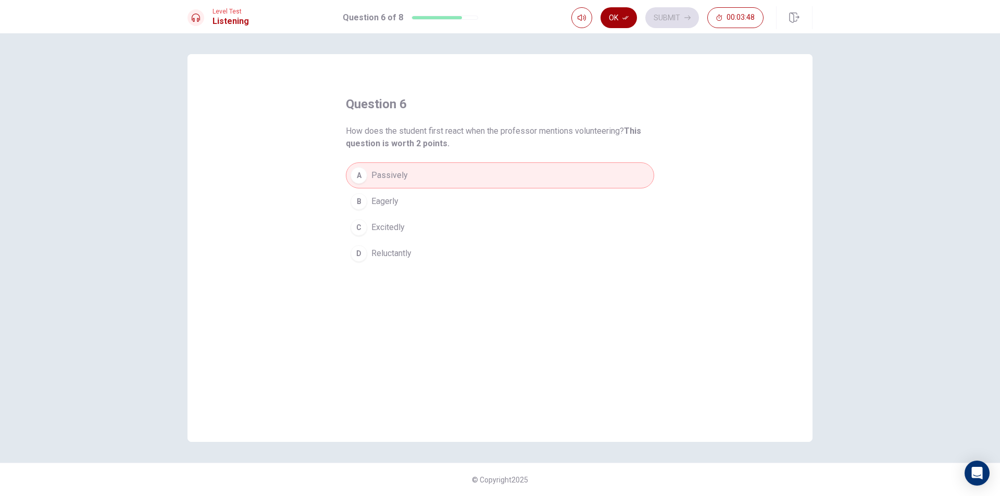
click at [616, 11] on button "Ok" at bounding box center [618, 17] width 36 height 21
click at [658, 14] on button "Submit" at bounding box center [672, 17] width 54 height 21
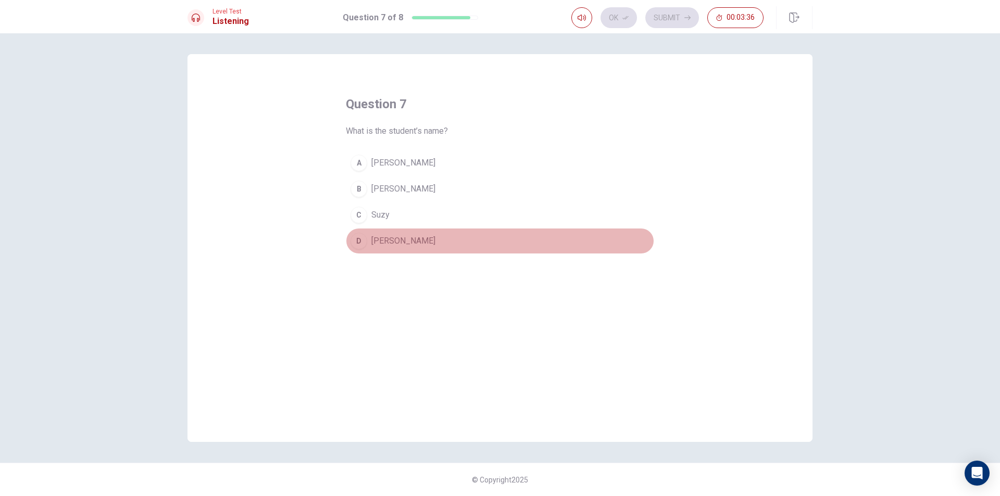
click at [361, 241] on div "D" at bounding box center [358, 241] width 17 height 17
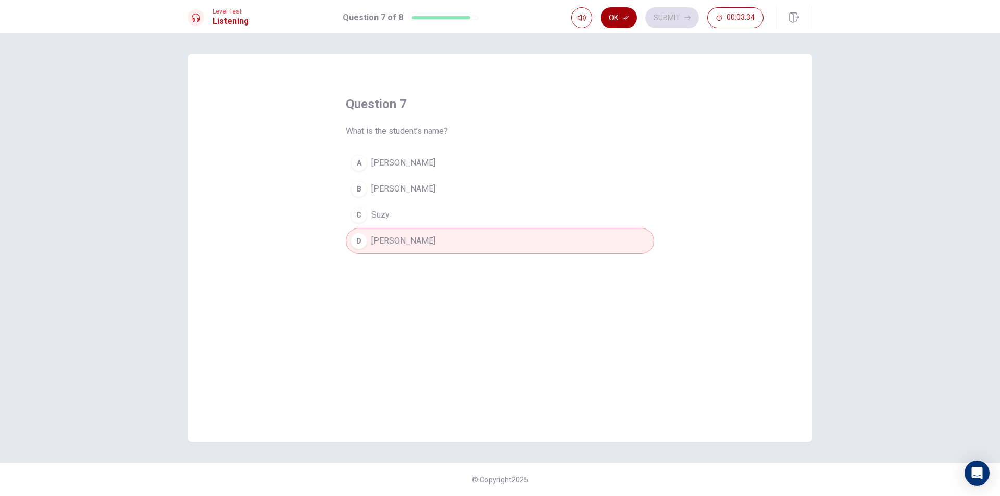
click at [615, 17] on button "Ok" at bounding box center [618, 17] width 36 height 21
click at [364, 160] on div "A" at bounding box center [358, 163] width 17 height 17
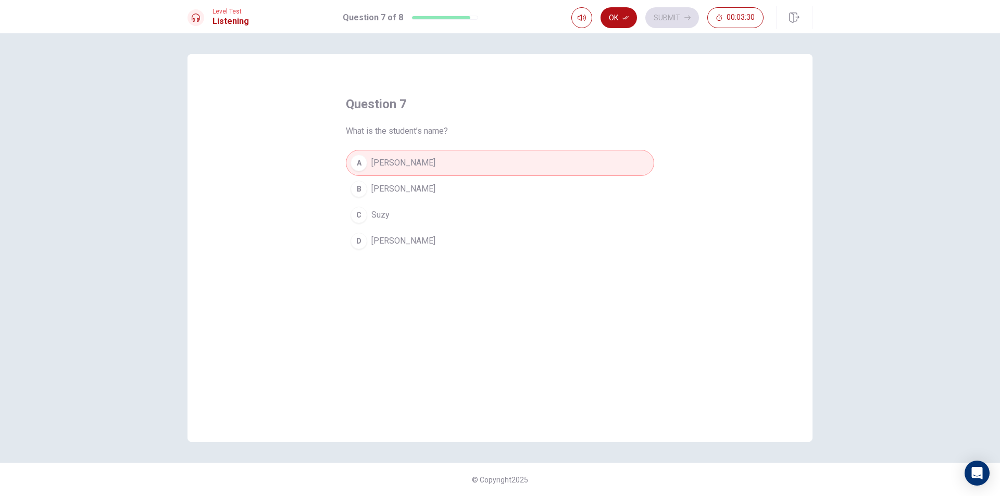
click at [353, 244] on div "D" at bounding box center [358, 241] width 17 height 17
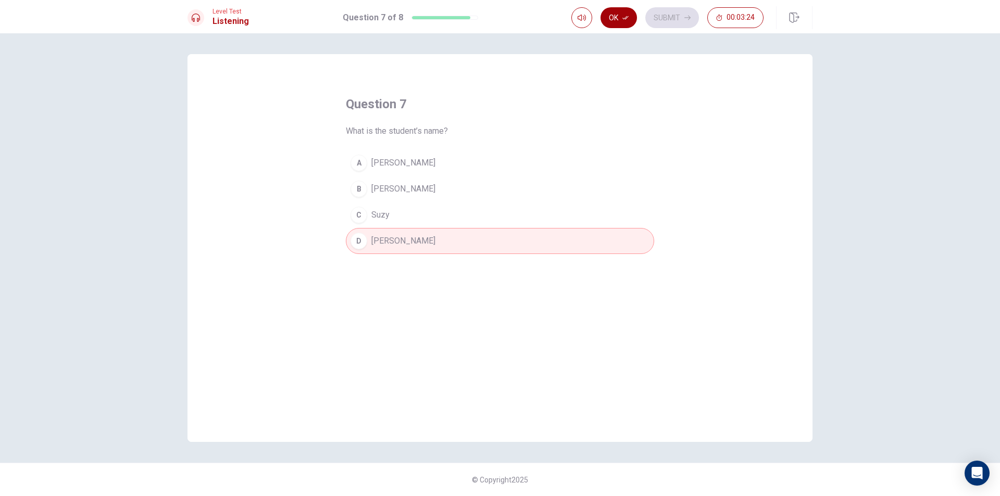
click at [613, 16] on button "Ok" at bounding box center [618, 17] width 36 height 21
click at [654, 18] on button "Submit" at bounding box center [672, 17] width 54 height 21
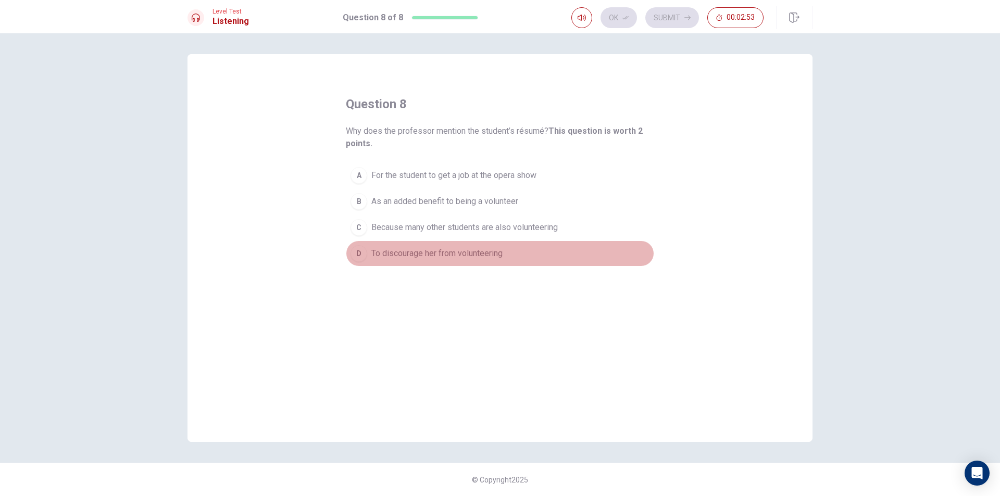
click at [364, 249] on div "D" at bounding box center [358, 253] width 17 height 17
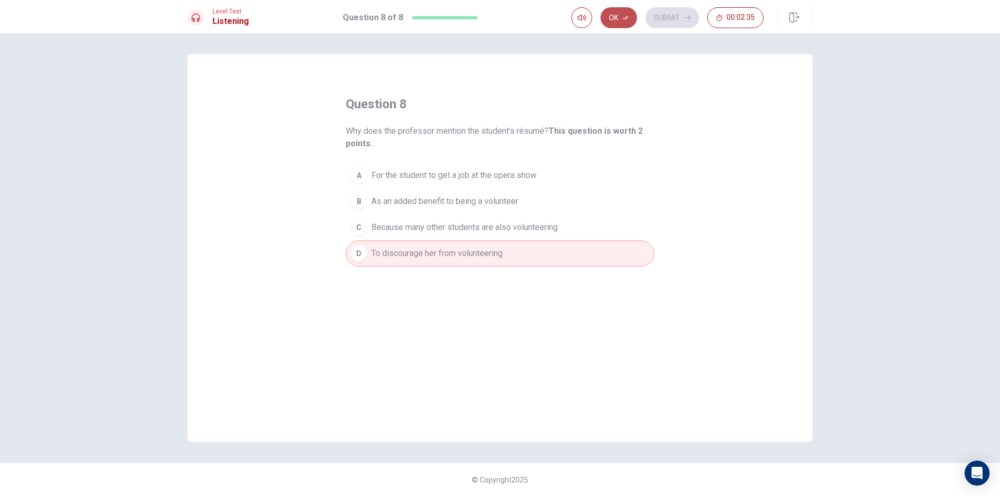
click at [616, 15] on button "Ok" at bounding box center [618, 17] width 36 height 21
drag, startPoint x: 654, startPoint y: 10, endPoint x: 664, endPoint y: 7, distance: 10.4
click at [663, 7] on div "Ok Submit 00:02:35" at bounding box center [691, 17] width 241 height 23
click at [662, 11] on button "Submit" at bounding box center [672, 17] width 54 height 21
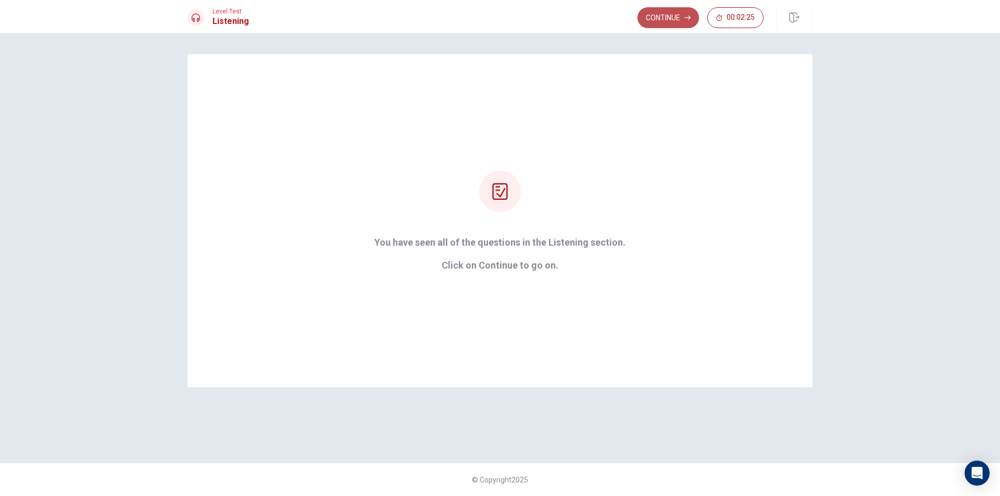
click at [676, 15] on button "Continue" at bounding box center [667, 17] width 61 height 21
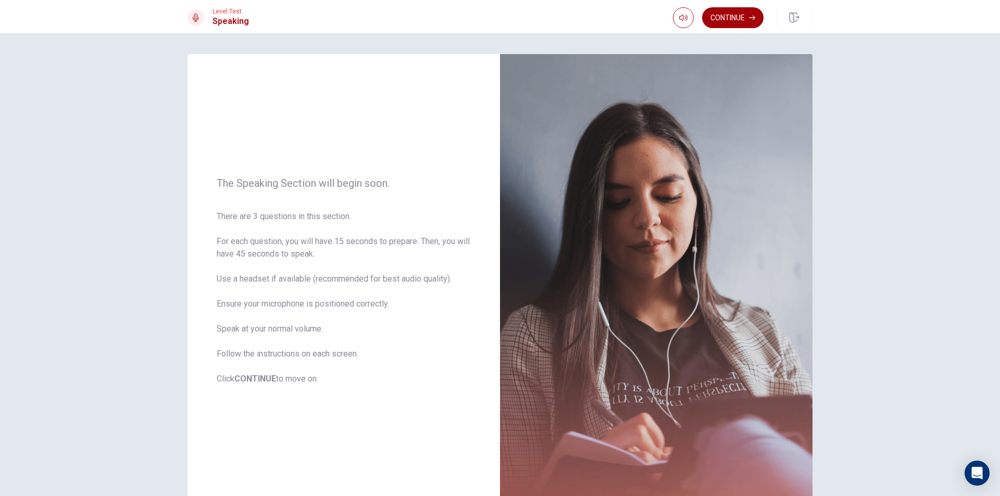
click at [719, 17] on button "Continue" at bounding box center [732, 17] width 61 height 21
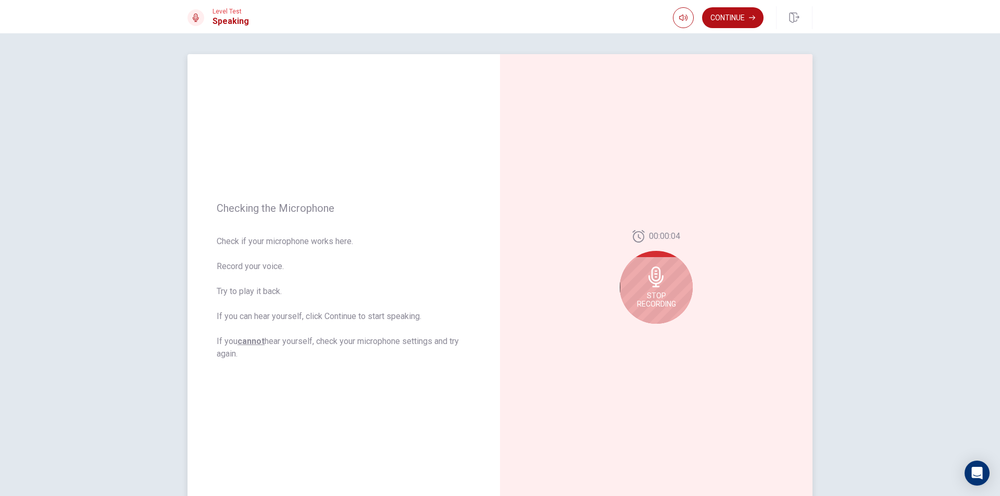
click at [639, 271] on div "Stop Recording" at bounding box center [656, 287] width 73 height 73
click at [661, 328] on button "Play Audio" at bounding box center [667, 332] width 15 height 15
click at [727, 15] on button "Continue" at bounding box center [732, 17] width 61 height 21
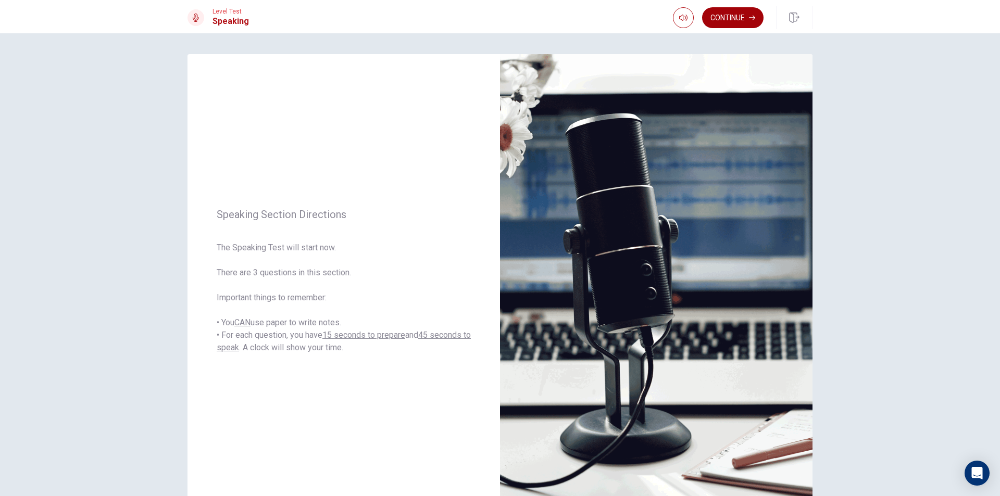
click at [730, 19] on button "Continue" at bounding box center [732, 17] width 61 height 21
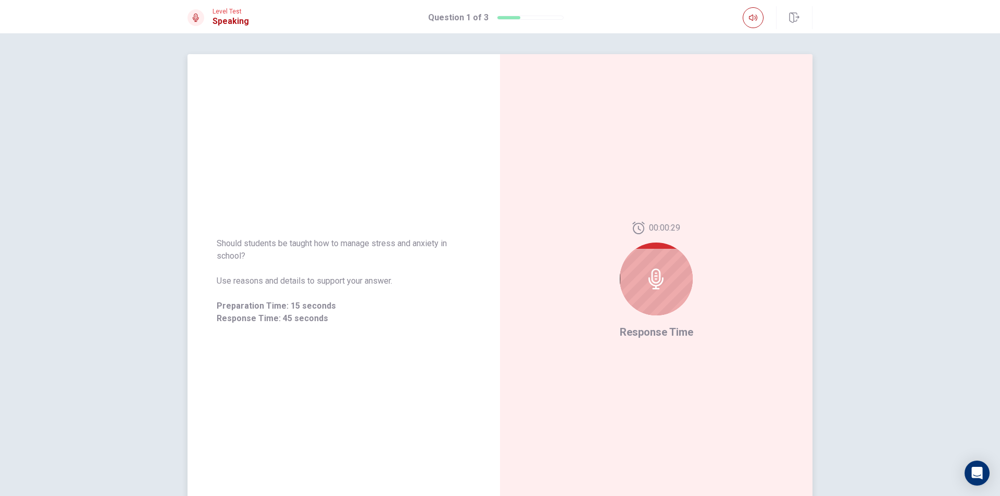
click at [663, 282] on icon at bounding box center [656, 279] width 21 height 21
click at [651, 335] on span "Response Time" at bounding box center [656, 332] width 73 height 12
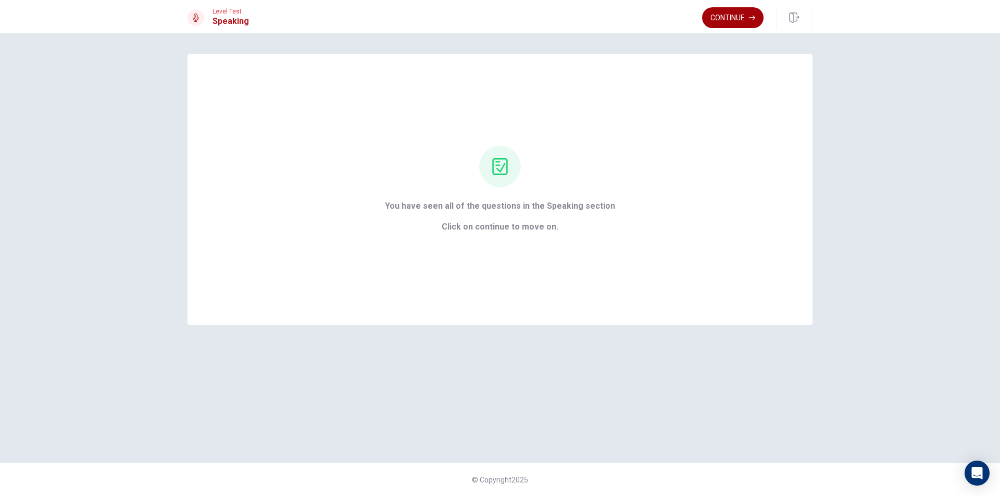
click at [720, 20] on button "Continue" at bounding box center [732, 17] width 61 height 21
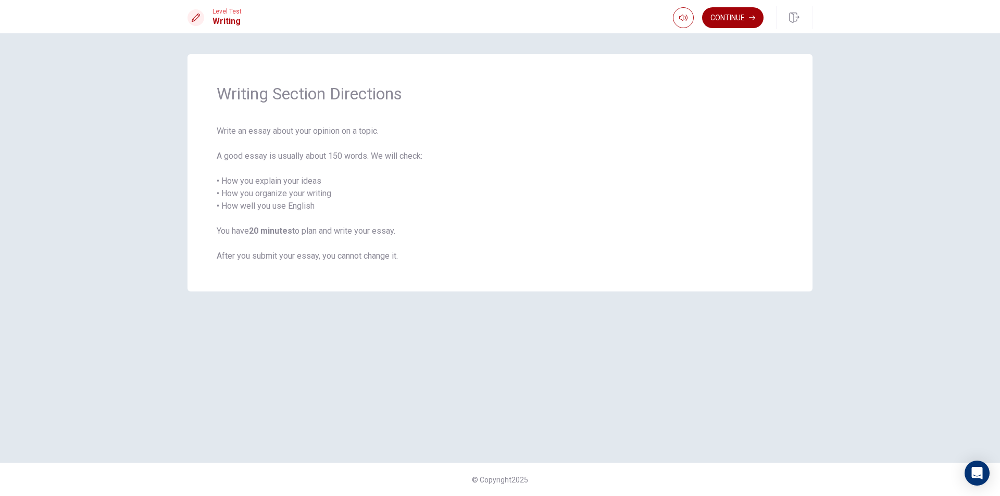
click at [724, 16] on button "Continue" at bounding box center [732, 17] width 61 height 21
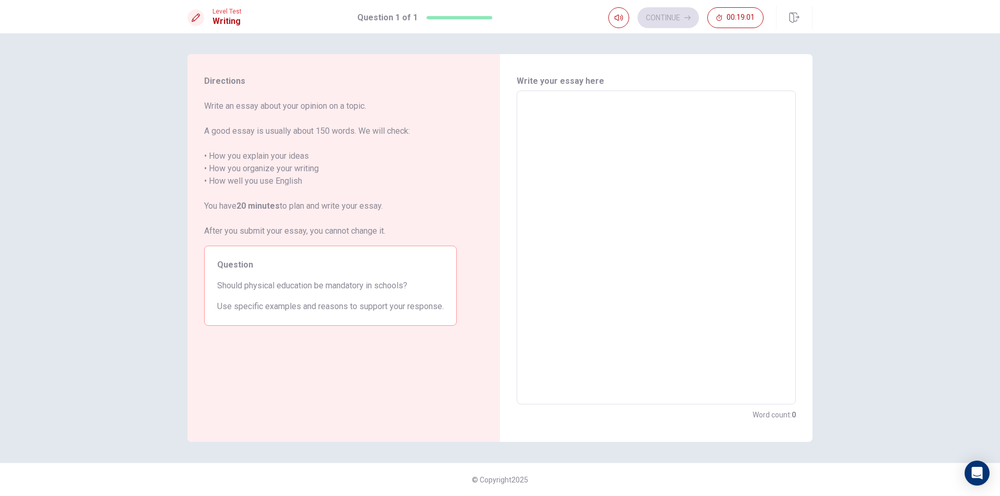
click at [556, 114] on textarea at bounding box center [656, 247] width 264 height 297
type textarea "i"
type textarea "x"
type textarea "ณ"
type textarea "x"
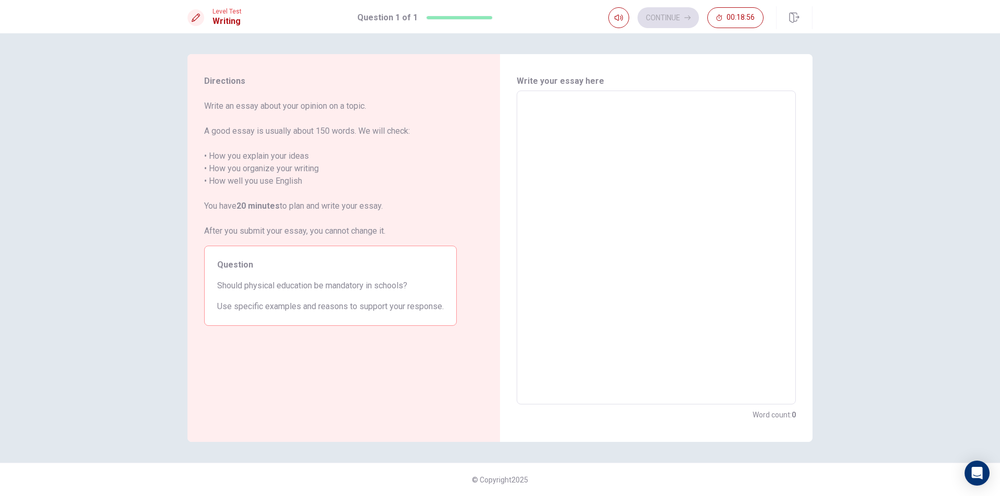
type textarea "I"
type textarea "x"
type textarea "I"
type textarea "x"
type textarea "I s"
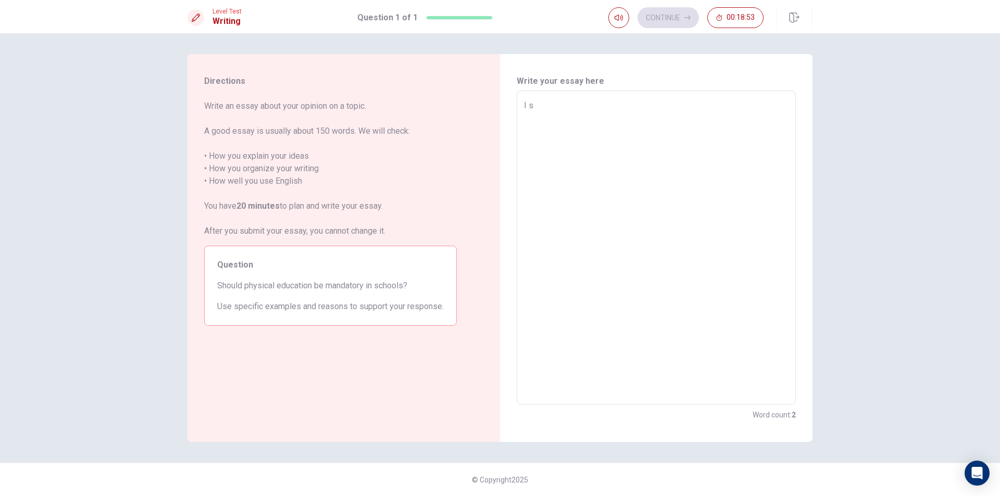
type textarea "x"
type textarea "I sh"
type textarea "x"
type textarea "I sho"
type textarea "x"
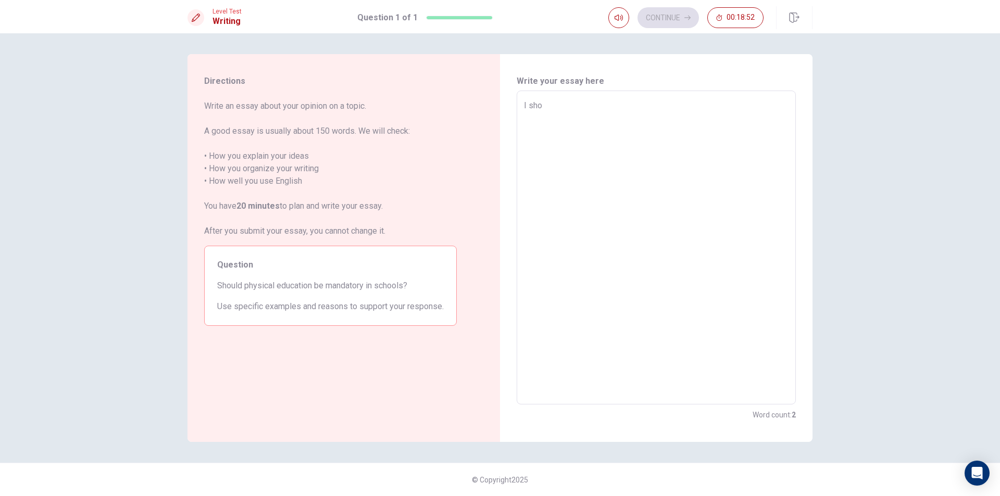
type textarea "I shou"
type textarea "x"
type textarea "I shoui"
type textarea "x"
type textarea "I shouid"
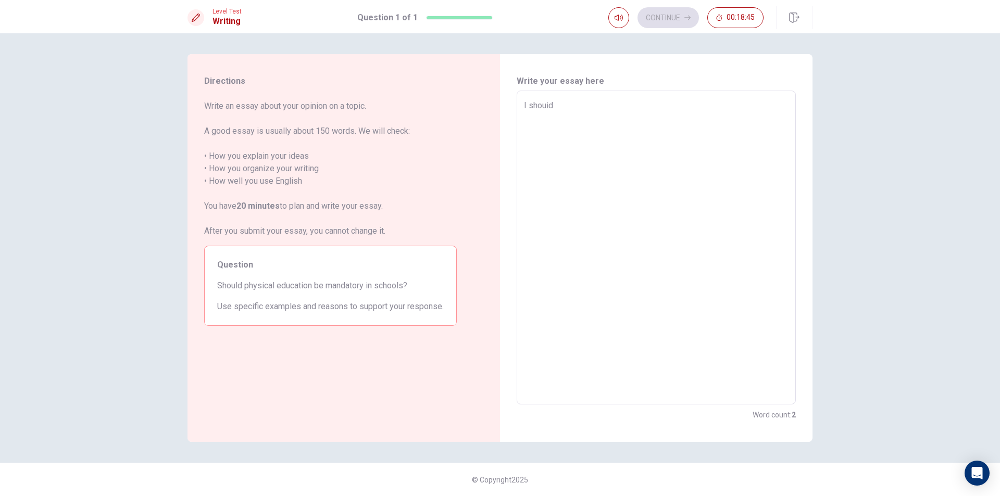
type textarea "x"
type textarea "I shoui"
type textarea "x"
type textarea "I shou"
type textarea "x"
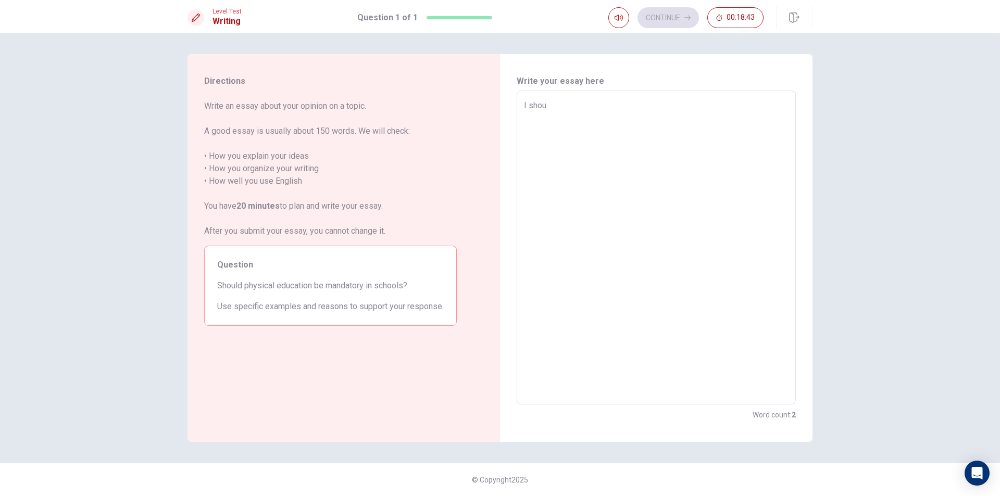
type textarea "I shoul"
type textarea "x"
type textarea "I should"
type textarea "x"
type textarea "I should"
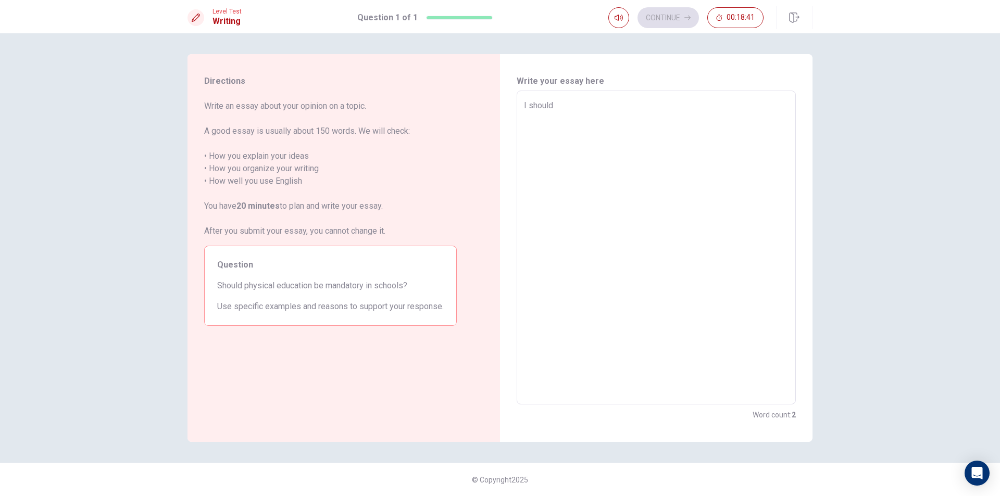
type textarea "x"
type textarea "I should p"
type textarea "x"
type textarea "I should ph"
type textarea "x"
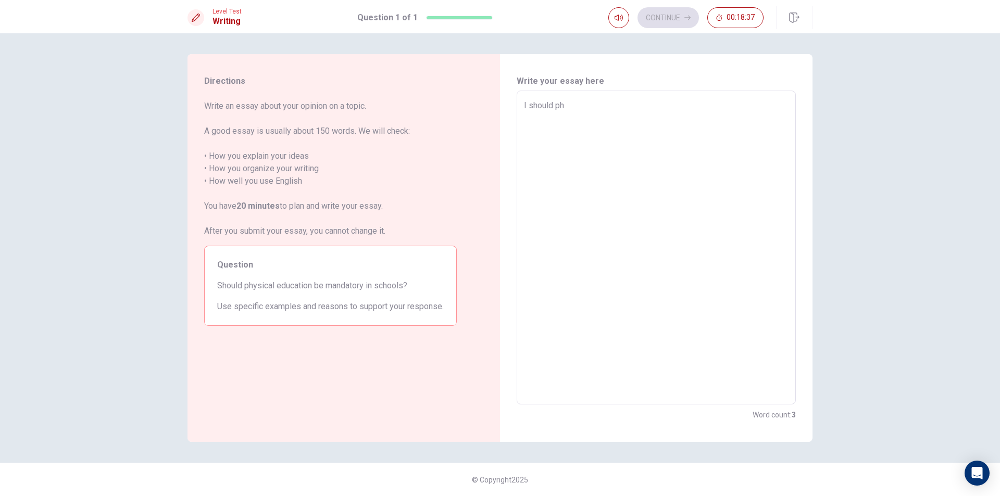
type textarea "I should phy"
type textarea "x"
type textarea "I should phys"
type textarea "x"
type textarea "I should physi"
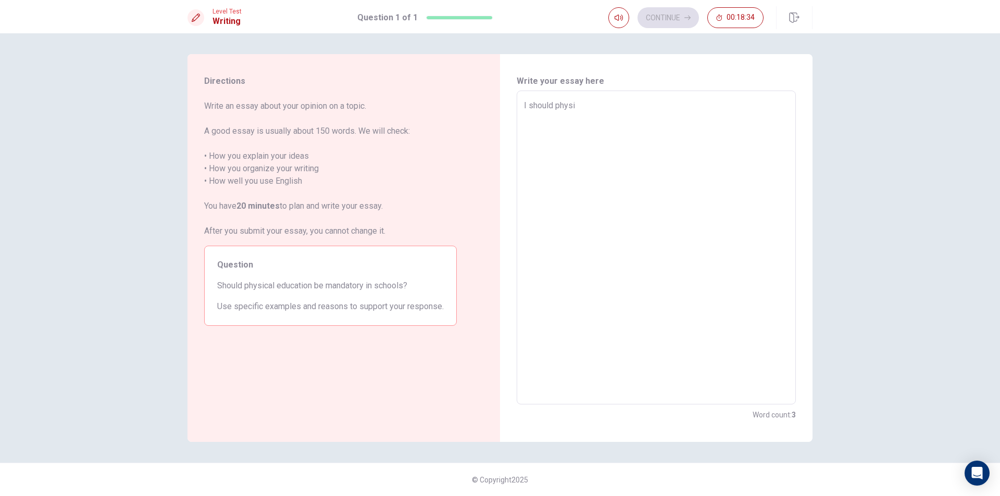
type textarea "x"
type textarea "I should physic"
type textarea "x"
type textarea "I should physics"
type textarea "x"
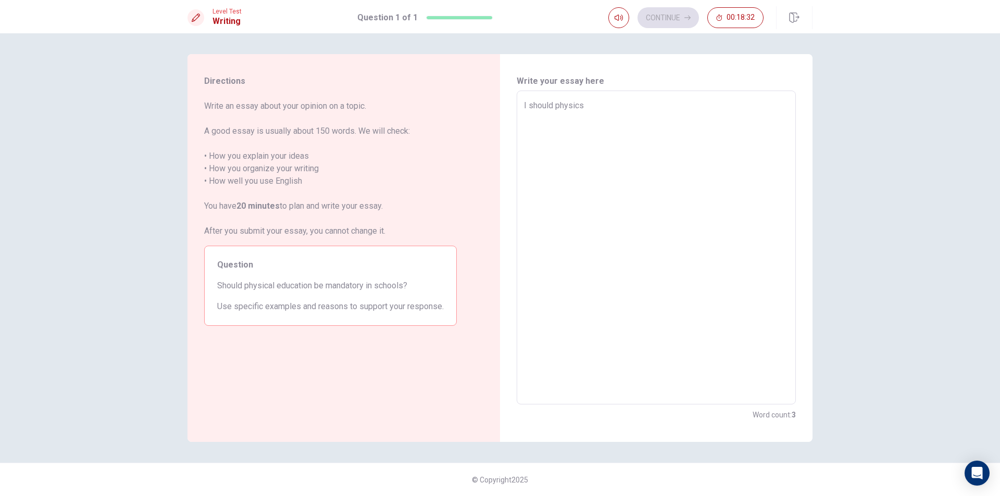
type textarea "I should physic"
type textarea "x"
type textarea "I should physica"
type textarea "x"
type textarea "I should physical"
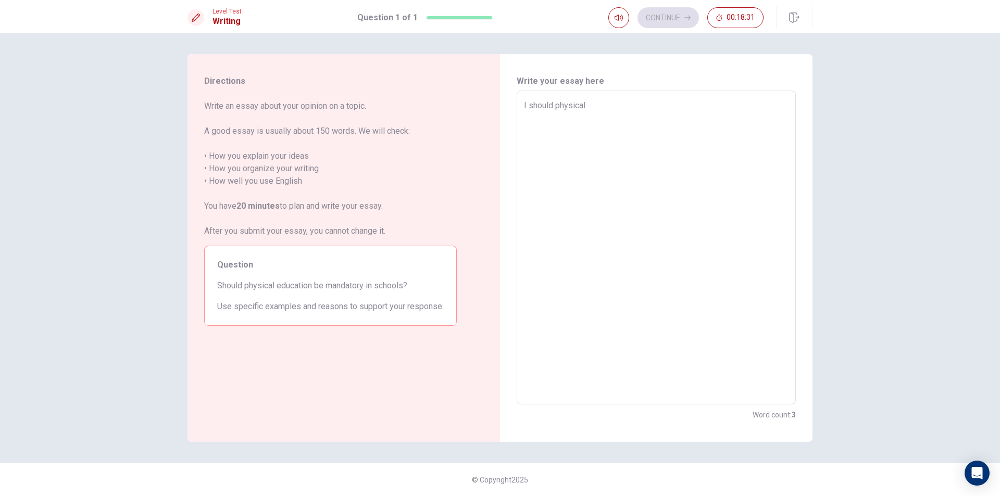
type textarea "x"
type textarea "I should physical"
type textarea "x"
type textarea "I should physical e"
type textarea "x"
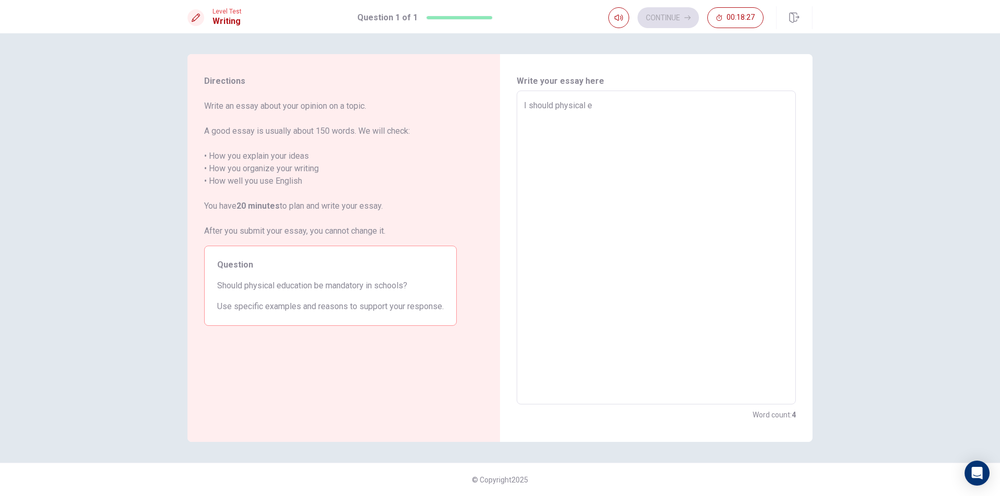
type textarea "I should physical ed"
type textarea "x"
type textarea "I should physical edu"
type textarea "x"
type textarea "I should physical educ"
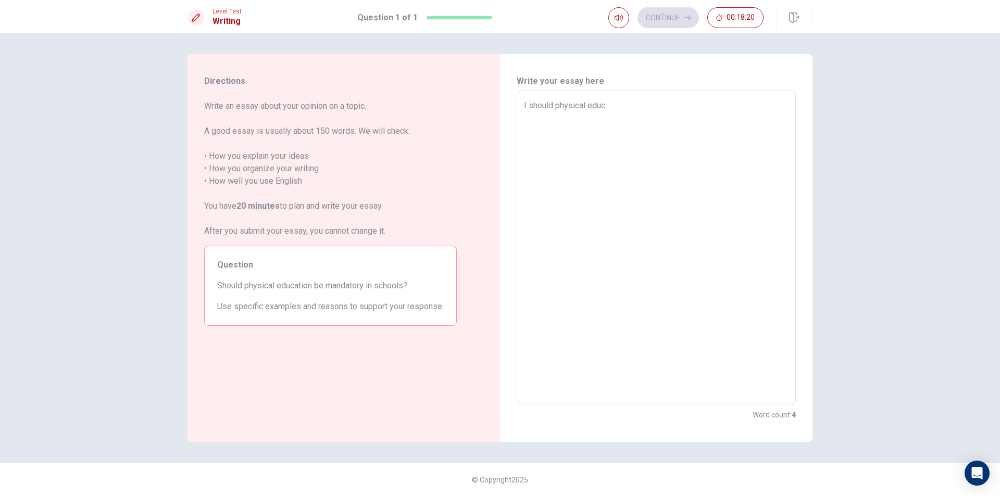
type textarea "x"
type textarea "I should physical edu"
type textarea "x"
type textarea "I should physical ed"
type textarea "x"
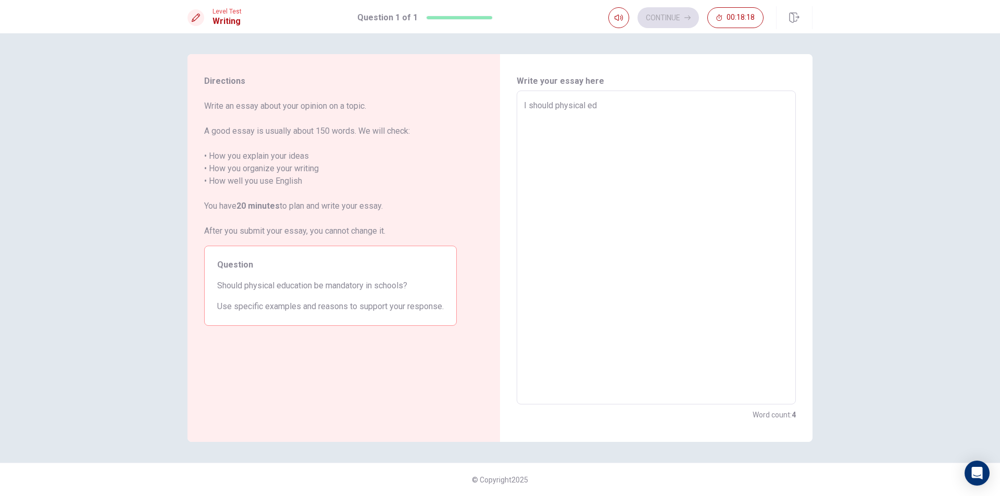
type textarea "I should physical e"
type textarea "x"
type textarea "I should physical"
type textarea "x"
type textarea "I should physical"
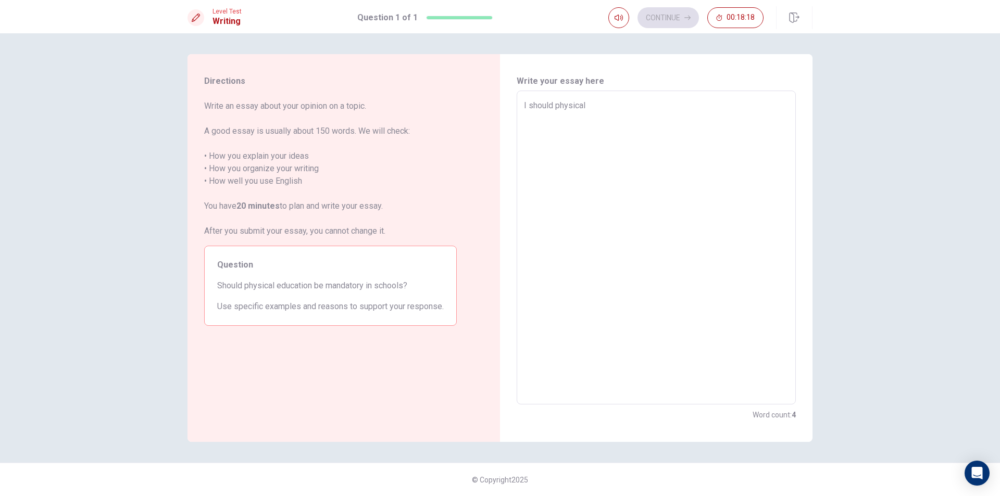
type textarea "x"
type textarea "I should physica"
type textarea "x"
type textarea "I should physic"
type textarea "x"
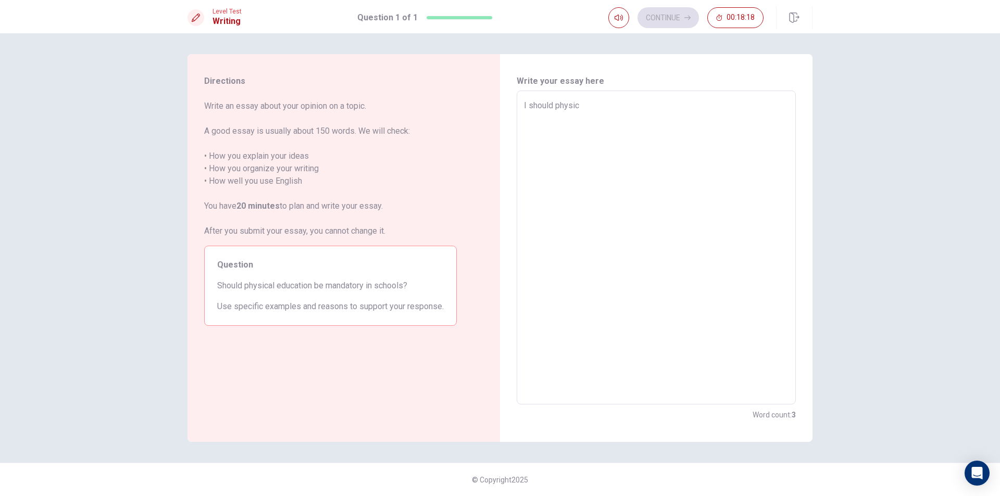
type textarea "I should physi"
type textarea "x"
type textarea "I should phys"
type textarea "x"
type textarea "I should phy"
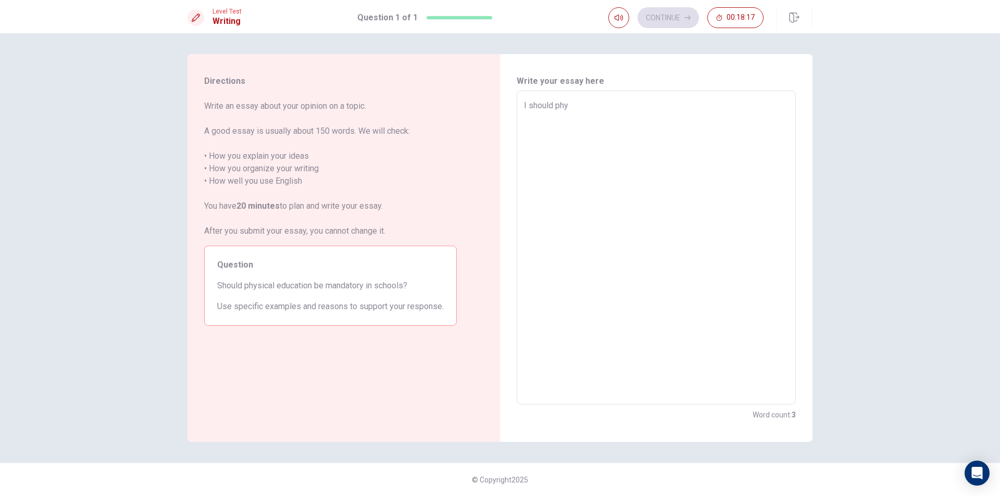
type textarea "x"
type textarea "I should ph"
type textarea "x"
type textarea "I should p"
type textarea "x"
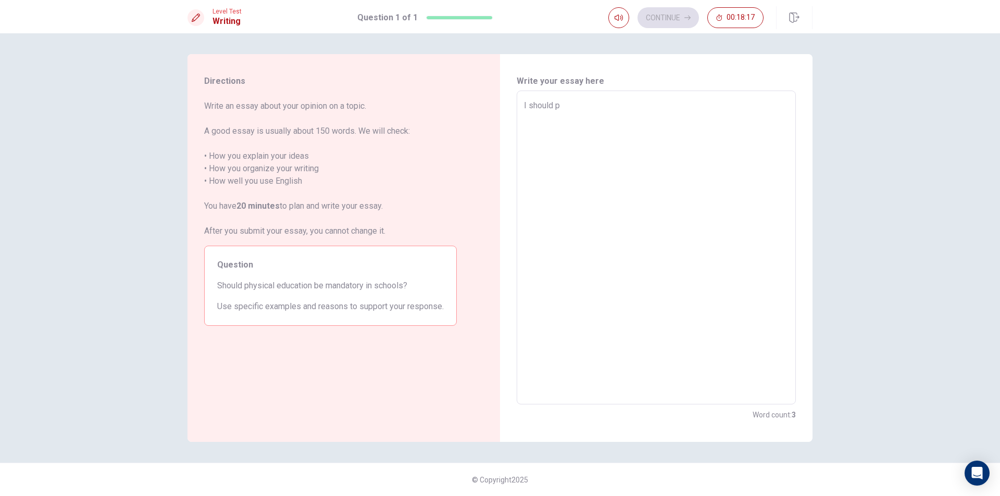
type textarea "I should"
type textarea "x"
type textarea "I should"
type textarea "x"
type textarea "I shoul"
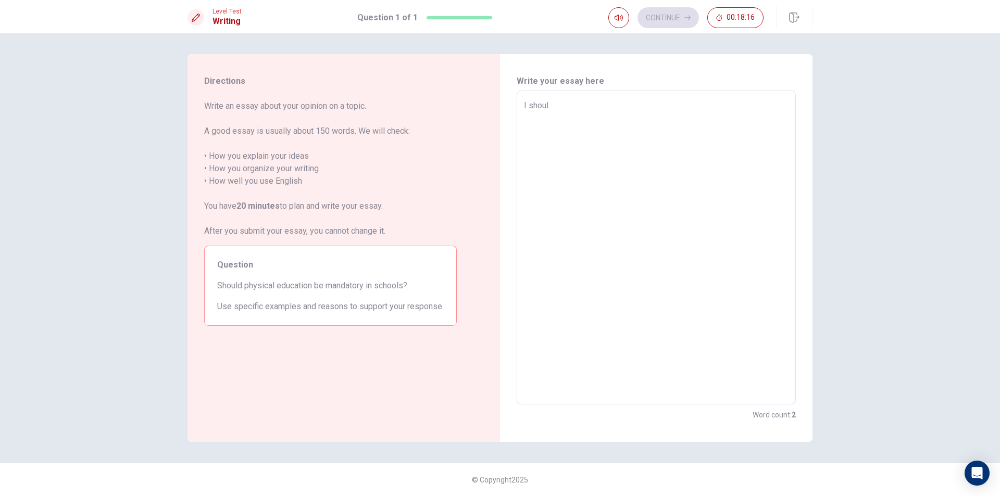
type textarea "x"
type textarea "I shou"
type textarea "x"
type textarea "I sho"
type textarea "x"
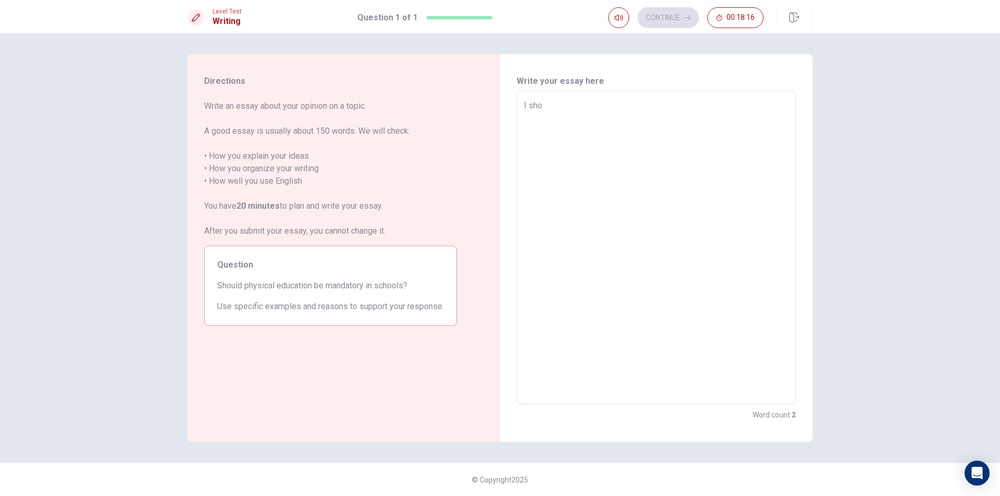
type textarea "I sh"
type textarea "x"
type textarea "I s"
type textarea "x"
type textarea "I"
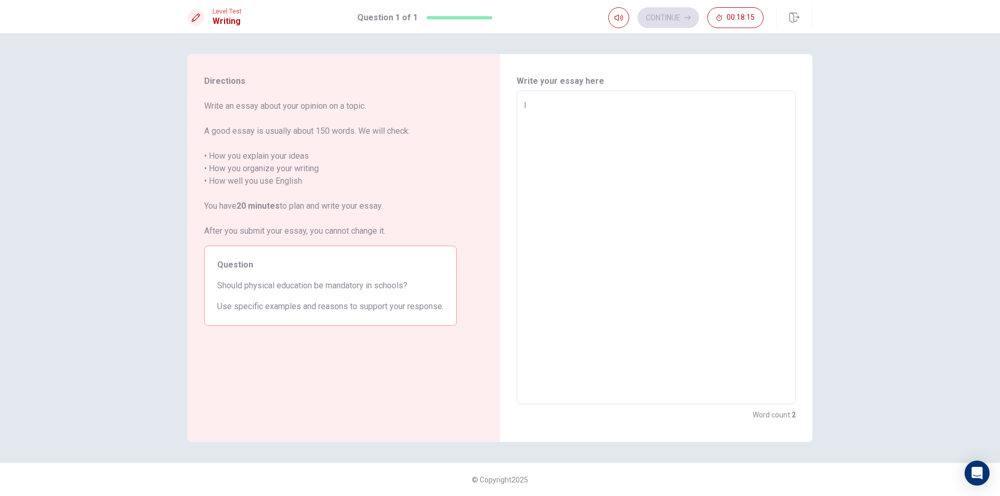
type textarea "x"
type textarea "I"
type textarea "x"
type textarea "t"
type textarea "x"
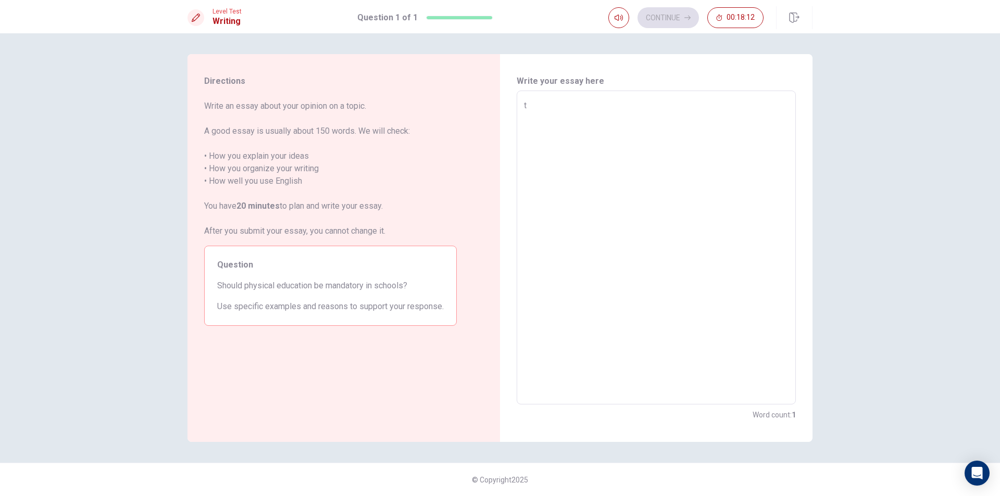
type textarea "th"
type textarea "x"
type textarea "thr"
type textarea "x"
type textarea "th"
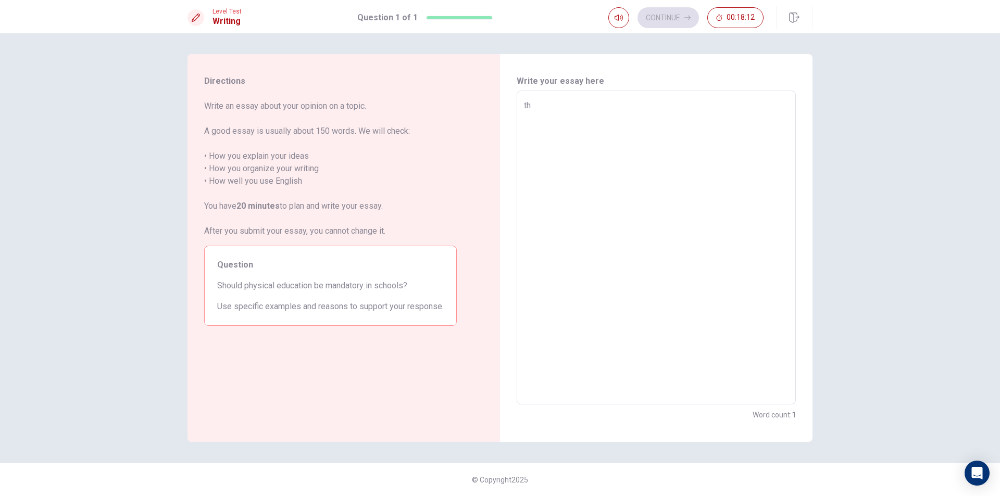
type textarea "x"
type textarea "the"
type textarea "x"
type textarea "the"
type textarea "x"
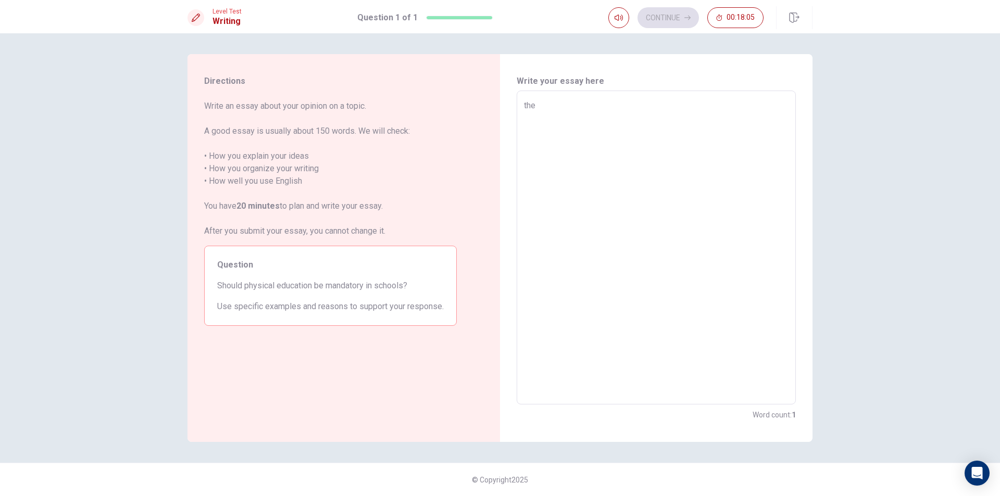
type textarea "the"
type textarea "x"
type textarea "the p"
type textarea "x"
type textarea "the ph"
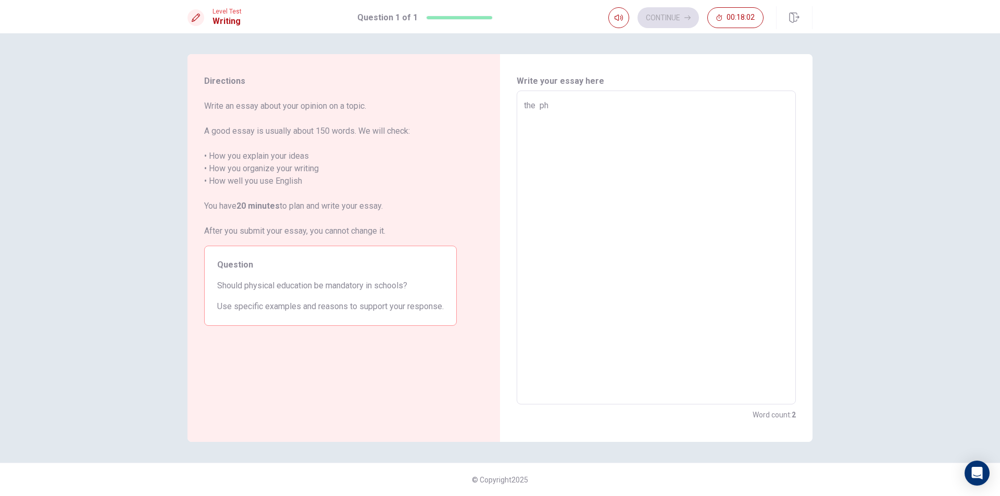
type textarea "x"
type textarea "the phy"
type textarea "x"
type textarea "the phys"
type textarea "x"
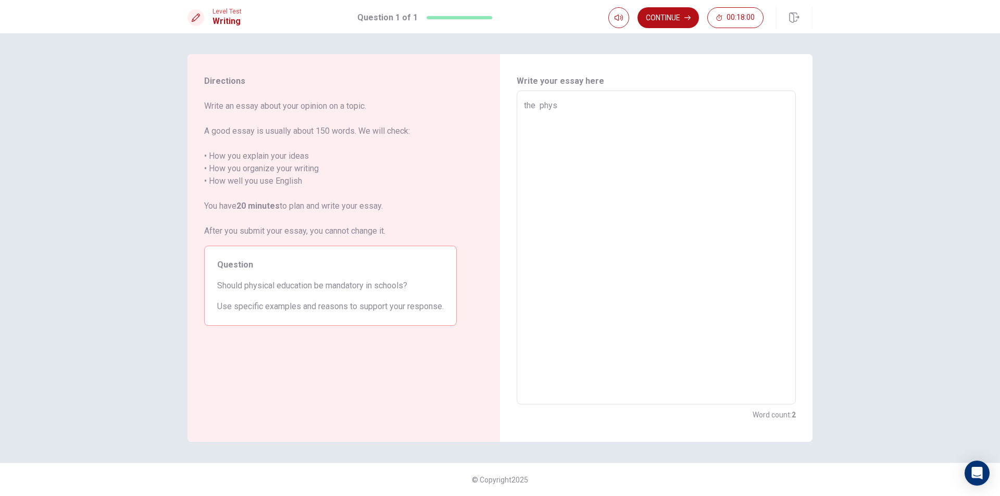
type textarea "the physi"
type textarea "x"
type textarea "the physic"
type textarea "x"
type textarea "the physica"
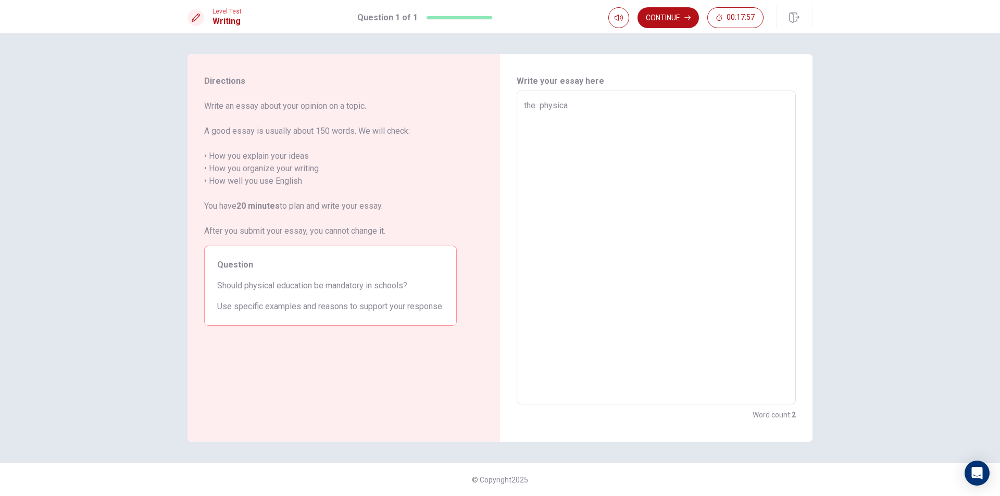
type textarea "x"
type textarea "the physical"
type textarea "x"
type textarea "the physical"
type textarea "x"
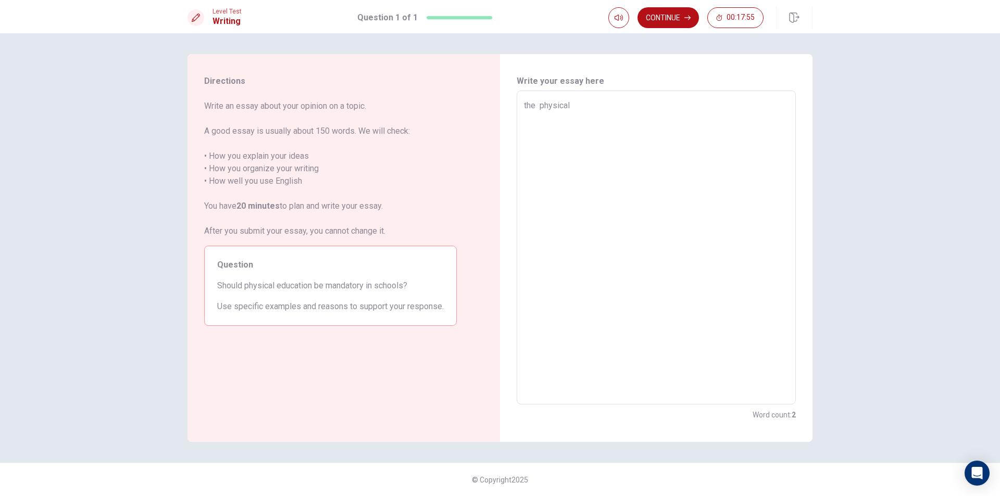
type textarea "the physical e"
type textarea "x"
type textarea "the physical ed"
type textarea "x"
type textarea "the physical edu"
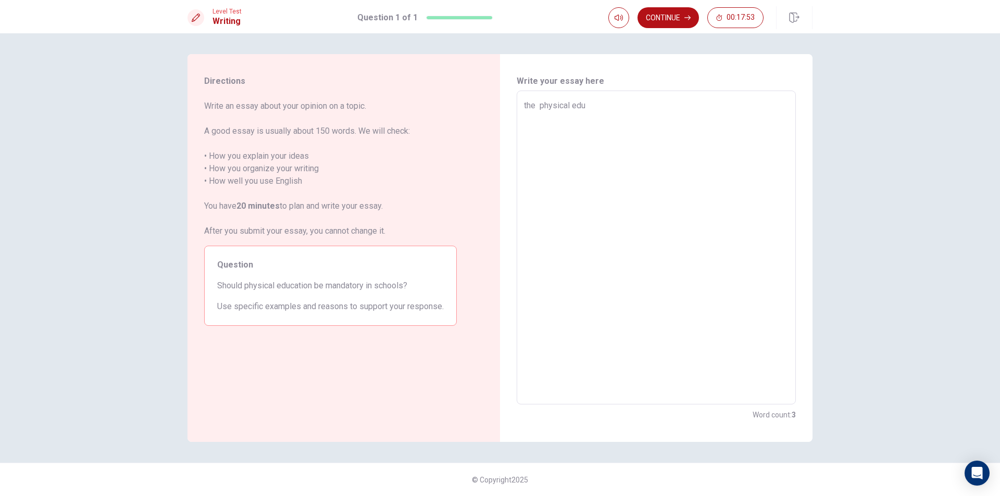
type textarea "x"
type textarea "the physical educ"
type textarea "x"
type textarea "the physical educa"
type textarea "x"
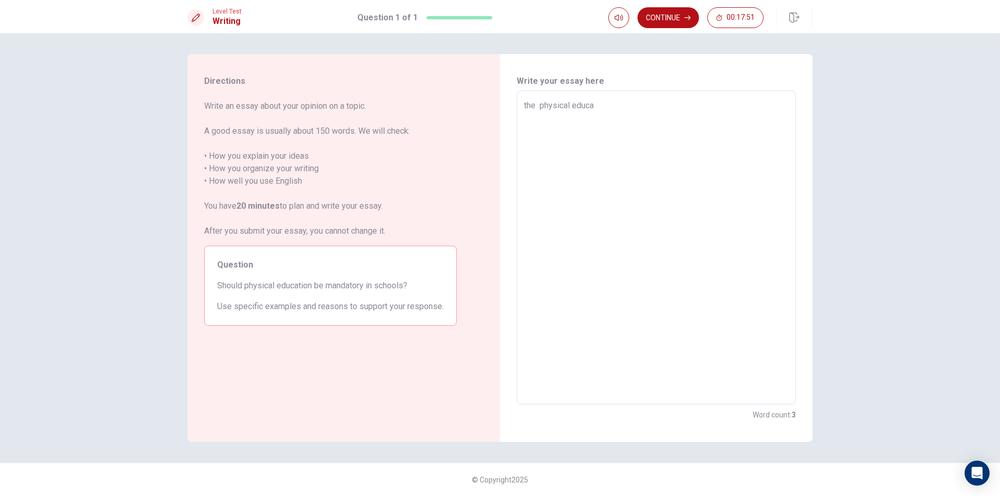
type textarea "the physical educat"
type textarea "x"
type textarea "the physical educati"
type textarea "x"
type textarea "the physical educatio"
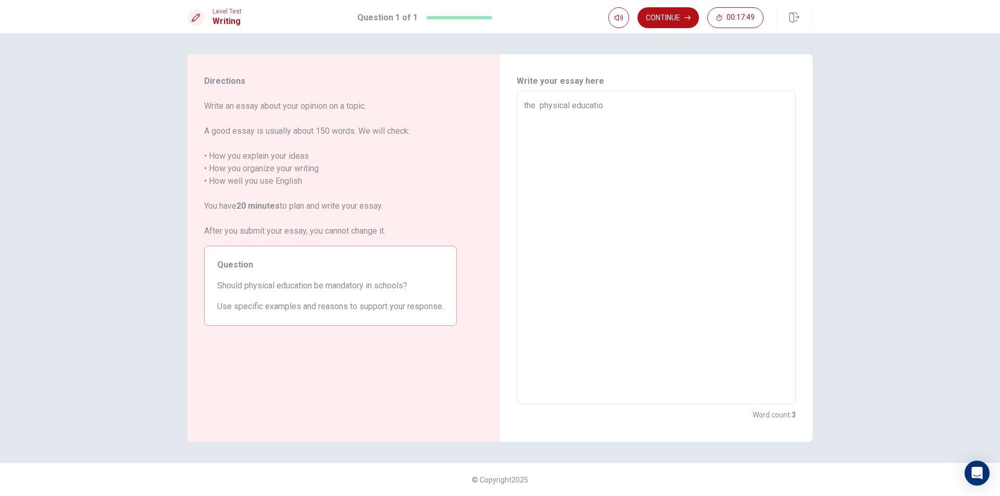
type textarea "x"
type textarea "the physical education"
type textarea "x"
type textarea "the physical education"
type textarea "x"
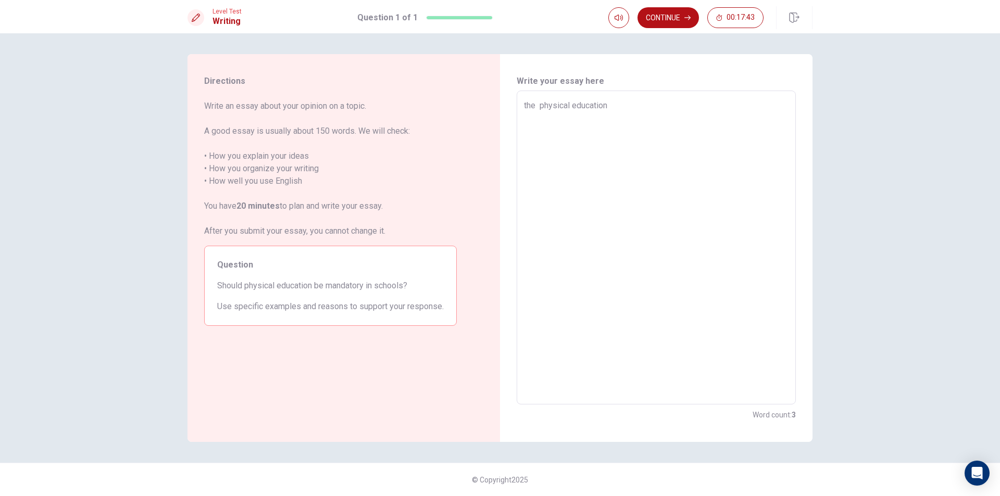
type textarea "the physical education f"
type textarea "x"
type textarea "the physical education fo"
type textarea "x"
type textarea "the physical education for"
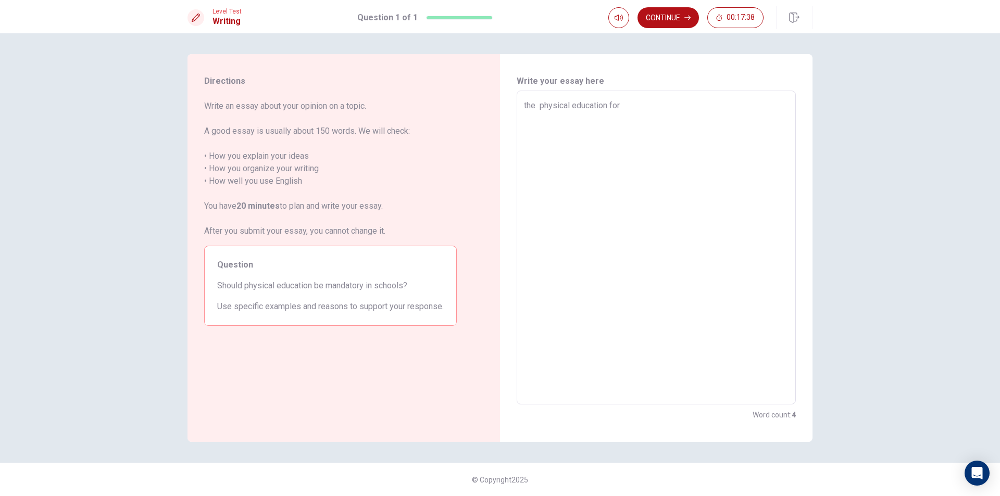
type textarea "x"
type textarea "the physical education for"
type textarea "x"
type textarea "the physical education for m"
type textarea "x"
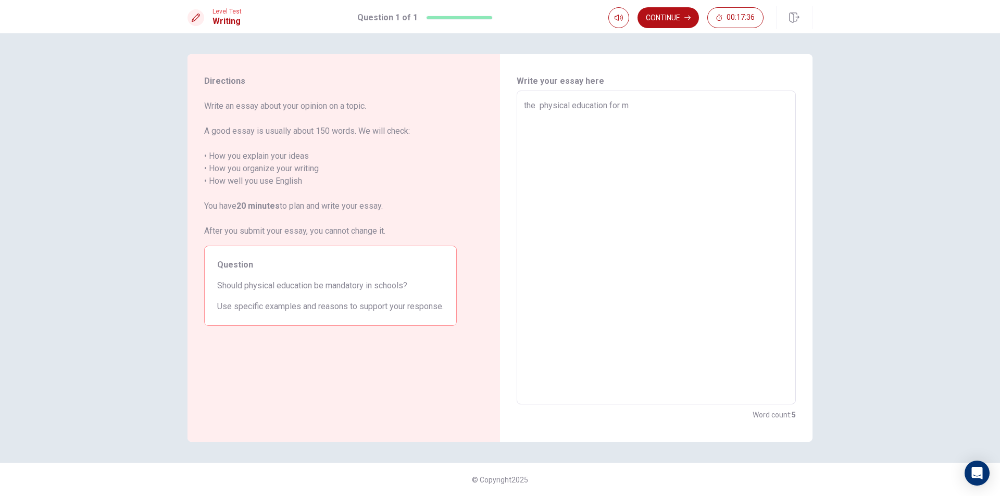
type textarea "the physical education for me"
type textarea "x"
type textarea "the physical education for me"
type textarea "x"
type textarea "the physical education for me i"
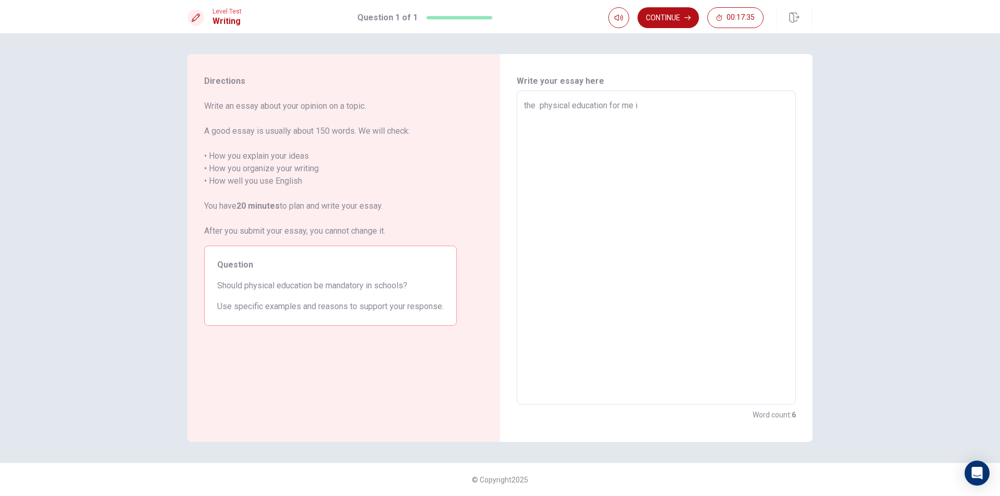
type textarea "x"
type textarea "the physical education for me is"
type textarea "x"
type textarea "the physical education for me i"
type textarea "x"
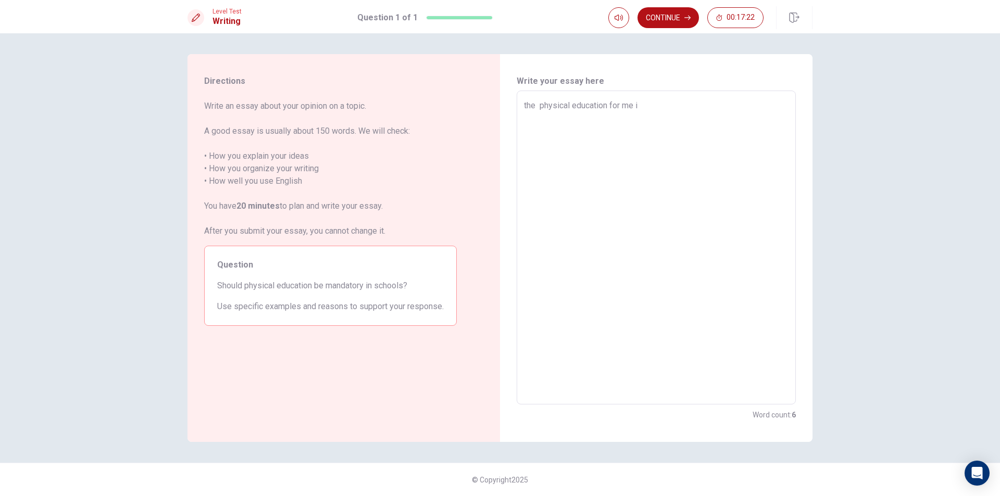
type textarea "the physical education for me"
type textarea "x"
type textarea "the physical education for me i"
type textarea "x"
type textarea "the physical education for me in"
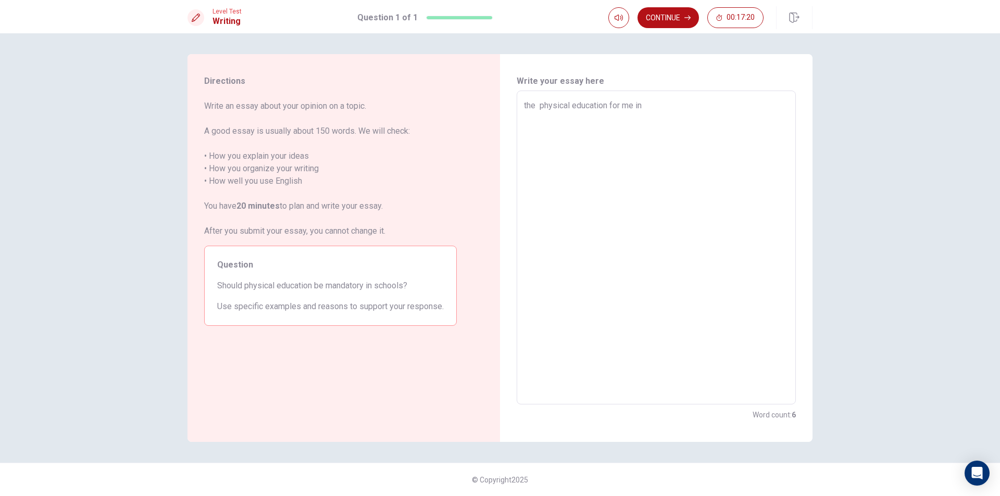
type textarea "x"
type textarea "the physical education for me in"
type textarea "x"
type textarea "the physical education for me in s"
type textarea "x"
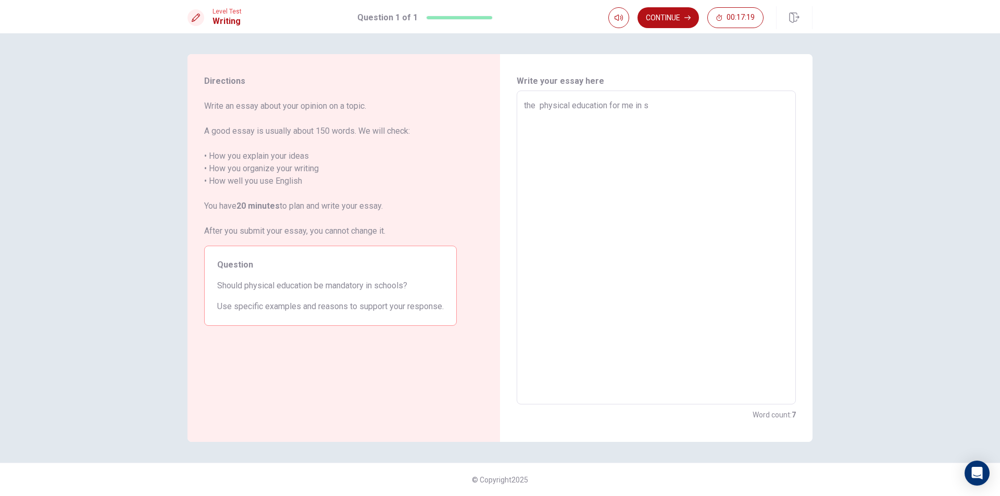
type textarea "the physical education for me in [GEOGRAPHIC_DATA]"
type textarea "x"
type textarea "the physical education for me in sch"
type textarea "x"
type textarea "the physical education for me in scho"
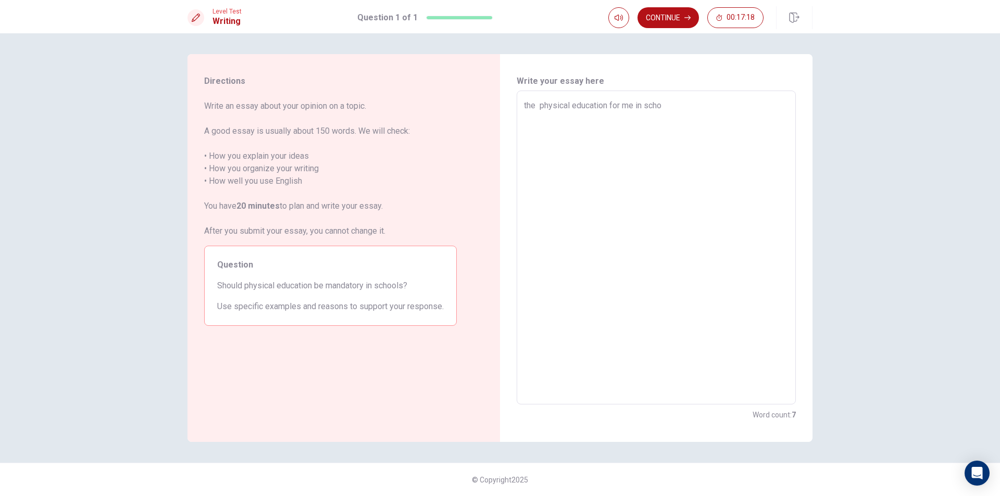
type textarea "x"
type textarea "the physical education for me in [GEOGRAPHIC_DATA]"
type textarea "x"
type textarea "the physical education for me in school"
type textarea "x"
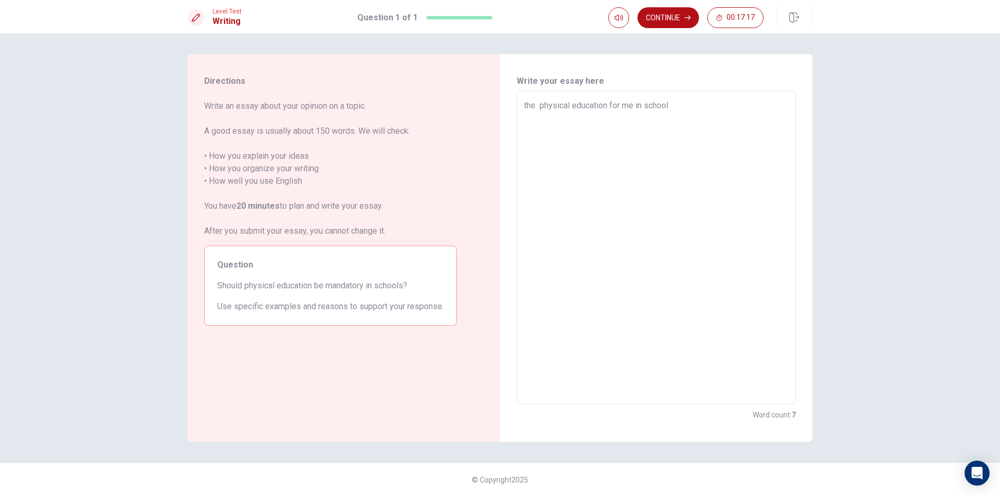
type textarea "the physical education for me in school"
type textarea "x"
type textarea "the physical education for me in school i"
type textarea "x"
type textarea "the physical education for me in school is"
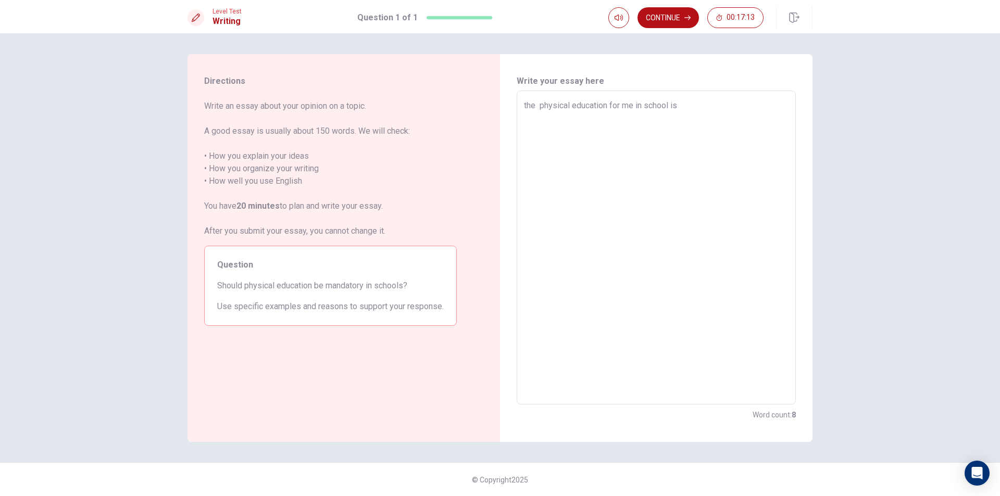
type textarea "x"
click at [686, 107] on textarea "the physical education for me in school is tcher" at bounding box center [656, 247] width 264 height 297
click at [691, 104] on textarea "the physical education for me in school is tcher" at bounding box center [656, 247] width 264 height 297
click at [686, 106] on textarea "the physical education for me in school is tcher" at bounding box center [656, 247] width 264 height 297
click at [685, 107] on textarea "the physical education for me in school is tcher" at bounding box center [656, 247] width 264 height 297
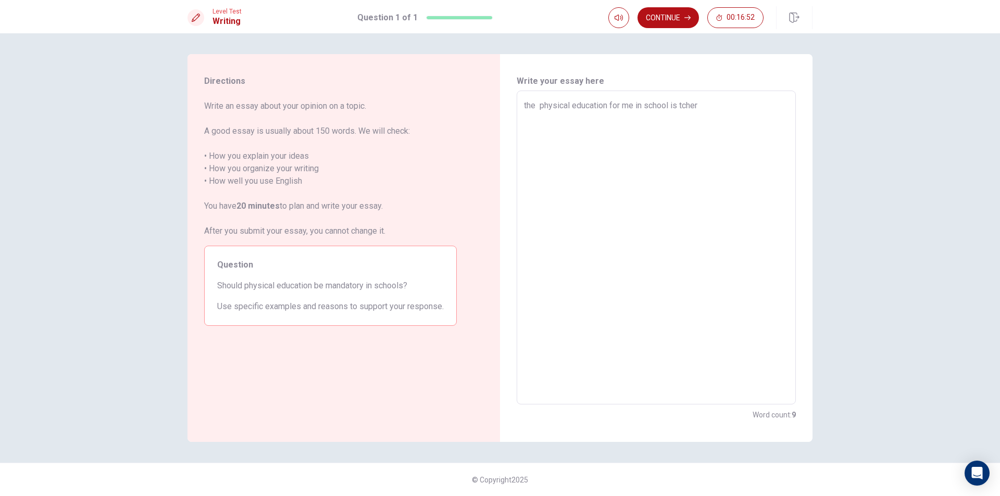
click at [690, 105] on textarea "the physical education for me in school is tcher" at bounding box center [656, 247] width 264 height 297
click at [708, 106] on textarea "the physical education for me in school is tcaher" at bounding box center [656, 247] width 264 height 297
click at [562, 133] on textarea "I think not becuse the education is not all for your life , if school is mandat…" at bounding box center [656, 247] width 264 height 297
click at [583, 132] on textarea "I think not becuse the education is not all for your life , if school is mandat…" at bounding box center [656, 247] width 264 height 297
click at [597, 141] on textarea "I think not becuse the education is not all for your life , if school is mandat…" at bounding box center [656, 247] width 264 height 297
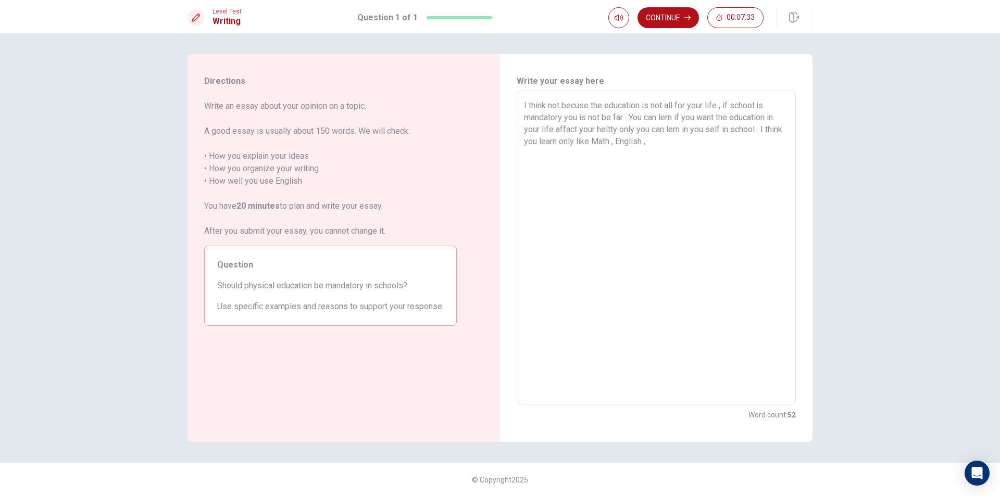
click at [682, 138] on textarea "I think not becuse the education is not all for your life , if school is mandat…" at bounding box center [656, 247] width 264 height 297
click at [645, 153] on textarea "I think not becuse the education is not all for your life , if school is mandat…" at bounding box center [656, 247] width 264 height 297
click at [649, 155] on textarea "I think not becuse the education is not all for your life , if school is mandat…" at bounding box center [656, 247] width 264 height 297
click at [687, 159] on textarea "I think not becuse the education is not all for your life , if school is mandat…" at bounding box center [656, 247] width 264 height 297
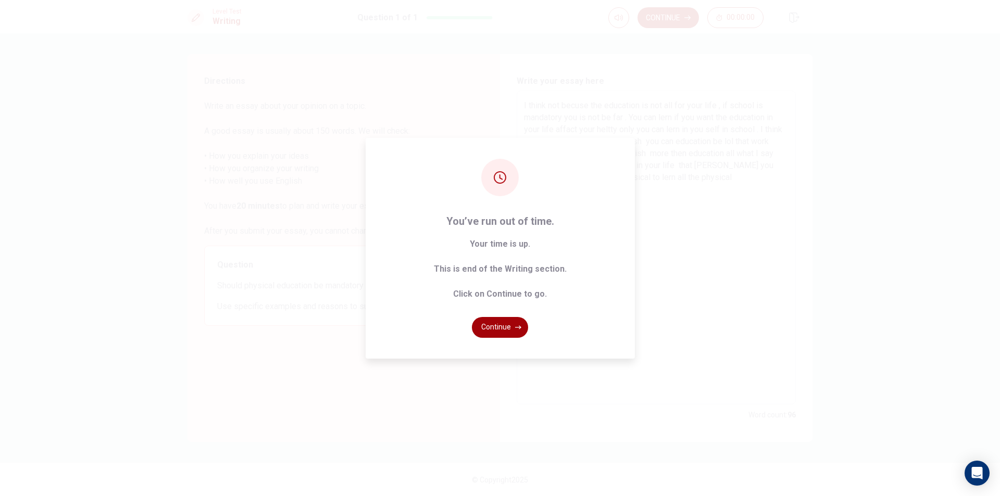
click at [513, 329] on button "Continue" at bounding box center [500, 327] width 56 height 21
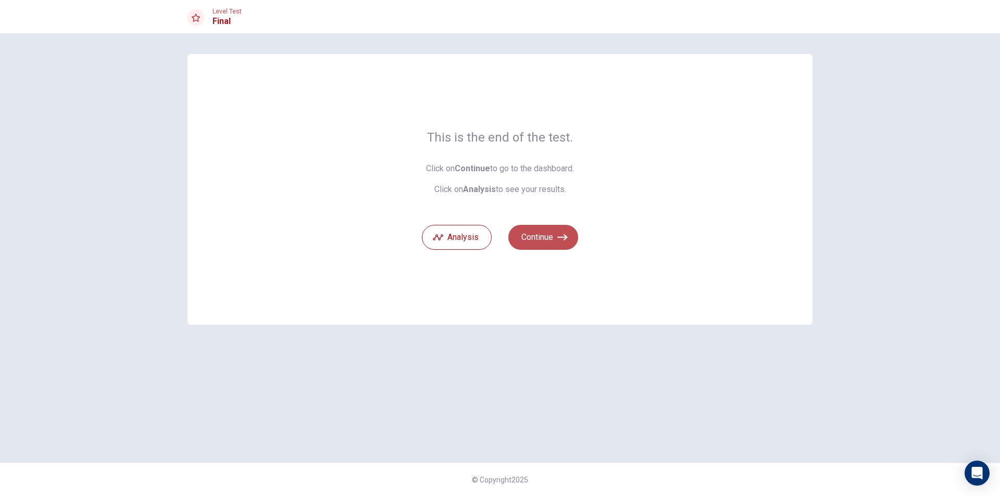
click at [545, 228] on button "Continue" at bounding box center [543, 237] width 70 height 25
